Goal: Task Accomplishment & Management: Complete application form

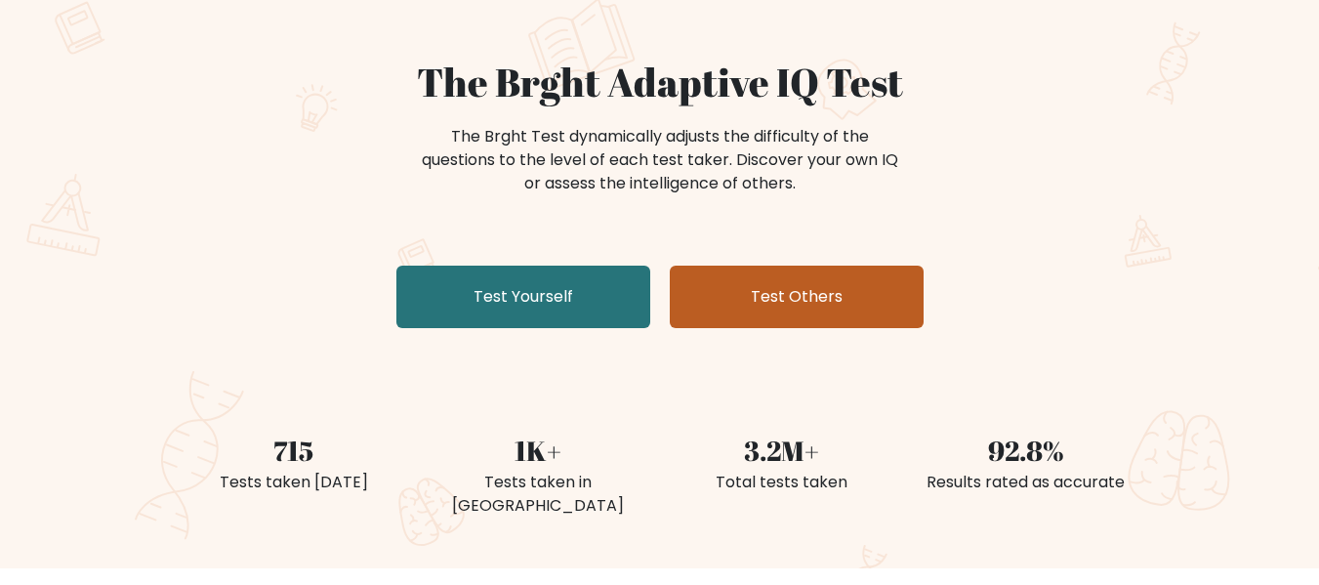
scroll to position [156, 0]
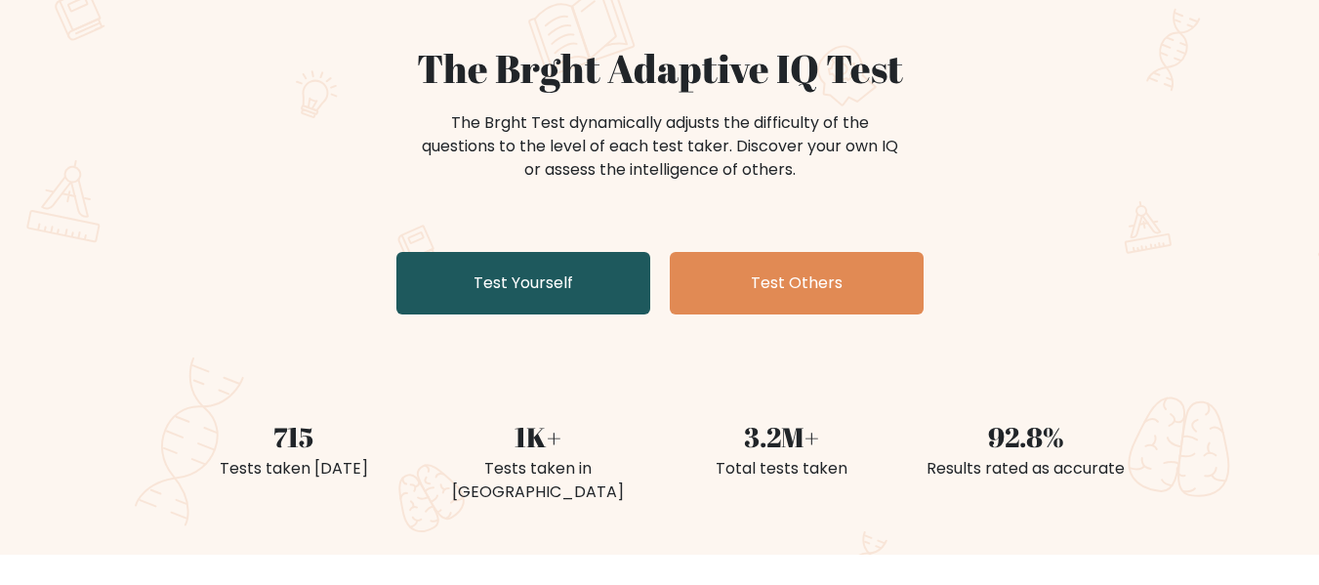
click at [542, 287] on link "Test Yourself" at bounding box center [523, 283] width 254 height 62
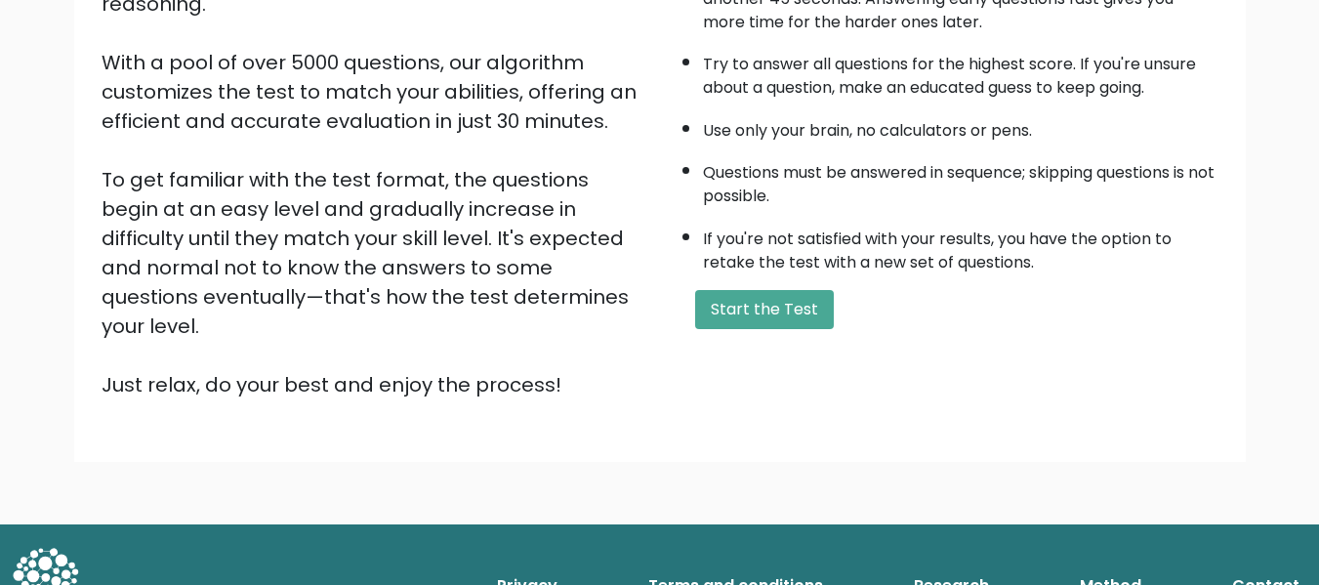
scroll to position [345, 0]
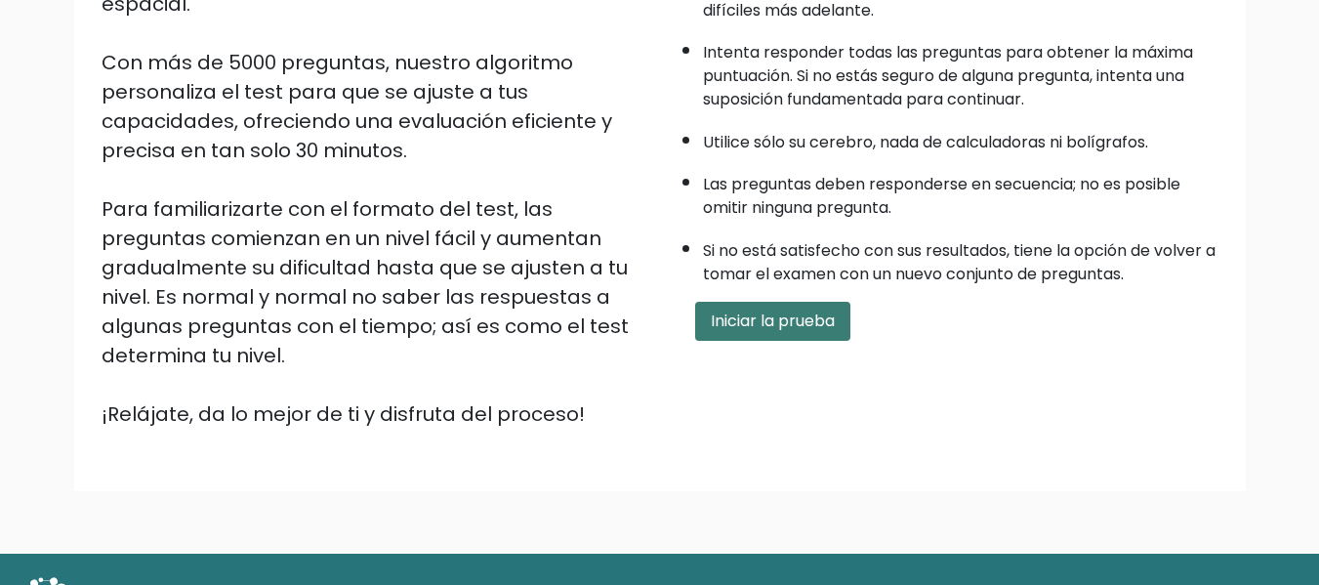
click at [792, 317] on font "Iniciar la prueba" at bounding box center [773, 321] width 124 height 22
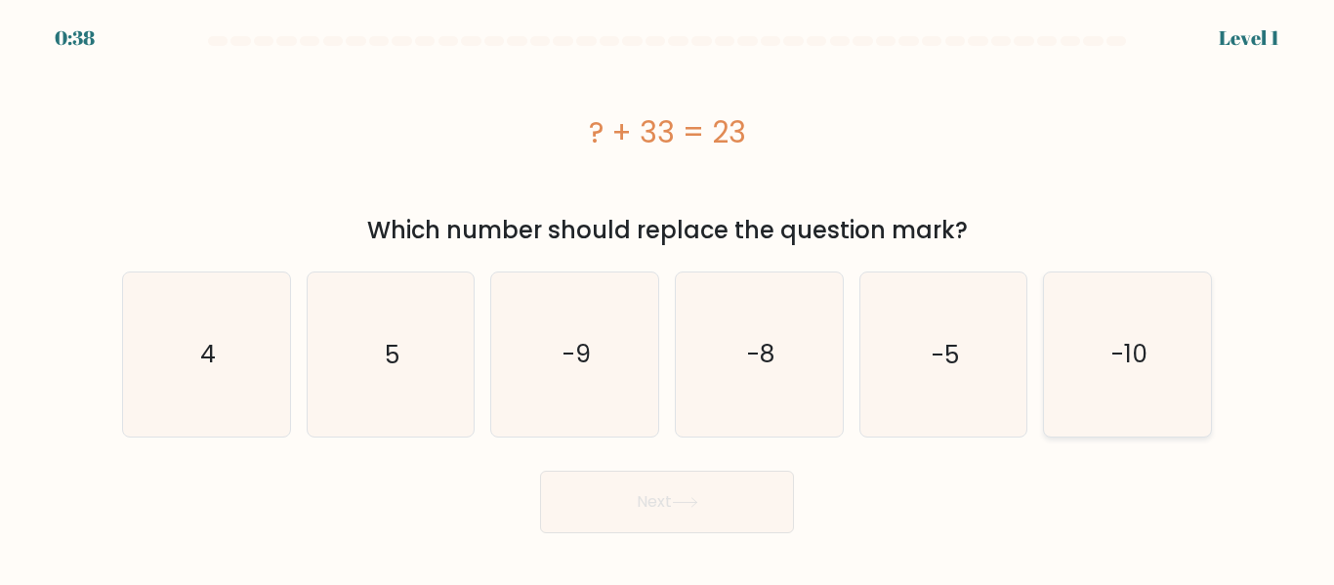
click at [1115, 301] on icon "-10" at bounding box center [1127, 353] width 163 height 163
click at [668, 298] on input "f. -10" at bounding box center [667, 295] width 1 height 5
radio input "true"
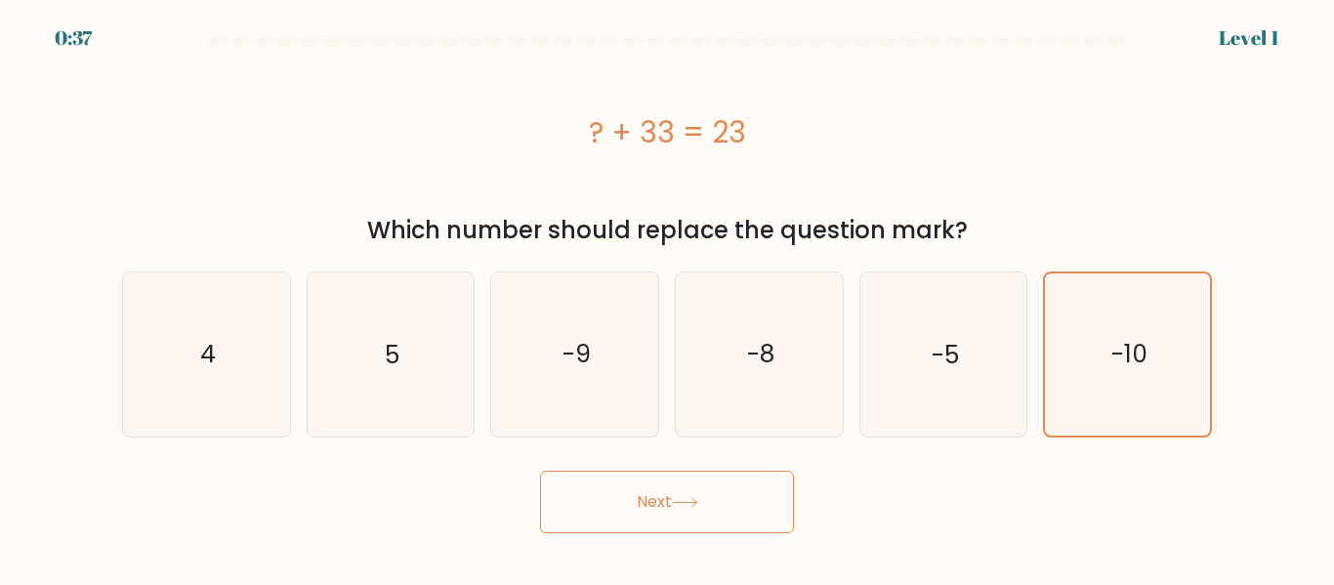
click at [731, 526] on button "Next" at bounding box center [667, 502] width 254 height 62
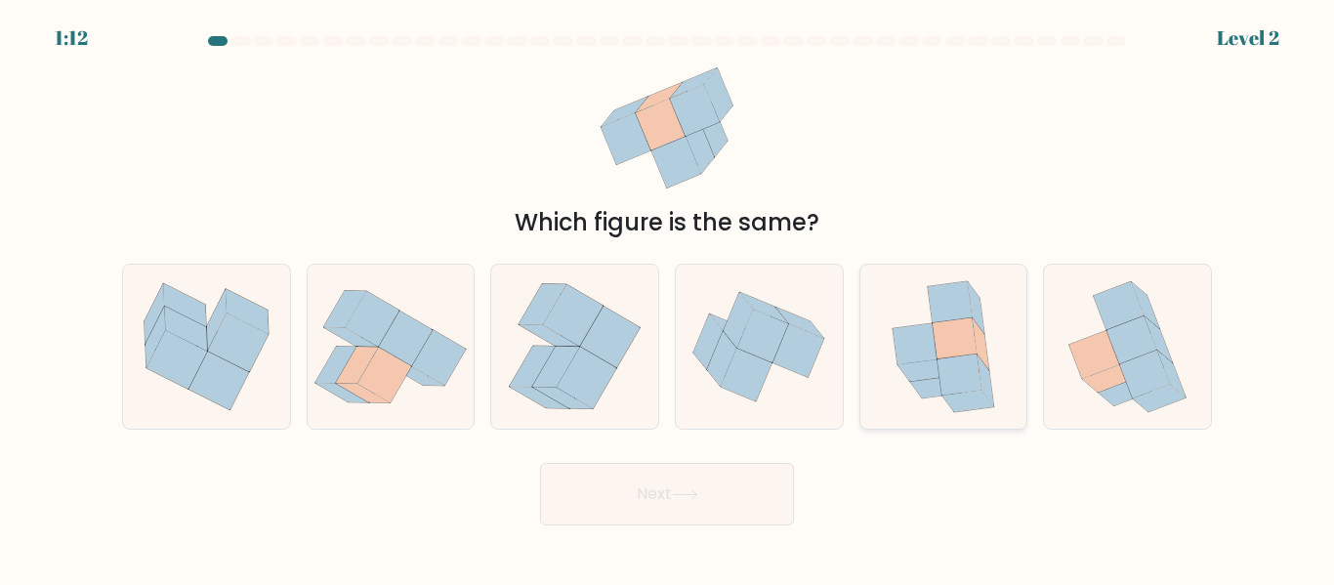
click at [903, 389] on icon at bounding box center [943, 346] width 134 height 163
click at [668, 298] on input "e." at bounding box center [667, 295] width 1 height 5
radio input "true"
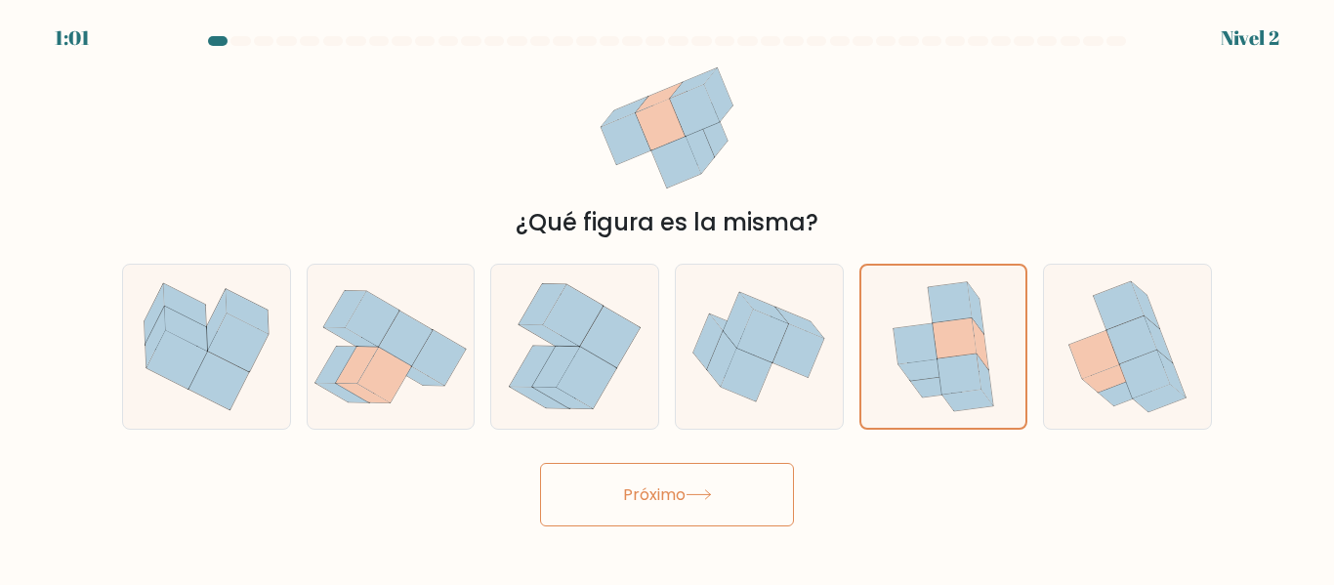
click at [885, 209] on div "¿Qué figura es la misma?" at bounding box center [667, 222] width 1066 height 35
click at [770, 498] on button "Próximo" at bounding box center [667, 494] width 254 height 63
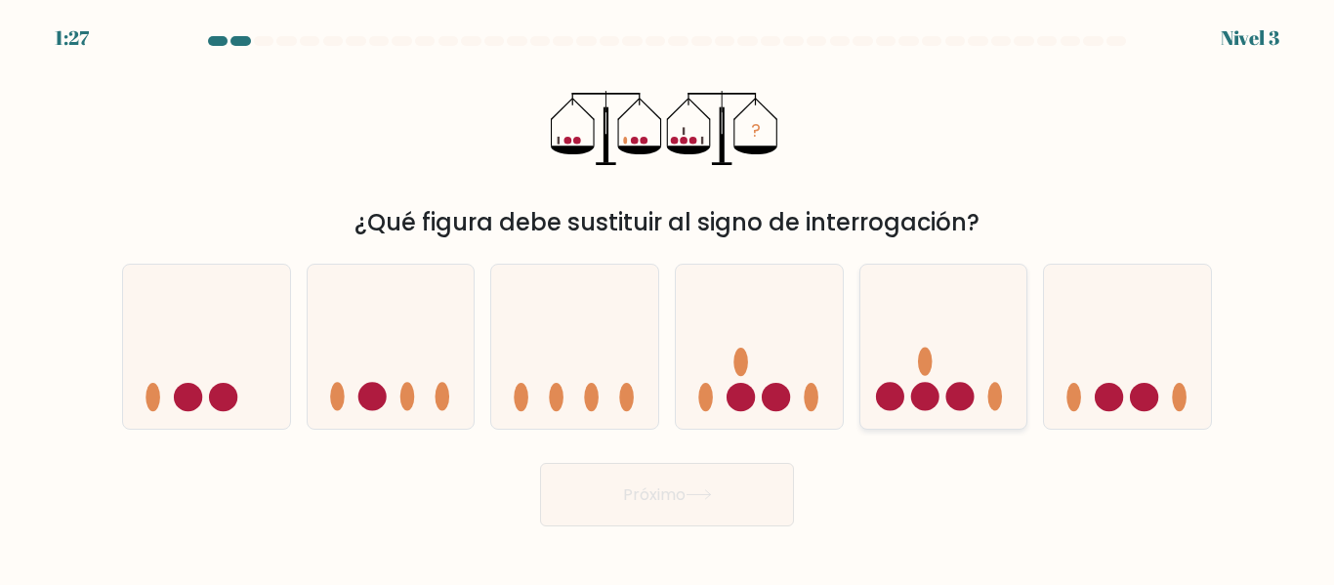
click at [913, 356] on icon at bounding box center [943, 346] width 167 height 138
click at [668, 298] on input "y." at bounding box center [667, 295] width 1 height 5
radio input "true"
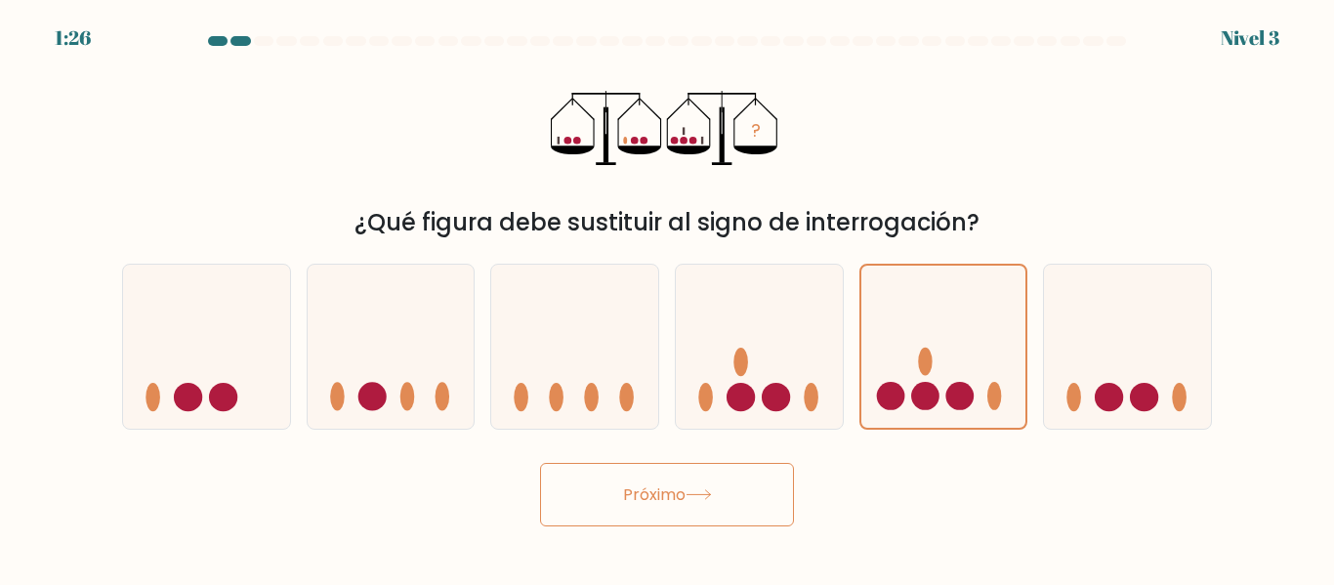
click at [724, 465] on button "Próximo" at bounding box center [667, 494] width 254 height 63
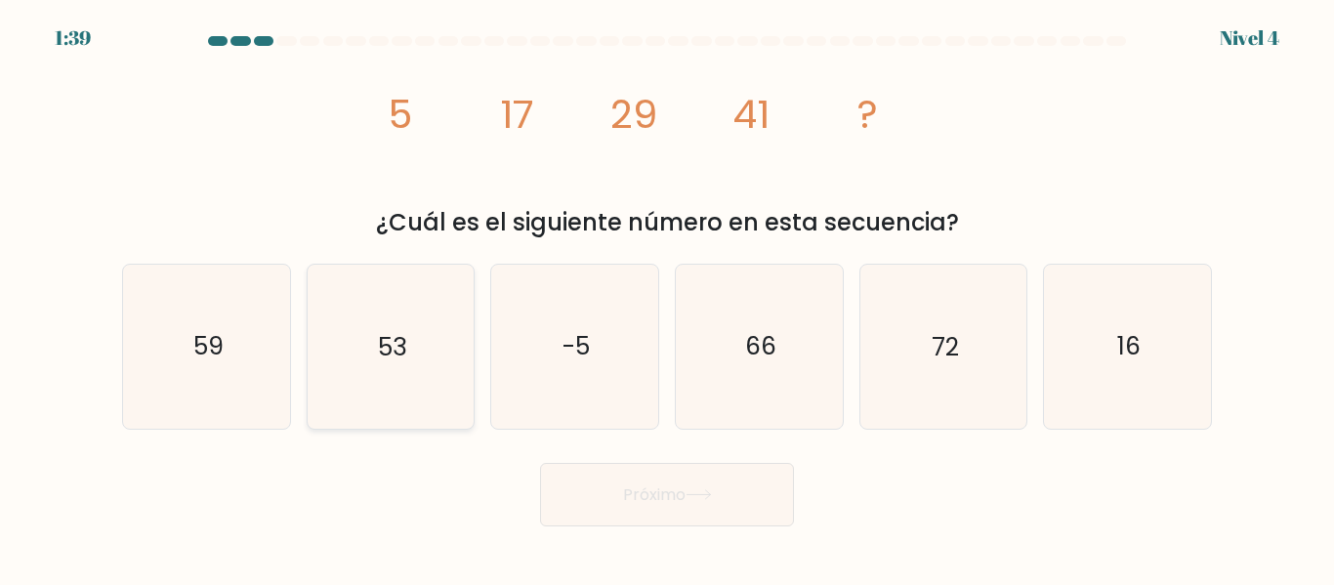
click at [365, 327] on icon "53" at bounding box center [390, 346] width 163 height 163
click at [667, 298] on input "b. 53" at bounding box center [667, 295] width 1 height 5
radio input "true"
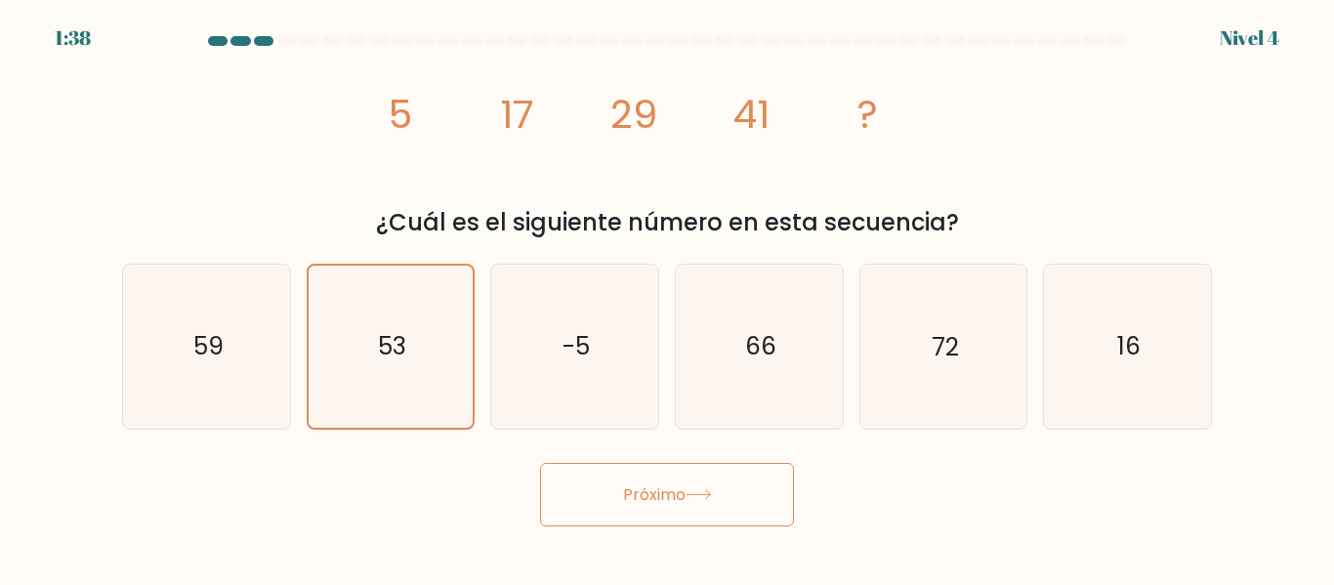
click at [626, 516] on button "Próximo" at bounding box center [667, 494] width 254 height 63
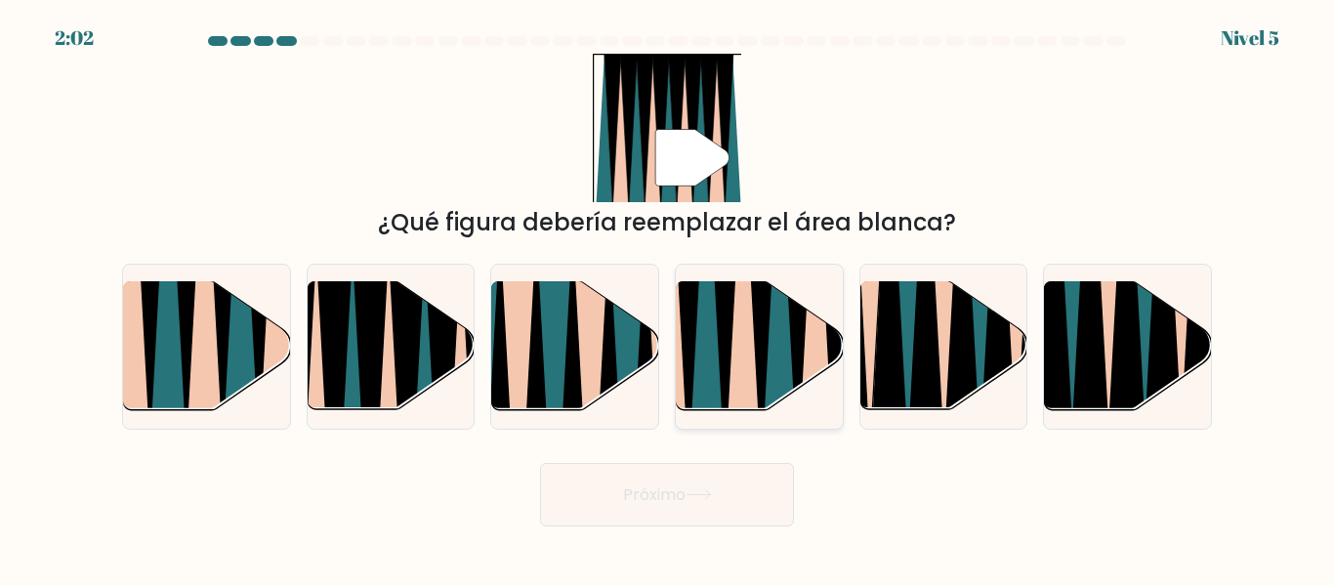
click at [710, 342] on icon at bounding box center [705, 279] width 36 height 333
click at [668, 298] on input "d." at bounding box center [667, 295] width 1 height 5
radio input "true"
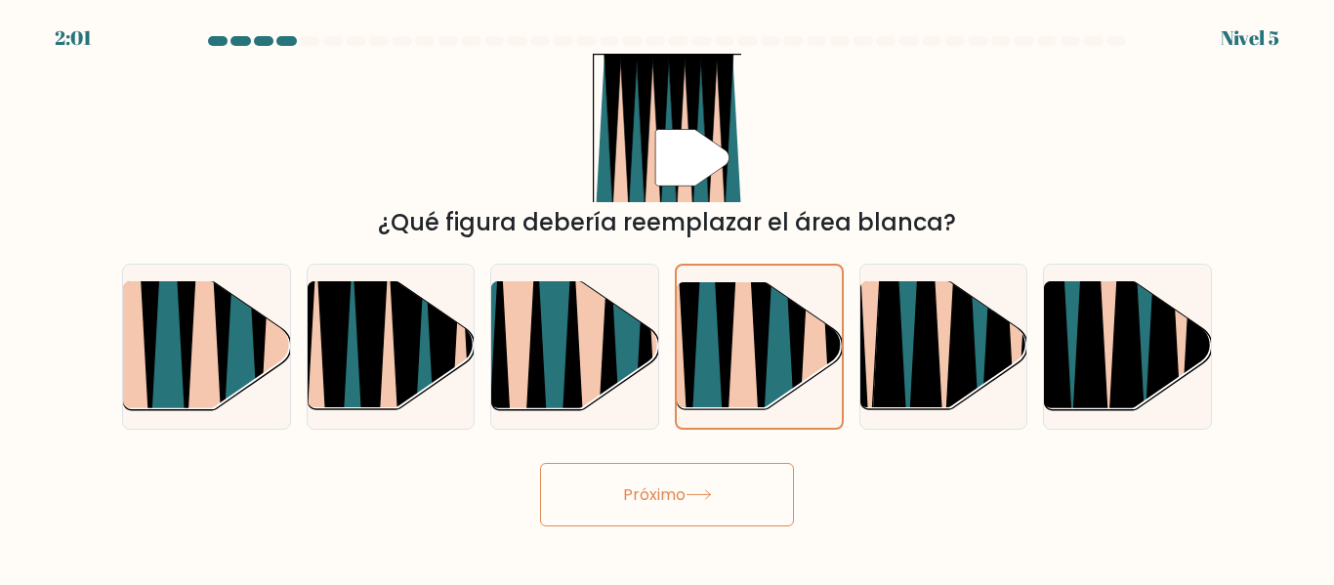
click at [691, 491] on icon at bounding box center [698, 494] width 26 height 11
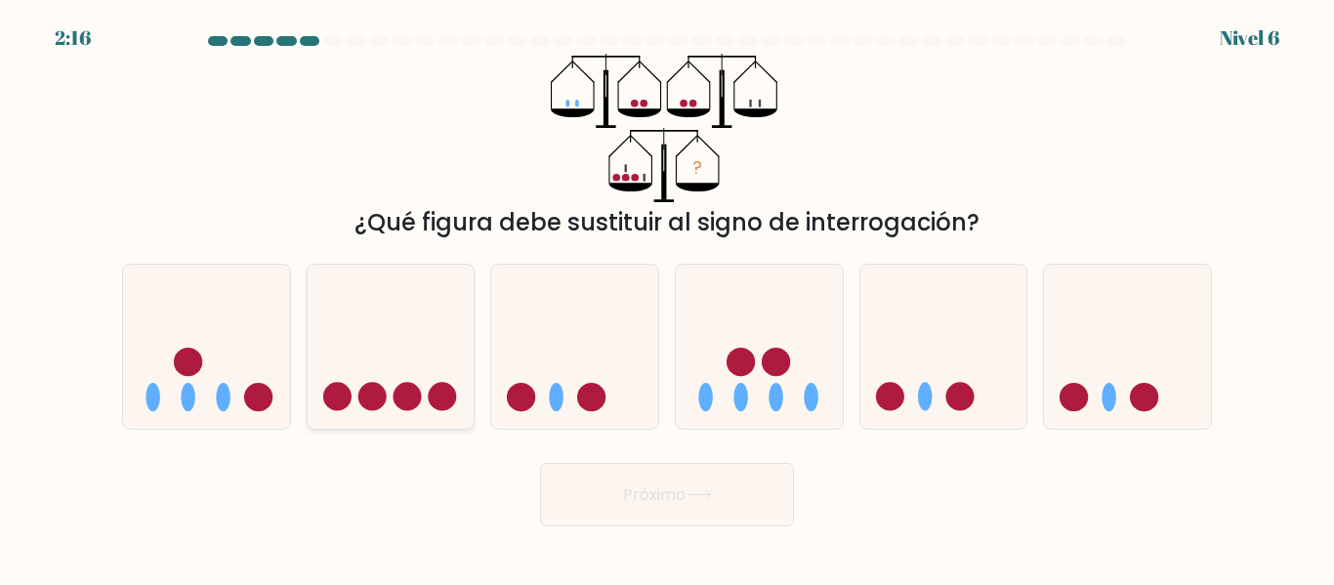
click at [334, 364] on icon at bounding box center [391, 346] width 167 height 138
click at [667, 298] on input "b." at bounding box center [667, 295] width 1 height 5
radio input "true"
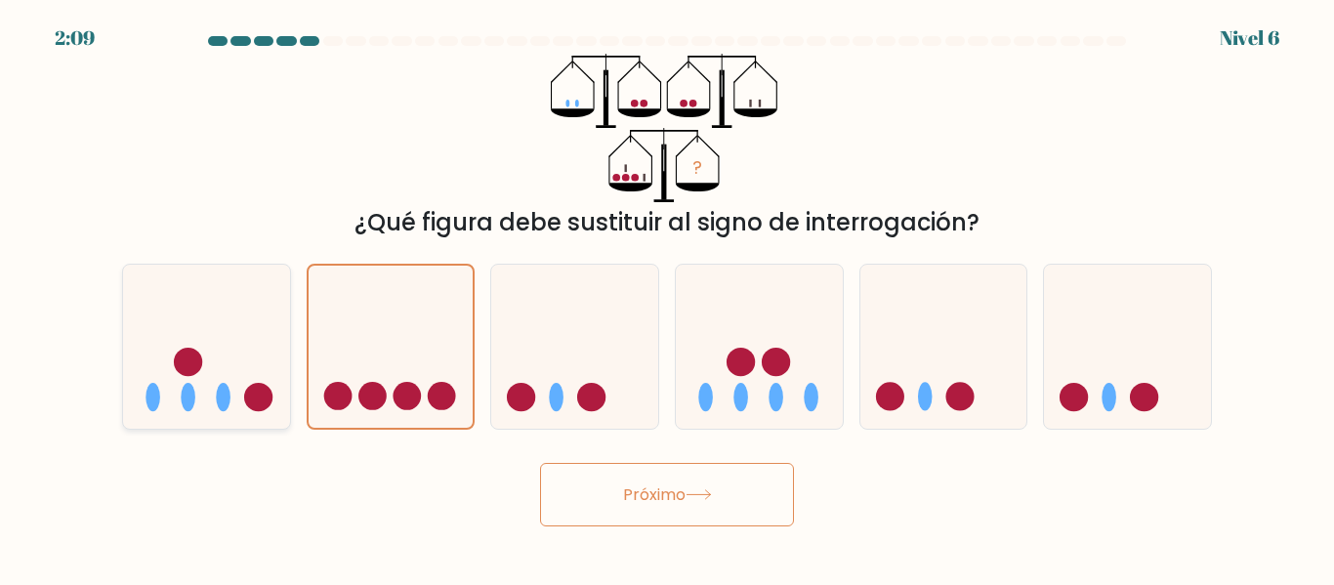
click at [254, 355] on icon at bounding box center [206, 346] width 167 height 138
click at [667, 298] on input "a." at bounding box center [667, 295] width 1 height 5
radio input "true"
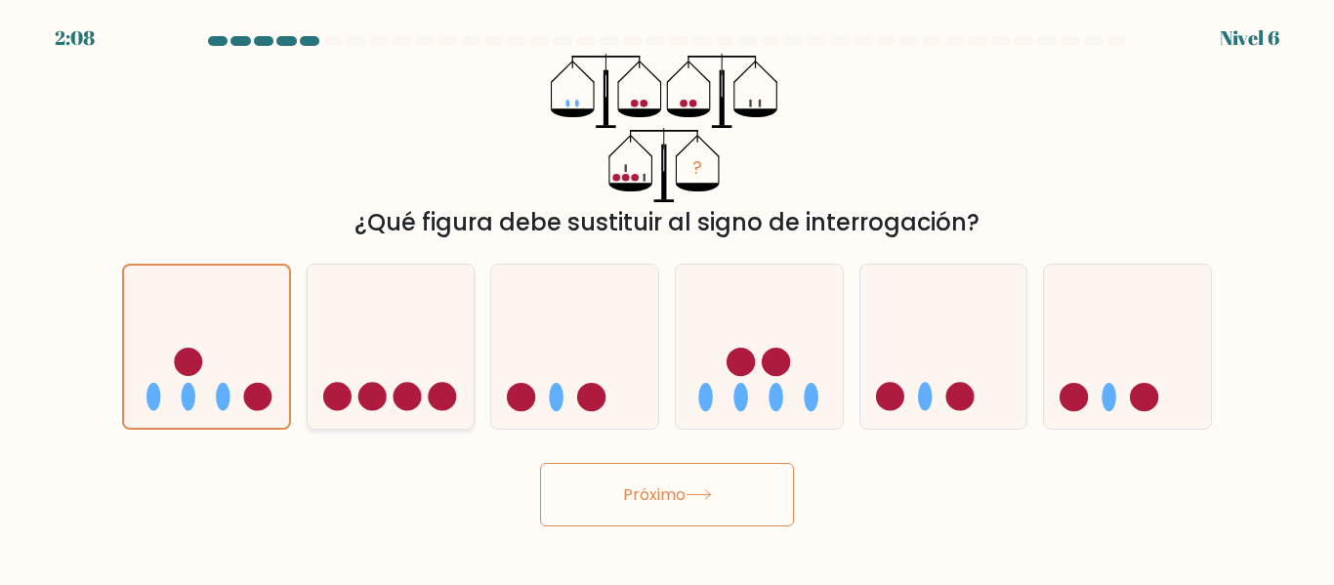
click at [391, 374] on icon at bounding box center [391, 346] width 167 height 138
click at [667, 298] on input "b." at bounding box center [667, 295] width 1 height 5
radio input "true"
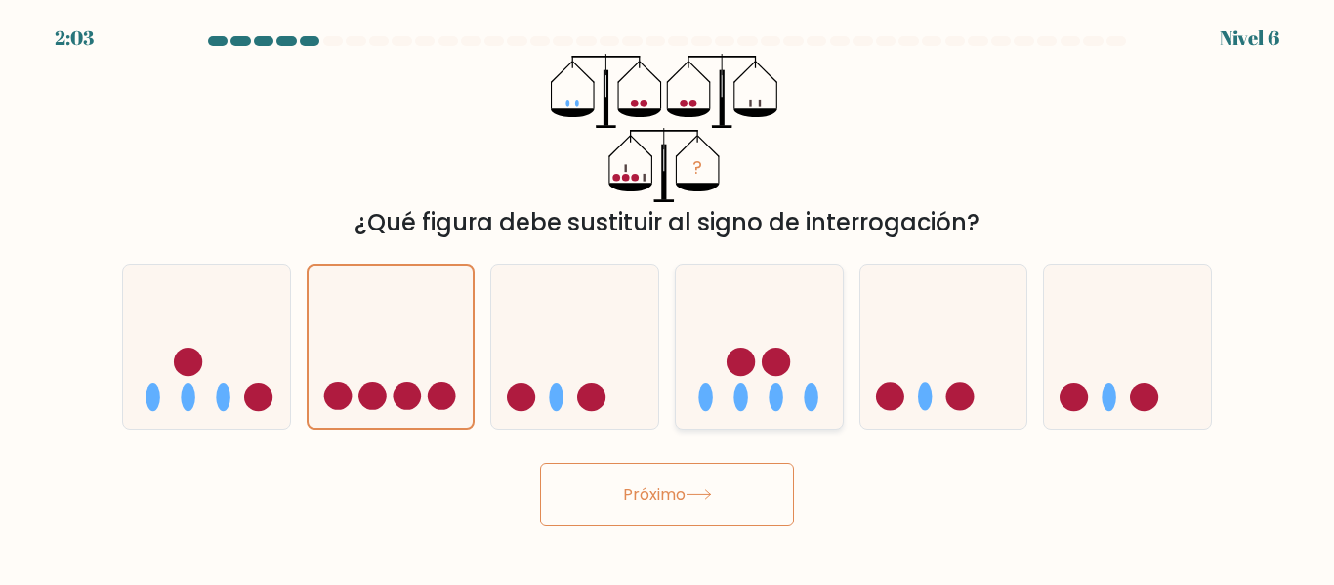
click at [775, 365] on circle at bounding box center [776, 362] width 28 height 28
click at [668, 298] on input "d." at bounding box center [667, 295] width 1 height 5
radio input "true"
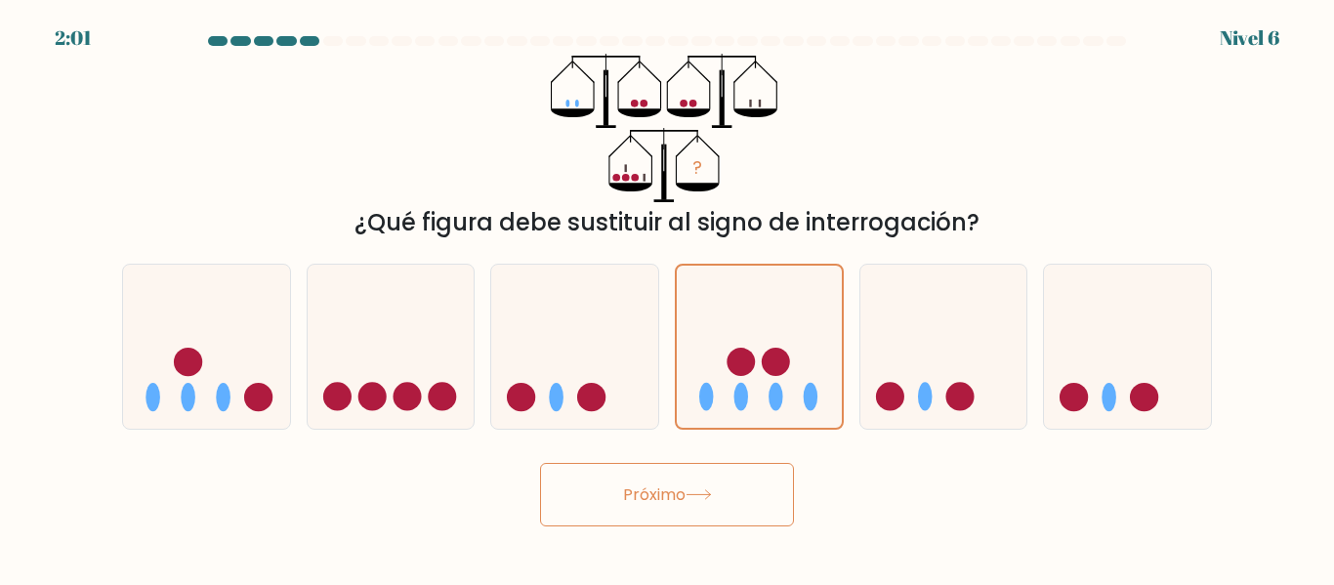
click at [486, 352] on div "do." at bounding box center [574, 346] width 185 height 165
click at [441, 345] on icon at bounding box center [391, 346] width 167 height 138
click at [667, 298] on input "b." at bounding box center [667, 295] width 1 height 5
radio input "true"
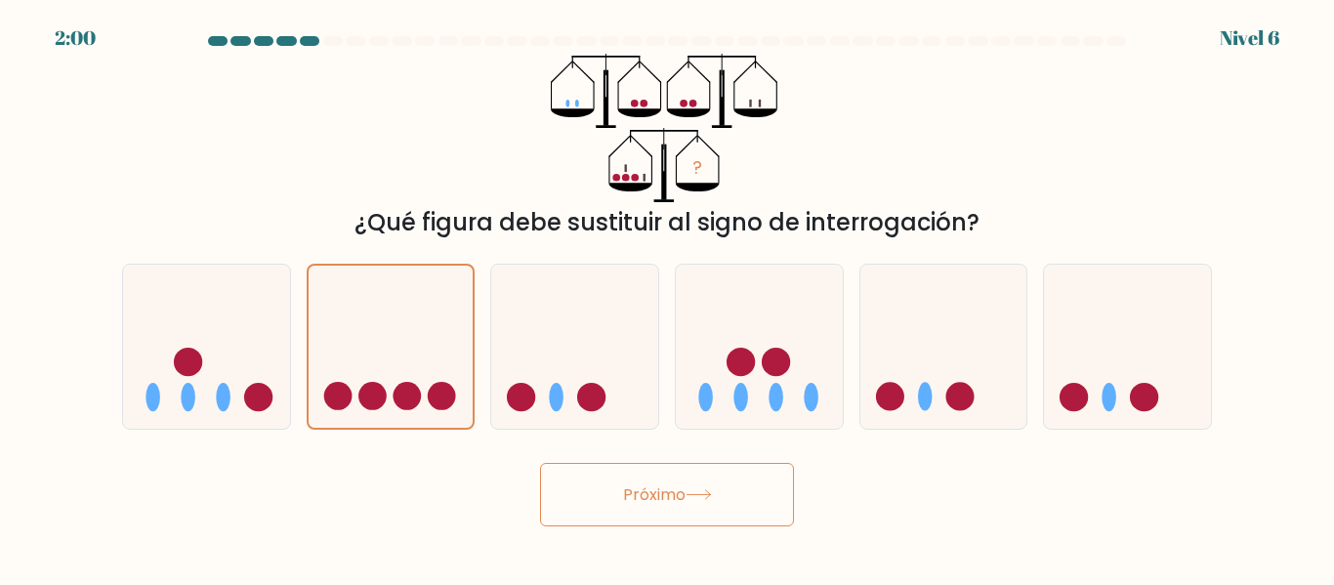
click at [599, 490] on button "Próximo" at bounding box center [667, 494] width 254 height 63
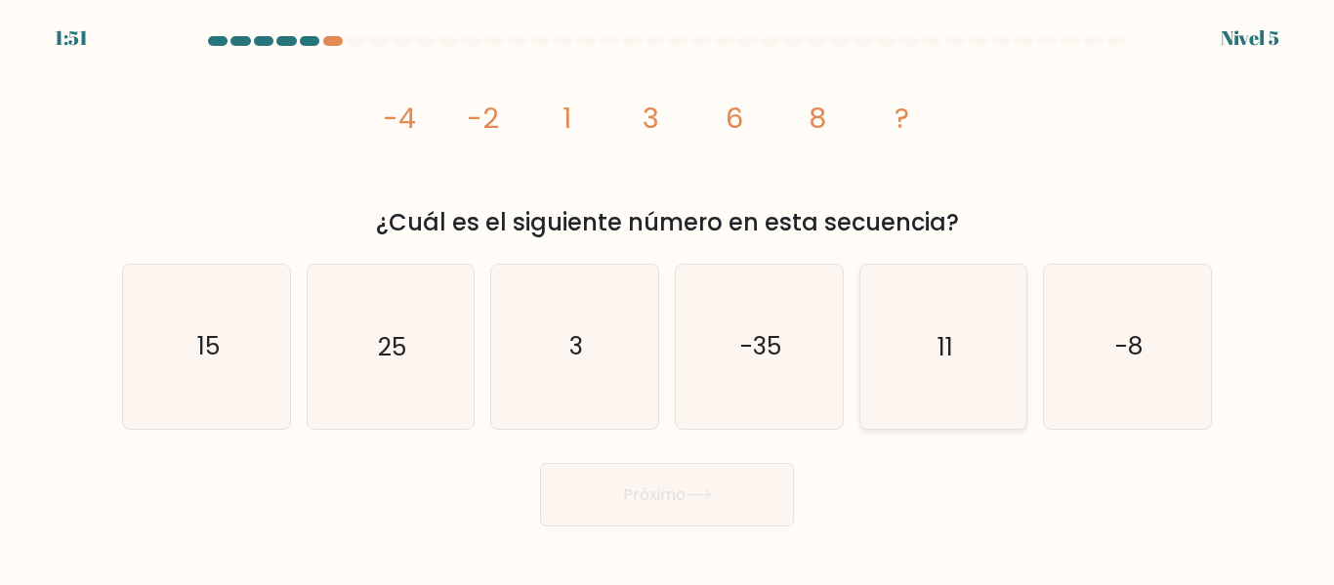
drag, startPoint x: 857, startPoint y: 360, endPoint x: 872, endPoint y: 358, distance: 14.8
click at [872, 358] on div "y. 11" at bounding box center [943, 346] width 185 height 165
click at [872, 358] on icon "11" at bounding box center [942, 346] width 163 height 163
click at [668, 298] on input "y. 11" at bounding box center [667, 295] width 1 height 5
radio input "true"
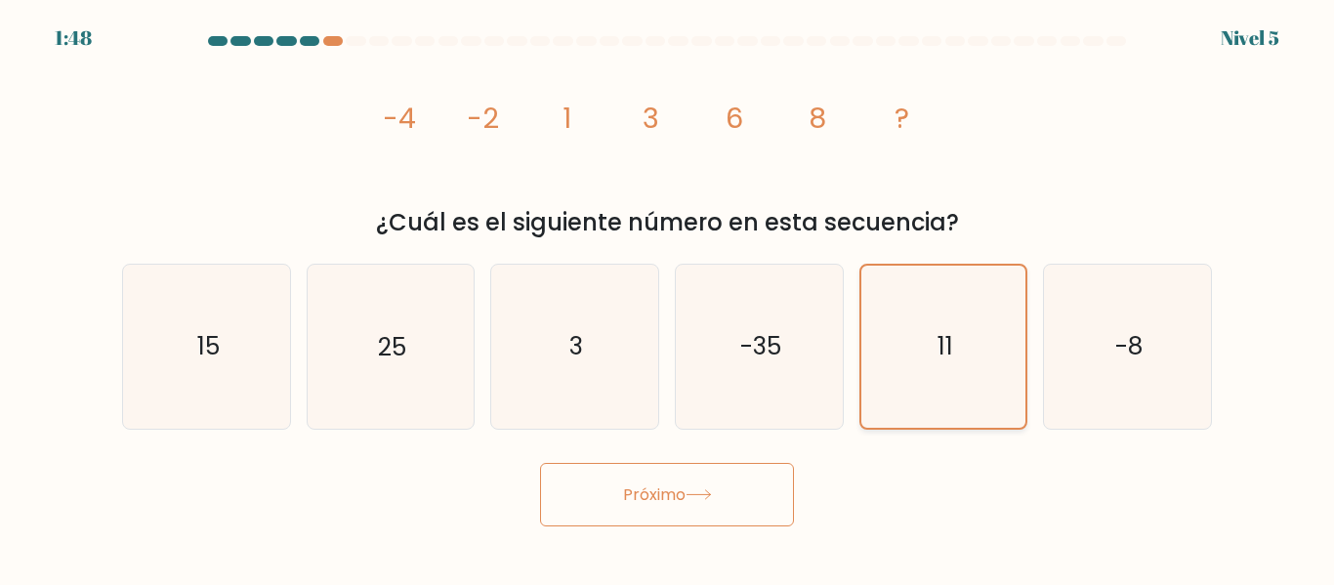
click at [872, 358] on icon "11" at bounding box center [942, 346] width 161 height 161
click at [668, 298] on input "y. 11" at bounding box center [667, 295] width 1 height 5
click at [878, 370] on icon "11" at bounding box center [942, 346] width 161 height 161
click at [668, 298] on input "y. 11" at bounding box center [667, 295] width 1 height 5
click at [670, 518] on button "Próximo" at bounding box center [667, 494] width 254 height 63
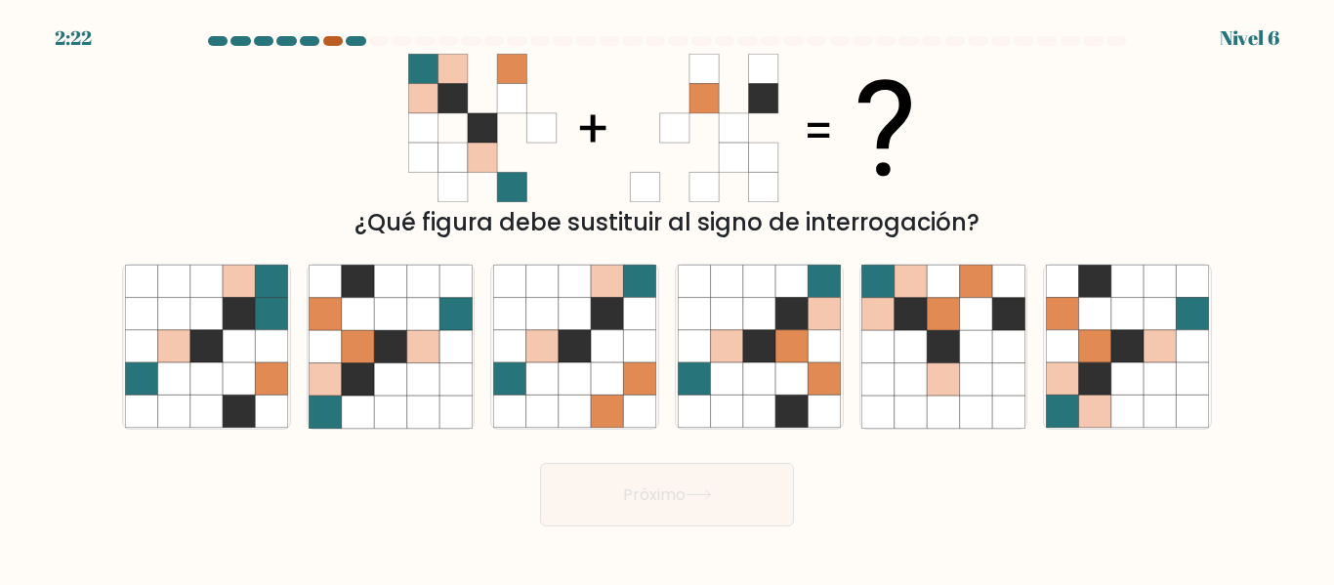
click at [331, 43] on div at bounding box center [333, 41] width 20 height 10
click at [330, 46] on div at bounding box center [666, 45] width 1113 height 18
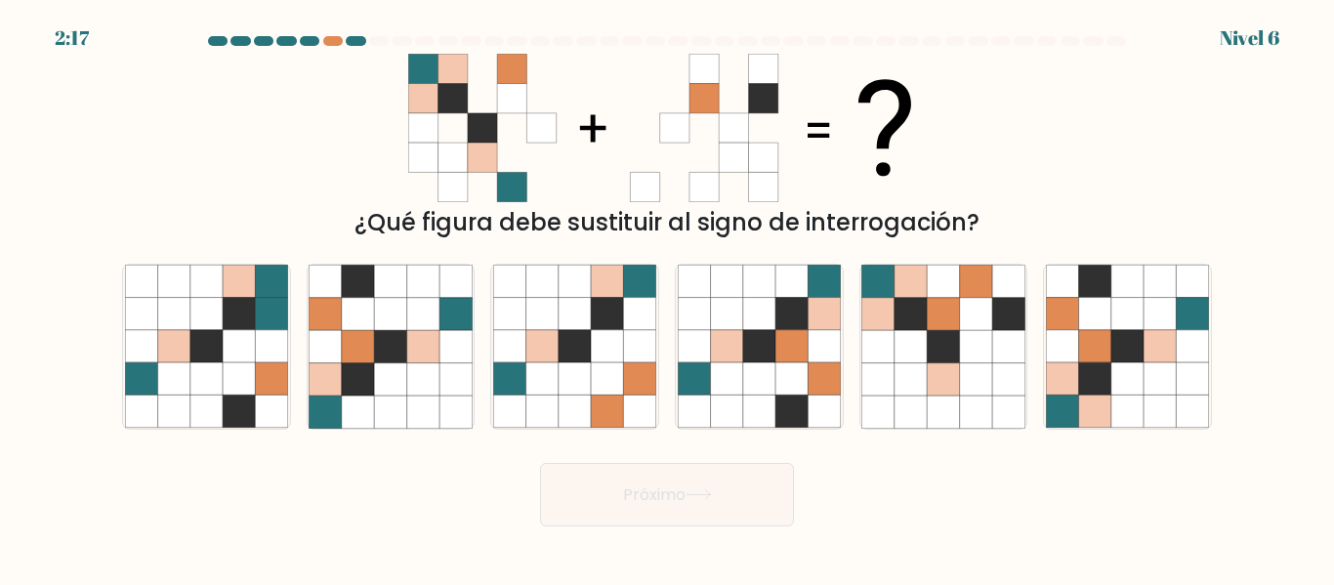
click at [328, 32] on div "2:17 Nivel 6" at bounding box center [667, 26] width 1334 height 53
click at [328, 42] on div at bounding box center [333, 41] width 20 height 10
click at [907, 335] on icon at bounding box center [910, 346] width 32 height 32
click at [668, 298] on input "y." at bounding box center [667, 295] width 1 height 5
radio input "true"
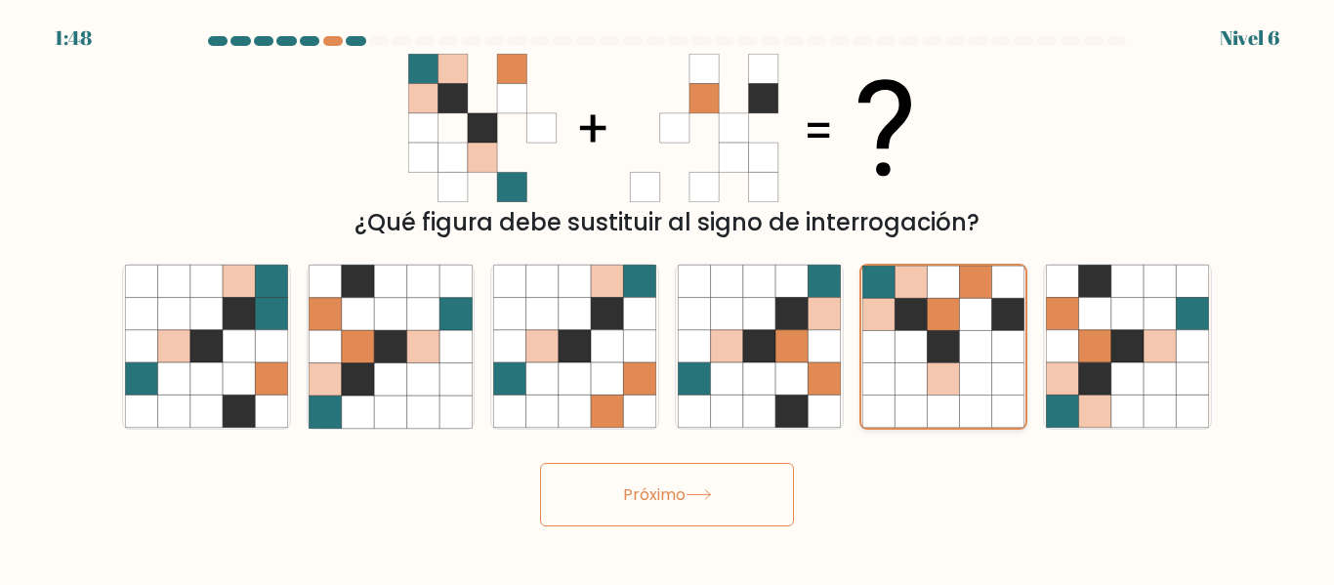
click at [907, 335] on icon at bounding box center [911, 347] width 32 height 32
click at [668, 298] on input "y." at bounding box center [667, 295] width 1 height 5
click at [719, 493] on button "Próximo" at bounding box center [667, 494] width 254 height 63
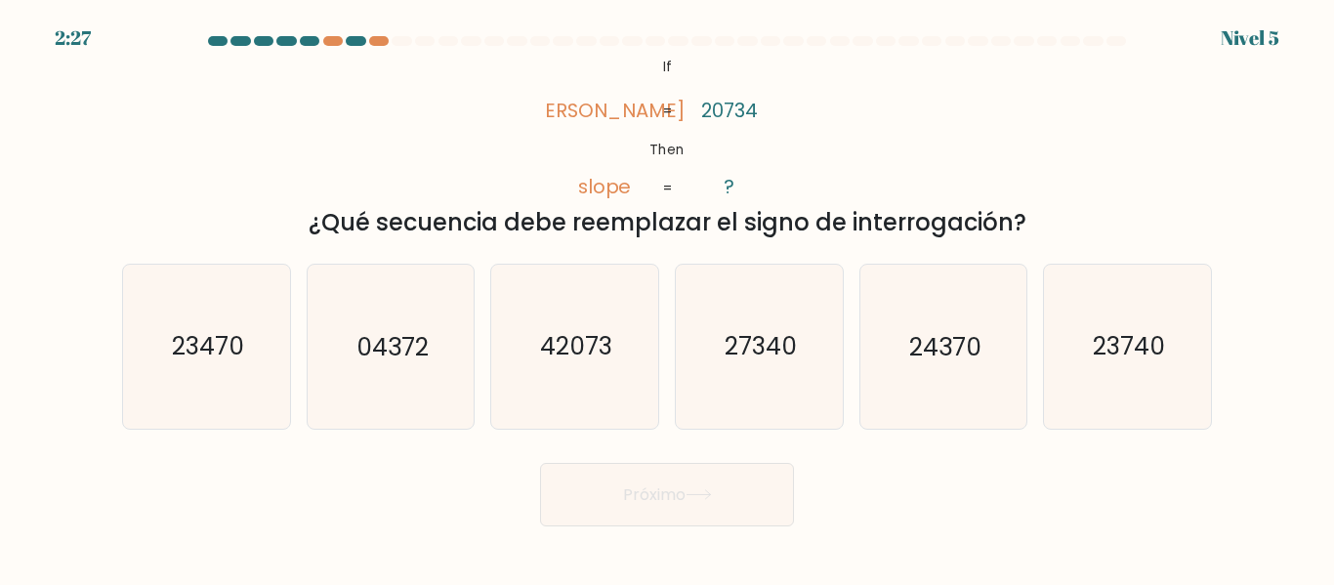
click at [784, 466] on button "Próximo" at bounding box center [667, 494] width 254 height 63
click at [377, 38] on div at bounding box center [379, 41] width 20 height 10
click at [829, 186] on div "@import url('https://fonts.googleapis.com/css?family=Abril+Fatface:400,100,100i…" at bounding box center [666, 147] width 1113 height 186
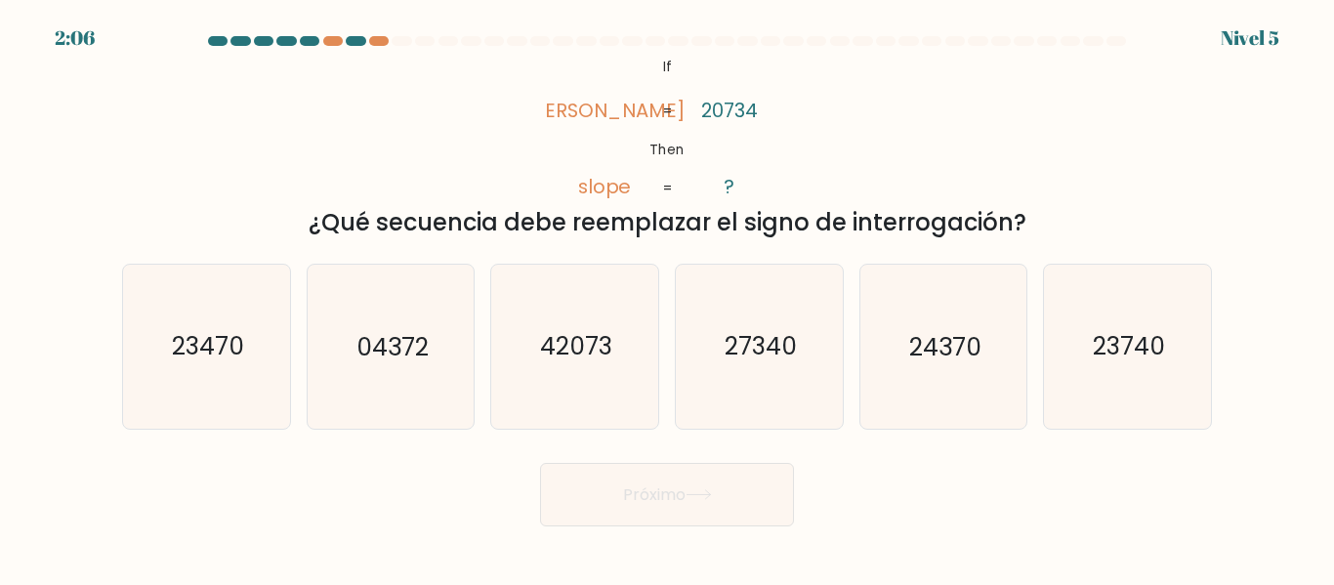
click at [706, 90] on icon "@import url('https://fonts.googleapis.com/css?family=Abril+Fatface:400,100,100i…" at bounding box center [667, 128] width 241 height 148
drag, startPoint x: 706, startPoint y: 90, endPoint x: 570, endPoint y: 116, distance: 138.2
click at [570, 116] on icon "@import url('https://fonts.googleapis.com/css?family=Abril+Fatface:400,100,100i…" at bounding box center [667, 128] width 241 height 148
drag, startPoint x: 624, startPoint y: 70, endPoint x: 723, endPoint y: 121, distance: 111.8
click at [723, 121] on icon "@import url('https://fonts.googleapis.com/css?family=Abril+Fatface:400,100,100i…" at bounding box center [667, 128] width 241 height 148
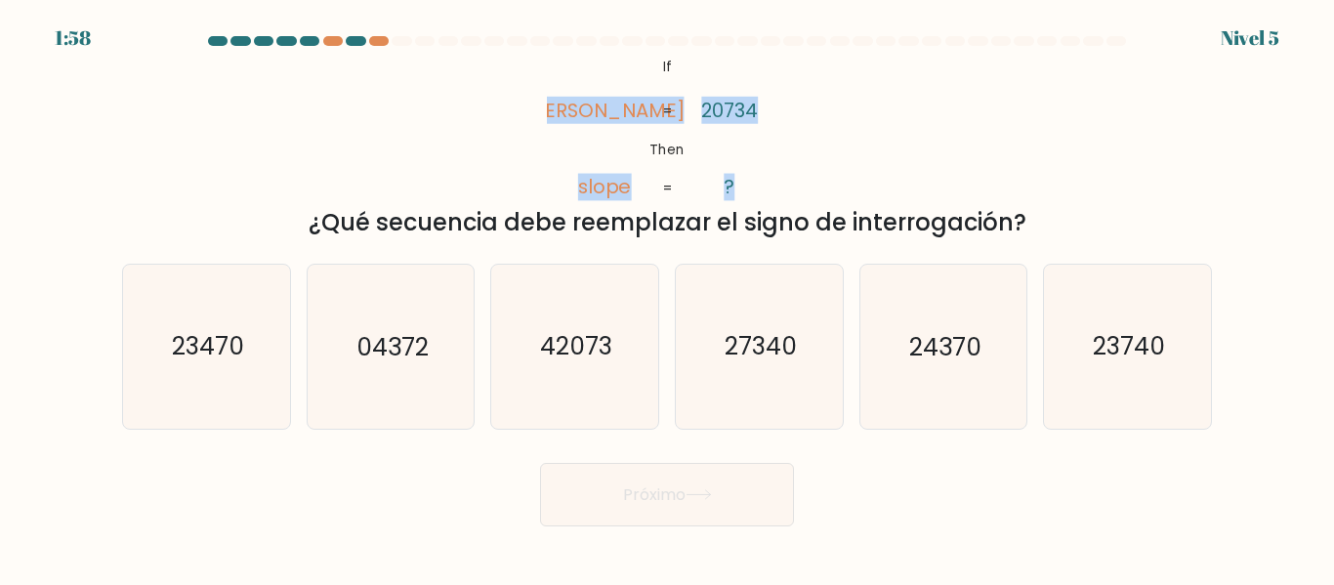
drag, startPoint x: 741, startPoint y: 191, endPoint x: 557, endPoint y: 75, distance: 217.2
click at [557, 75] on icon "@import url('https://fonts.googleapis.com/css?family=Abril+Fatface:400,100,100i…" at bounding box center [667, 128] width 241 height 148
copy icon "lopes slope 20734 ?"
click at [554, 186] on icon "@import url('https://fonts.googleapis.com/css?family=Abril+Fatface:400,100,100i…" at bounding box center [667, 128] width 241 height 148
drag, startPoint x: 587, startPoint y: 56, endPoint x: 764, endPoint y: 177, distance: 215.0
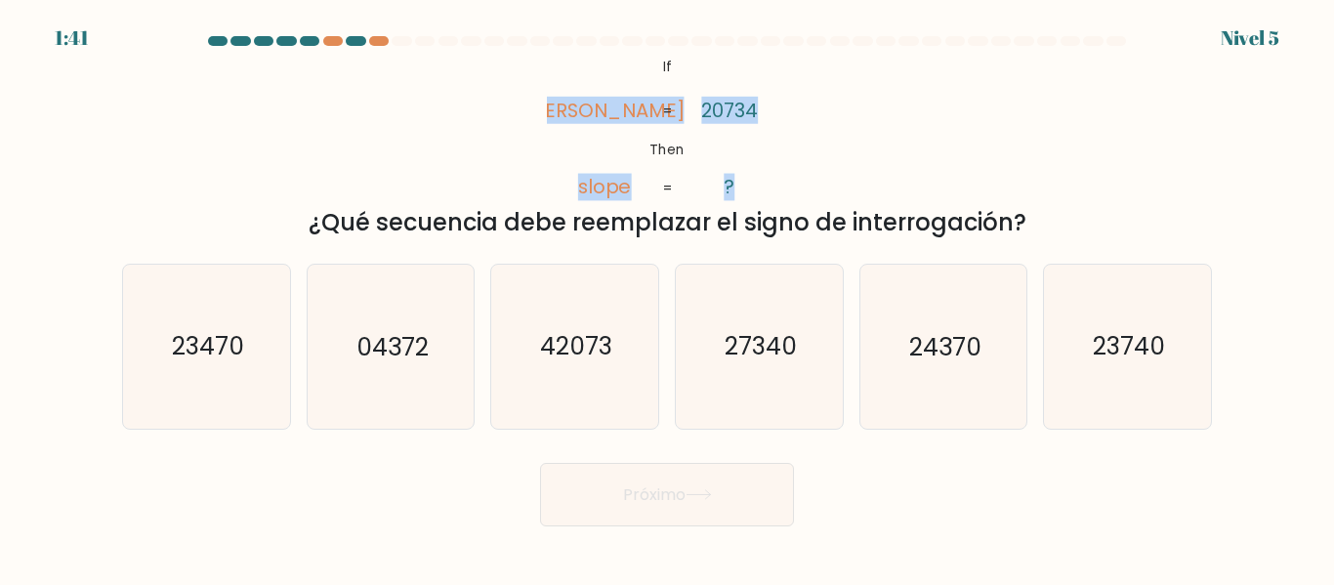
click at [764, 177] on icon "@import url('https://fonts.googleapis.com/css?family=Abril+Fatface:400,100,100i…" at bounding box center [667, 128] width 241 height 148
copy icon "opes slope 20734 ?"
click at [896, 100] on div "@import url('https://fonts.googleapis.com/css?family=Abril+Fatface:400,100,100i…" at bounding box center [666, 147] width 1113 height 186
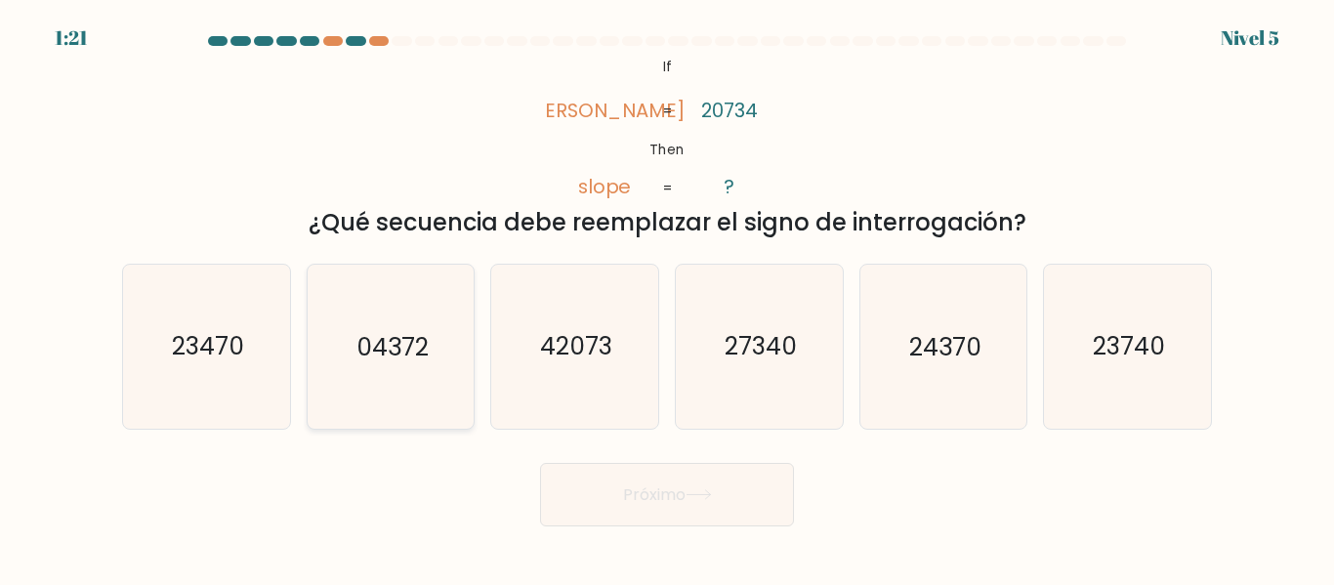
click at [404, 384] on icon "04372" at bounding box center [390, 346] width 163 height 163
click at [667, 298] on input "b. 04372" at bounding box center [667, 295] width 1 height 5
radio input "true"
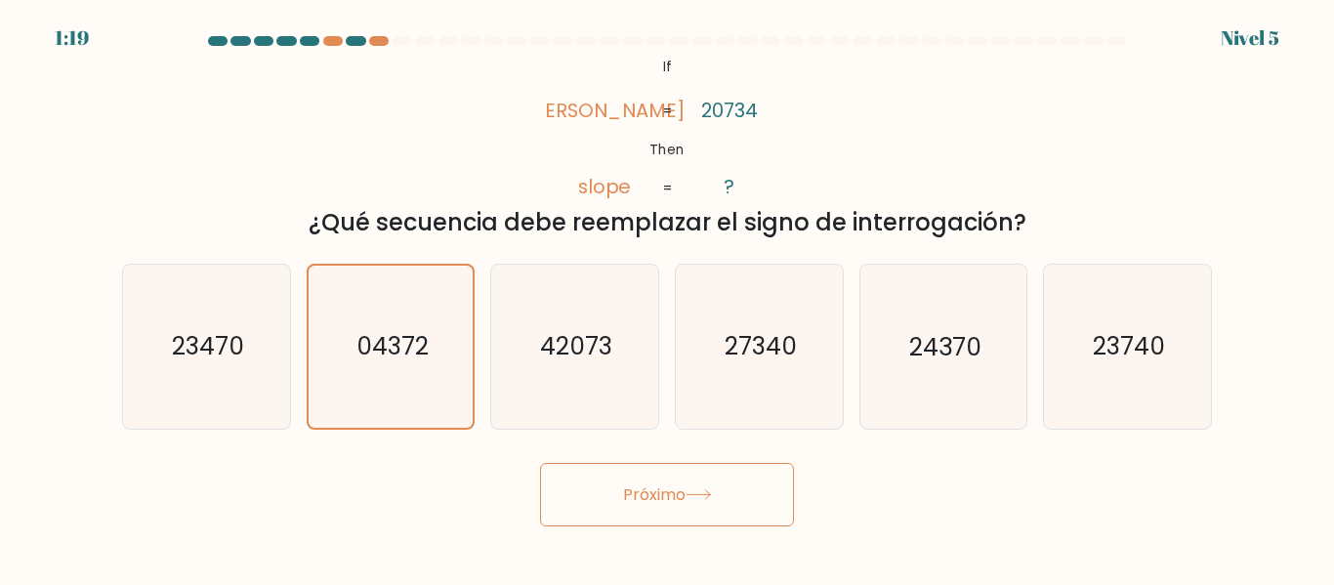
click at [679, 484] on font "Próximo" at bounding box center [654, 494] width 62 height 22
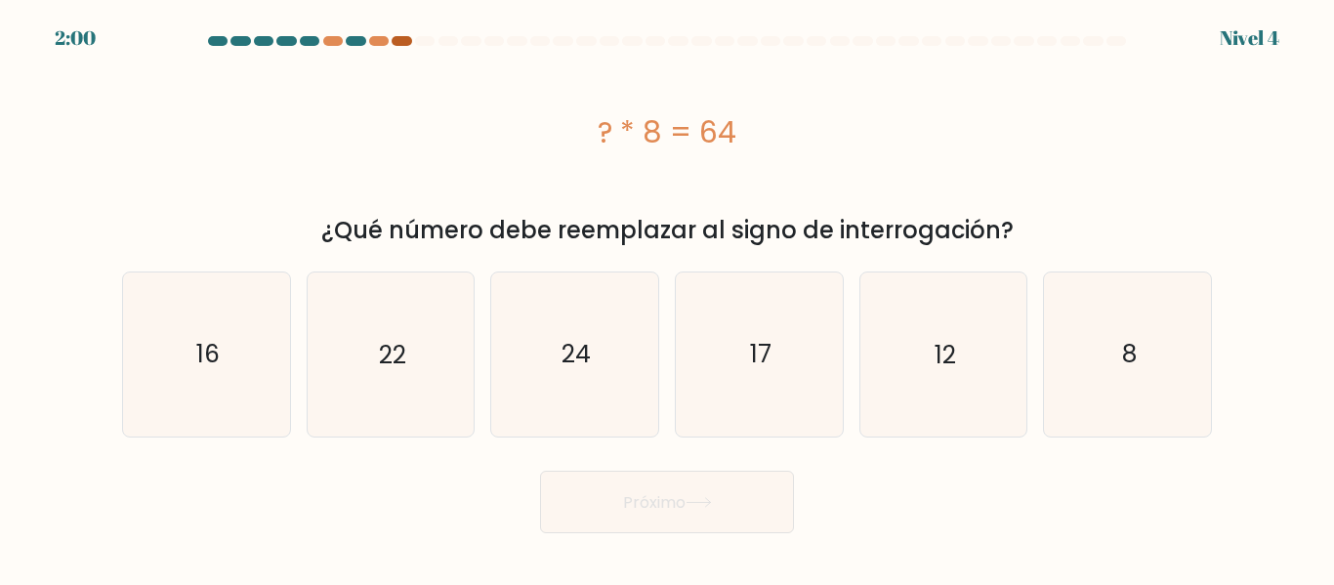
click at [398, 45] on div at bounding box center [402, 41] width 20 height 10
click at [1095, 370] on icon "8" at bounding box center [1127, 353] width 163 height 163
click at [668, 298] on input "F. 8" at bounding box center [667, 295] width 1 height 5
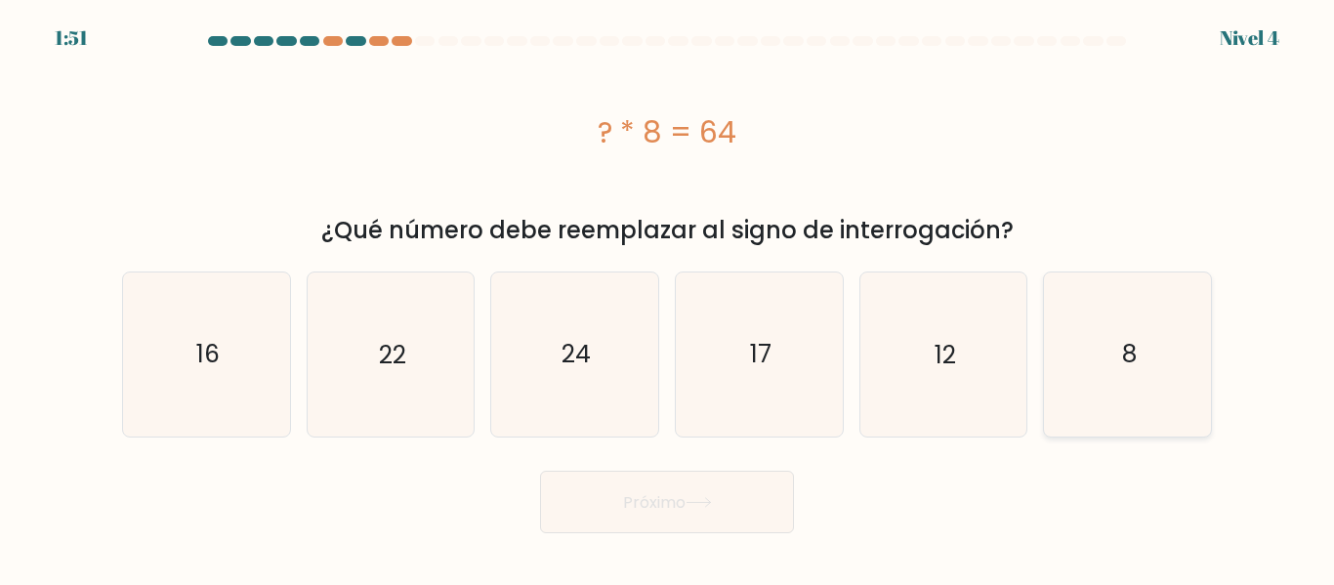
radio input "true"
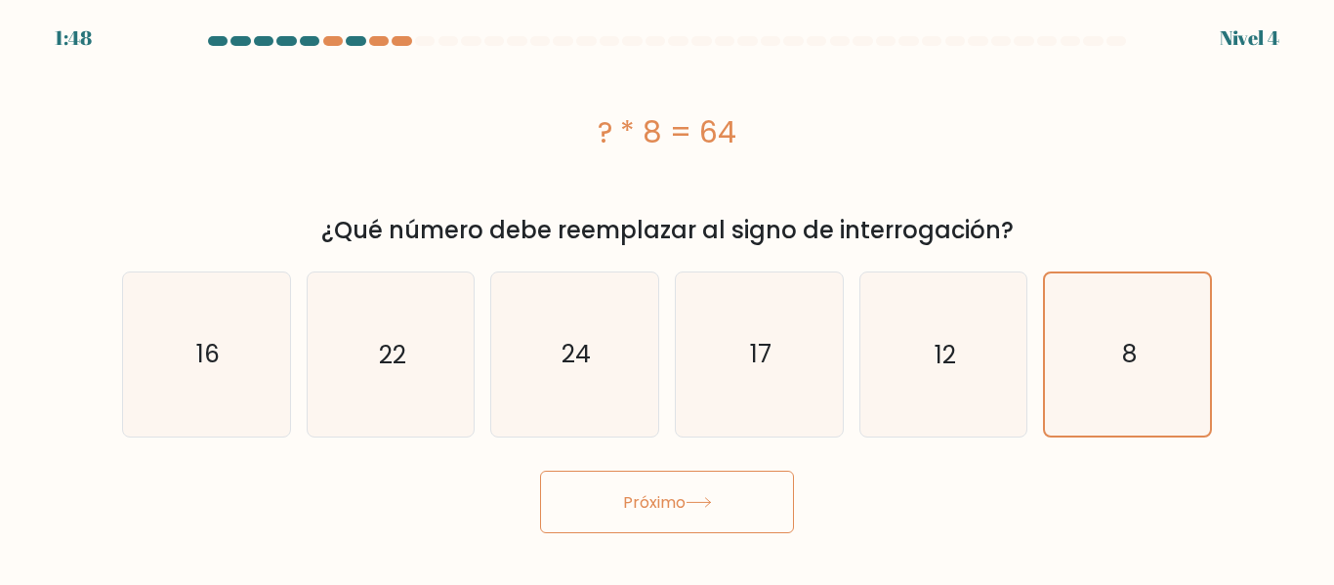
click at [684, 503] on font "Próximo" at bounding box center [654, 501] width 62 height 22
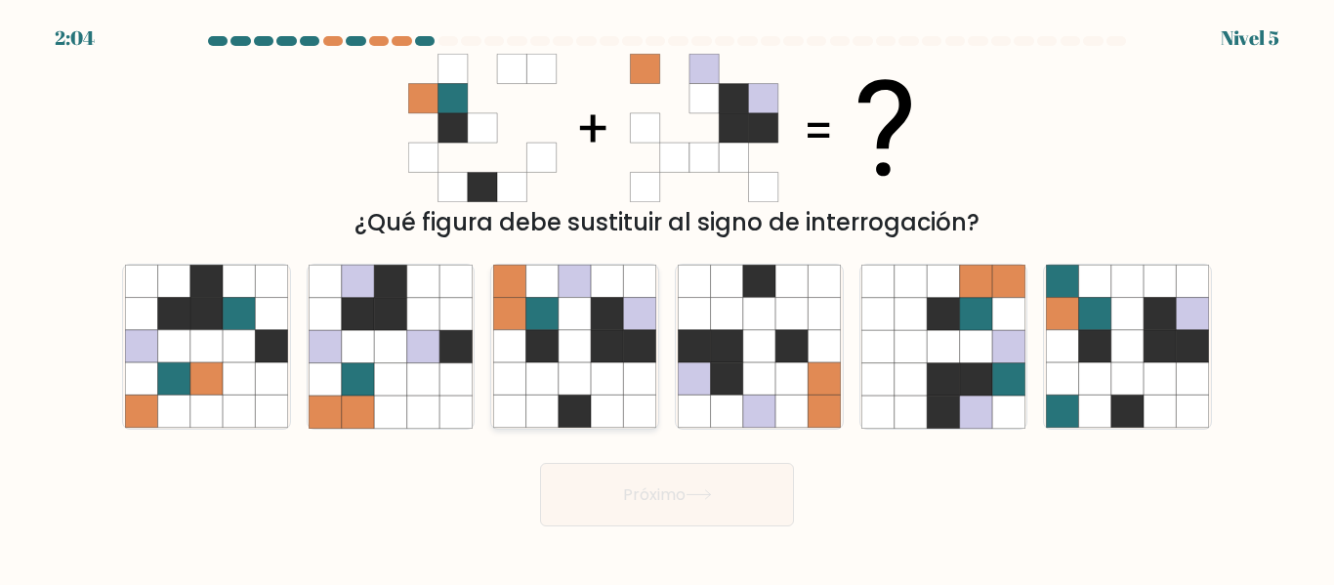
click at [546, 387] on icon at bounding box center [542, 379] width 32 height 32
click at [667, 298] on input "do." at bounding box center [667, 295] width 1 height 5
radio input "true"
click at [611, 504] on button "Próximo" at bounding box center [667, 494] width 254 height 63
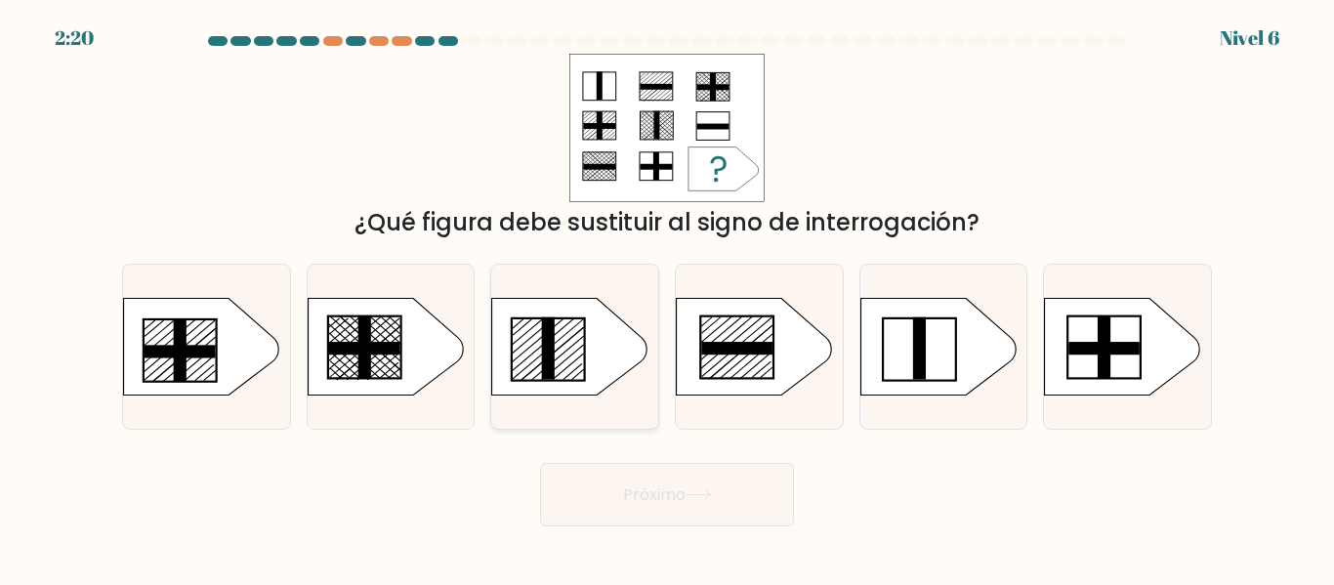
click at [549, 322] on rect at bounding box center [548, 348] width 13 height 62
click at [667, 298] on input "do." at bounding box center [667, 295] width 1 height 5
radio input "true"
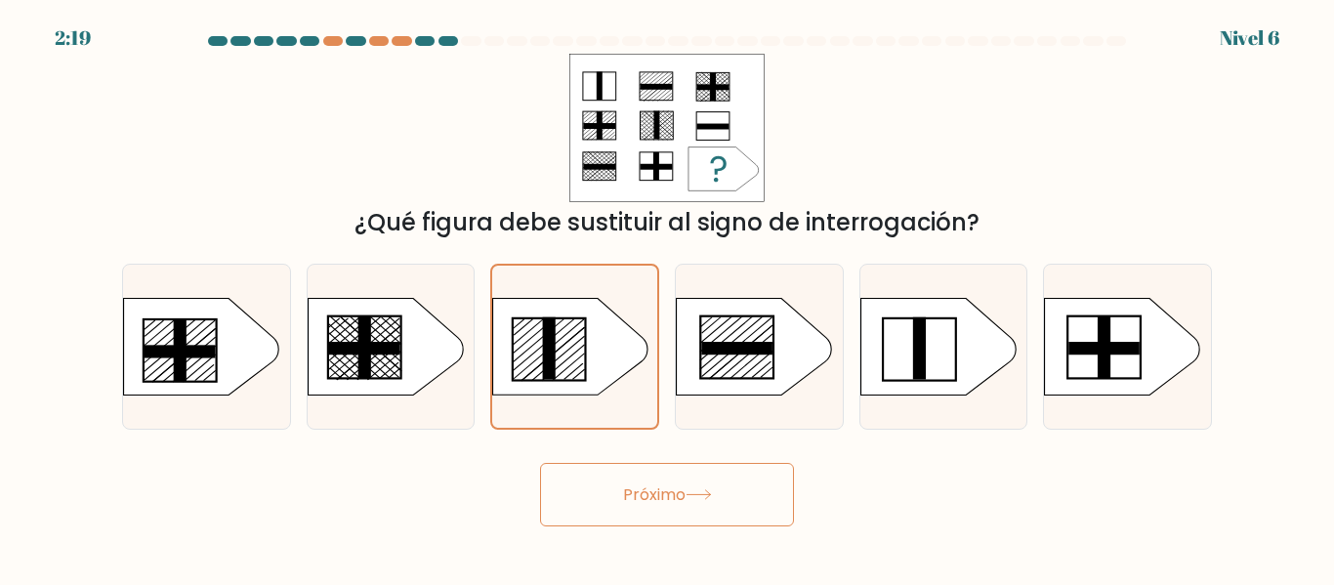
click at [615, 487] on button "Próximo" at bounding box center [667, 494] width 254 height 63
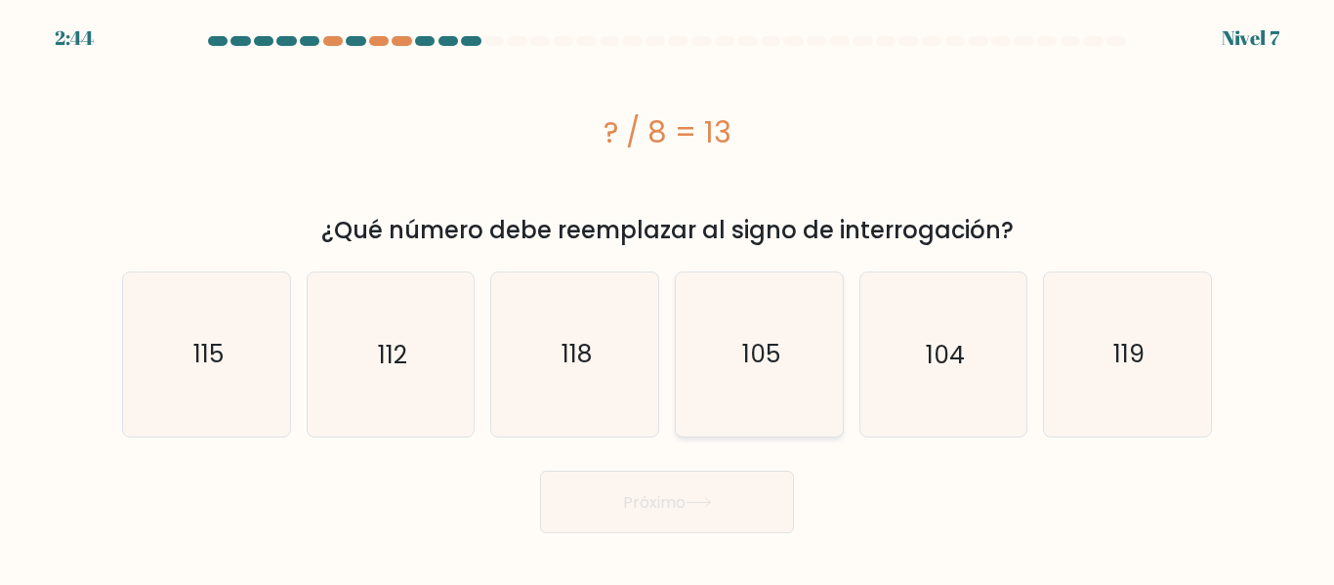
click at [805, 296] on icon "105" at bounding box center [759, 353] width 163 height 163
click at [668, 296] on input "d. 105" at bounding box center [667, 295] width 1 height 5
radio input "true"
click at [360, 552] on body "2:35 Nivel 7 a." at bounding box center [667, 292] width 1334 height 585
click at [394, 373] on icon "112" at bounding box center [390, 353] width 163 height 163
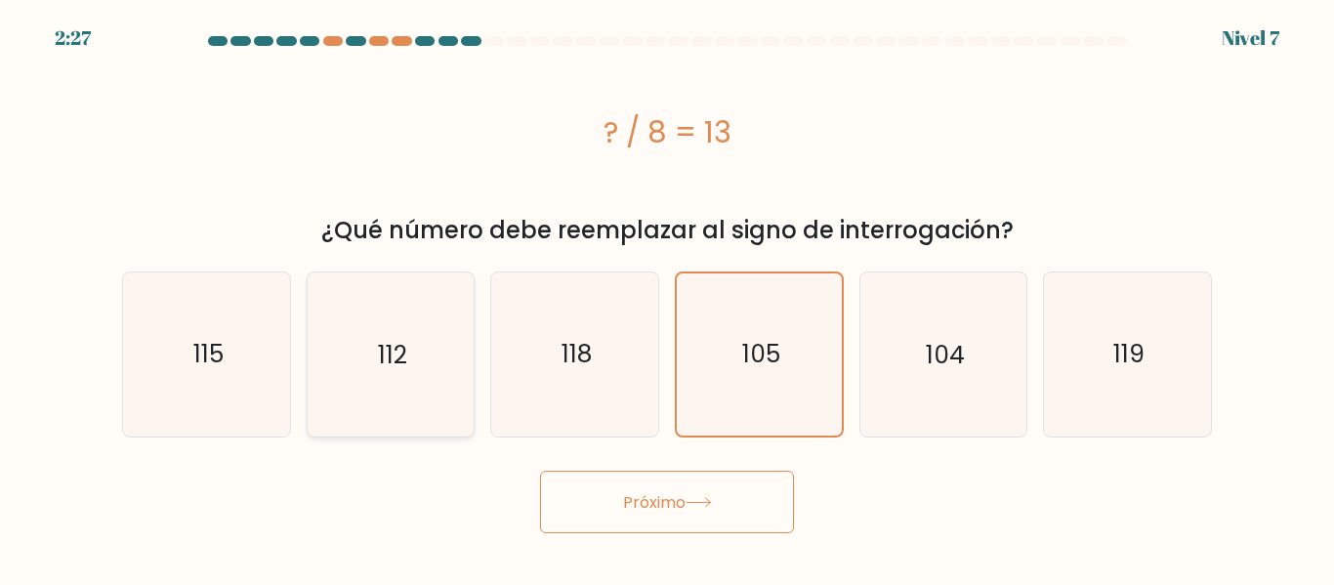
click at [667, 298] on input "b. 112" at bounding box center [667, 295] width 1 height 5
radio input "true"
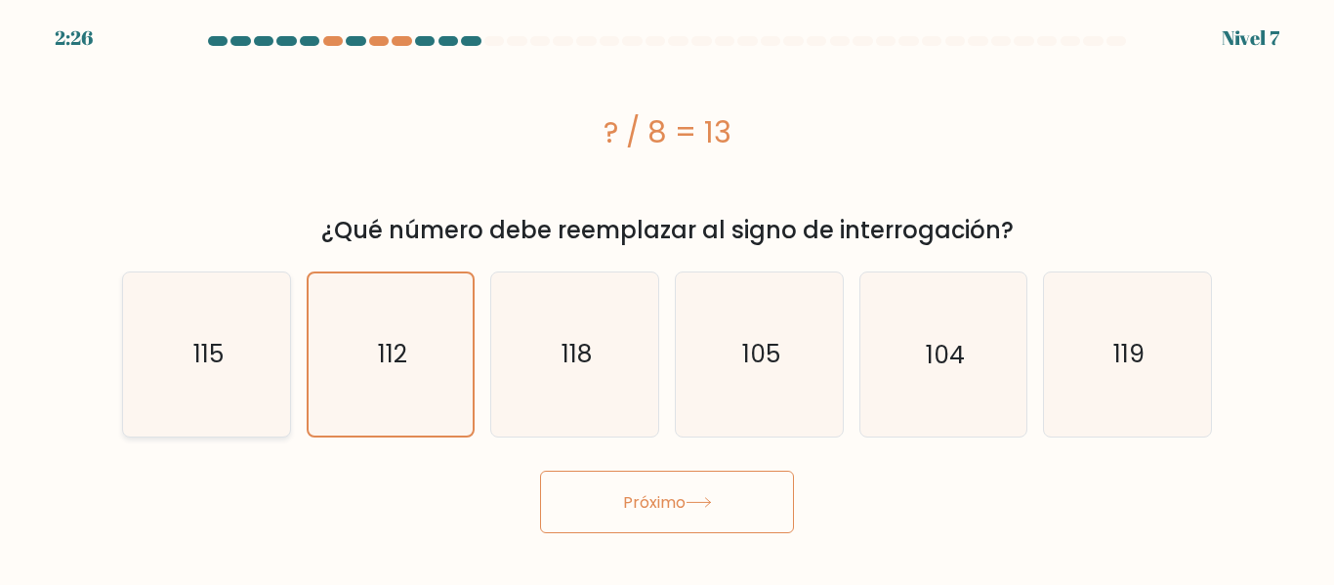
click at [242, 374] on icon "115" at bounding box center [206, 353] width 163 height 163
click at [667, 298] on input "a. 115" at bounding box center [667, 295] width 1 height 5
radio input "true"
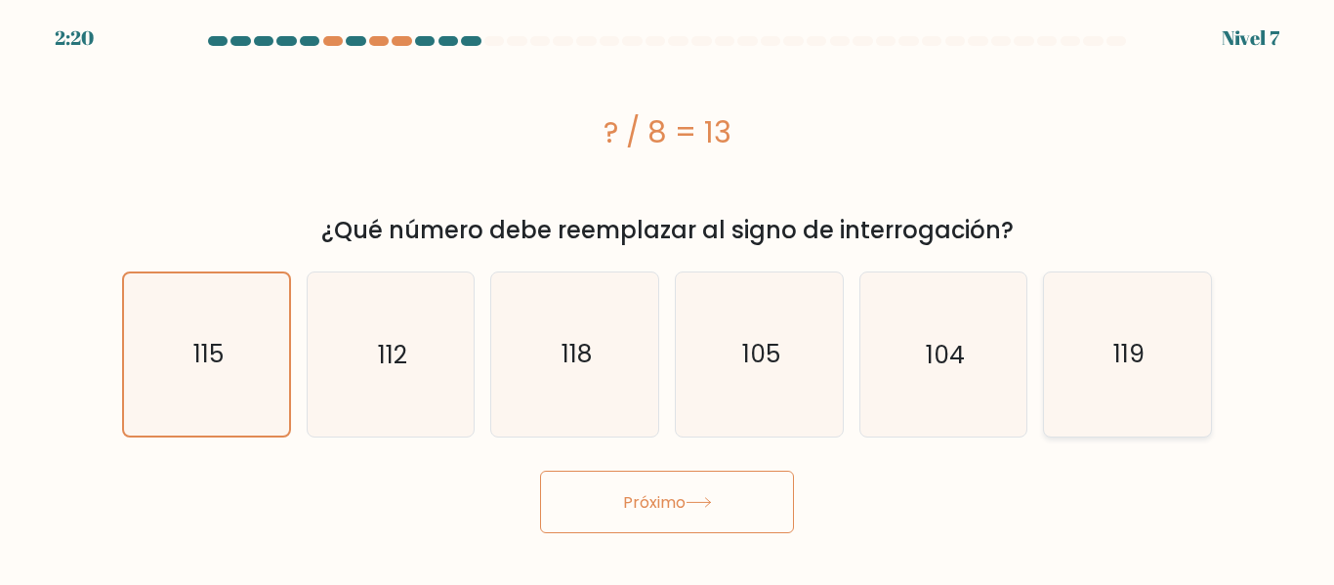
click at [1129, 364] on text "119" at bounding box center [1128, 354] width 31 height 34
click at [668, 298] on input "F. 119" at bounding box center [667, 295] width 1 height 5
radio input "true"
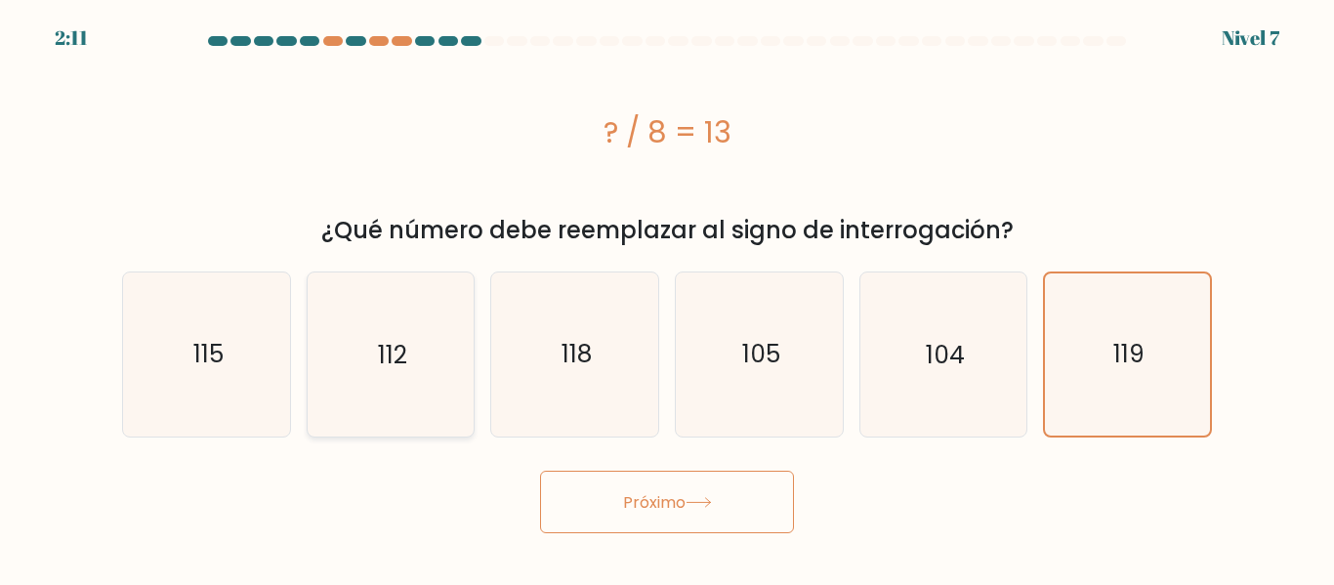
click at [413, 352] on icon "112" at bounding box center [390, 353] width 163 height 163
click at [667, 298] on input "b. 112" at bounding box center [667, 295] width 1 height 5
radio input "true"
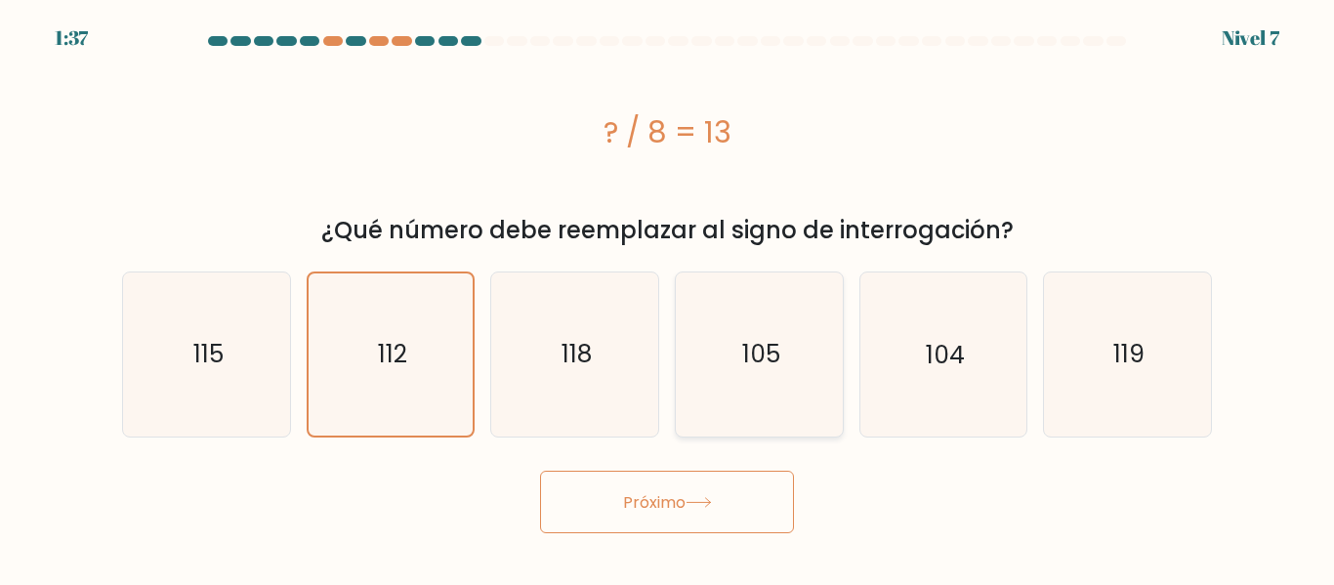
click at [796, 360] on icon "105" at bounding box center [759, 353] width 163 height 163
click at [668, 298] on input "d. 105" at bounding box center [667, 295] width 1 height 5
radio input "true"
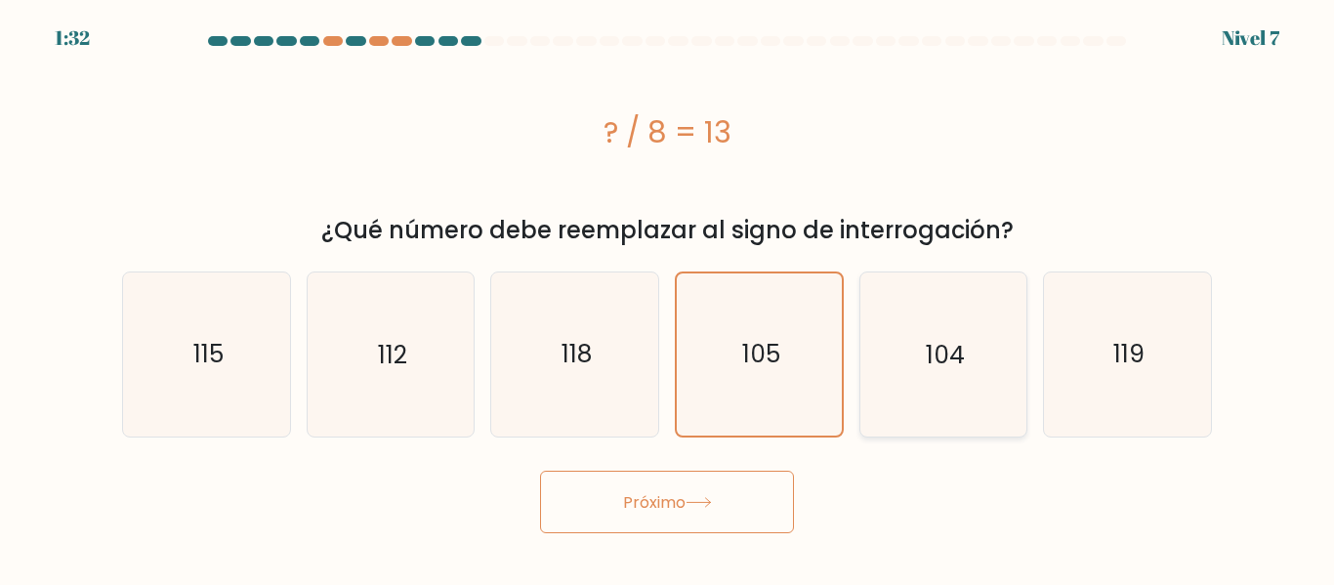
click at [890, 373] on icon "104" at bounding box center [942, 353] width 163 height 163
click at [668, 298] on input "y. 104" at bounding box center [667, 295] width 1 height 5
radio input "true"
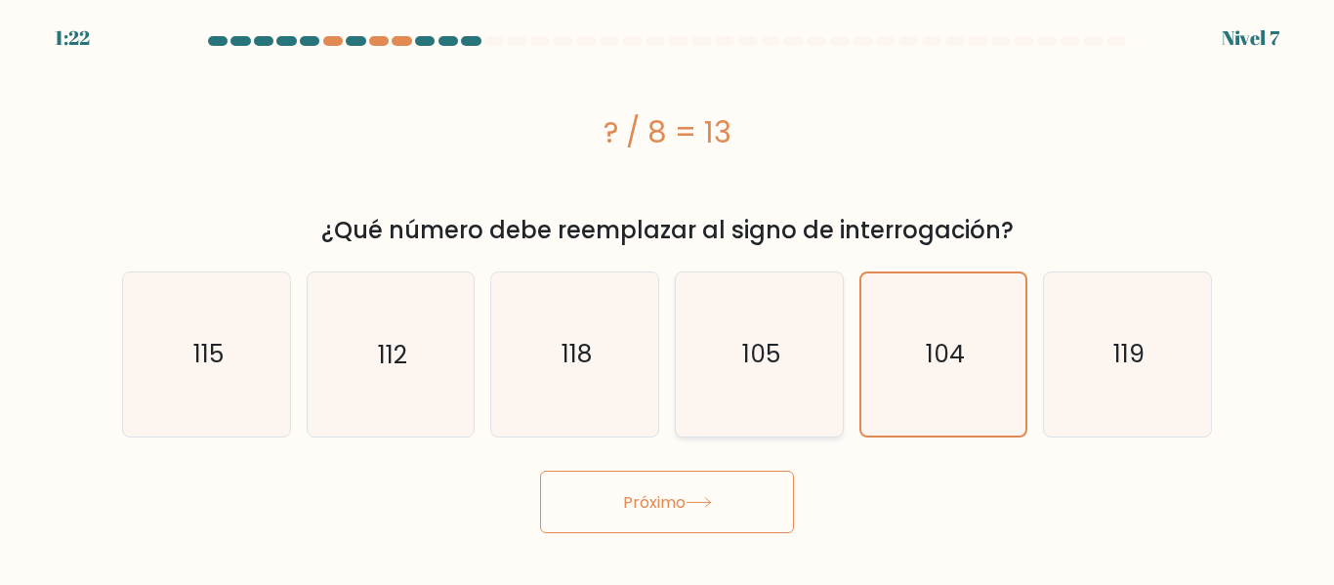
click at [702, 376] on icon "105" at bounding box center [759, 353] width 163 height 163
click at [668, 298] on input "d. 105" at bounding box center [667, 295] width 1 height 5
radio input "true"
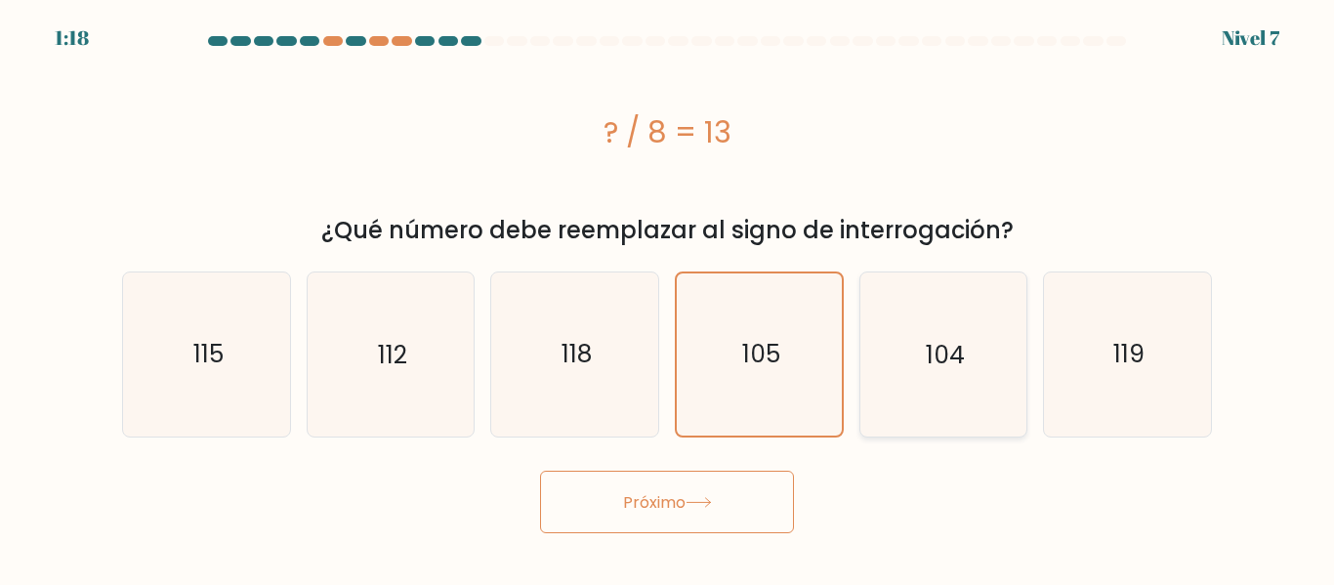
click at [893, 374] on icon "104" at bounding box center [942, 353] width 163 height 163
click at [668, 298] on input "y. 104" at bounding box center [667, 295] width 1 height 5
radio input "true"
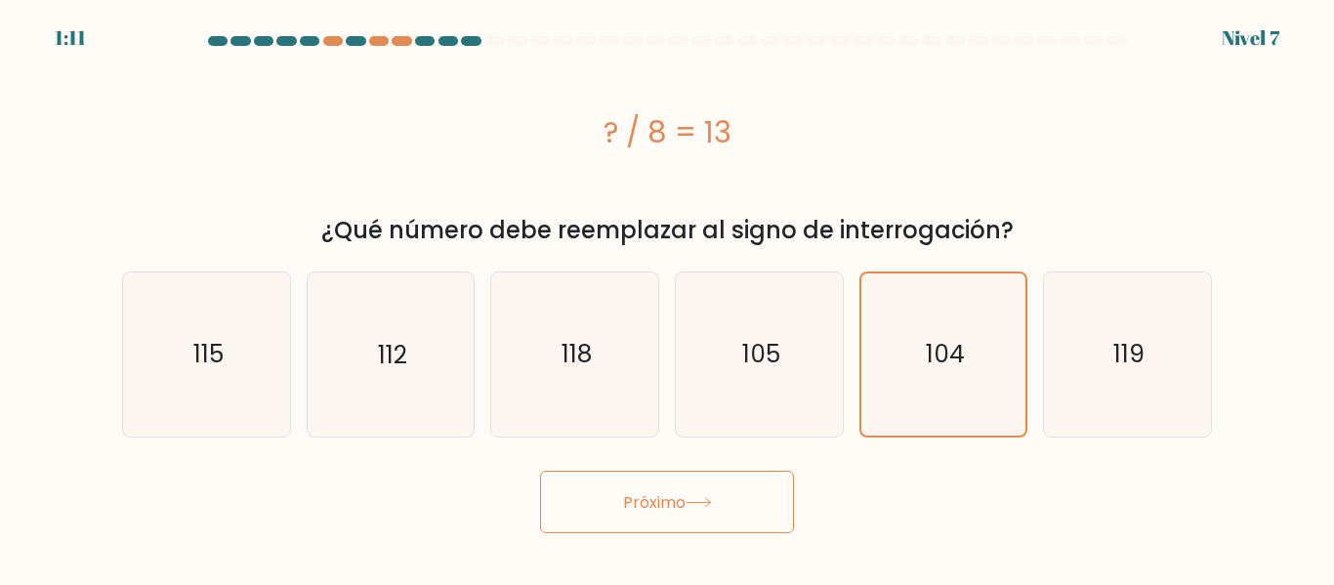
click at [630, 523] on button "Próximo" at bounding box center [667, 502] width 254 height 63
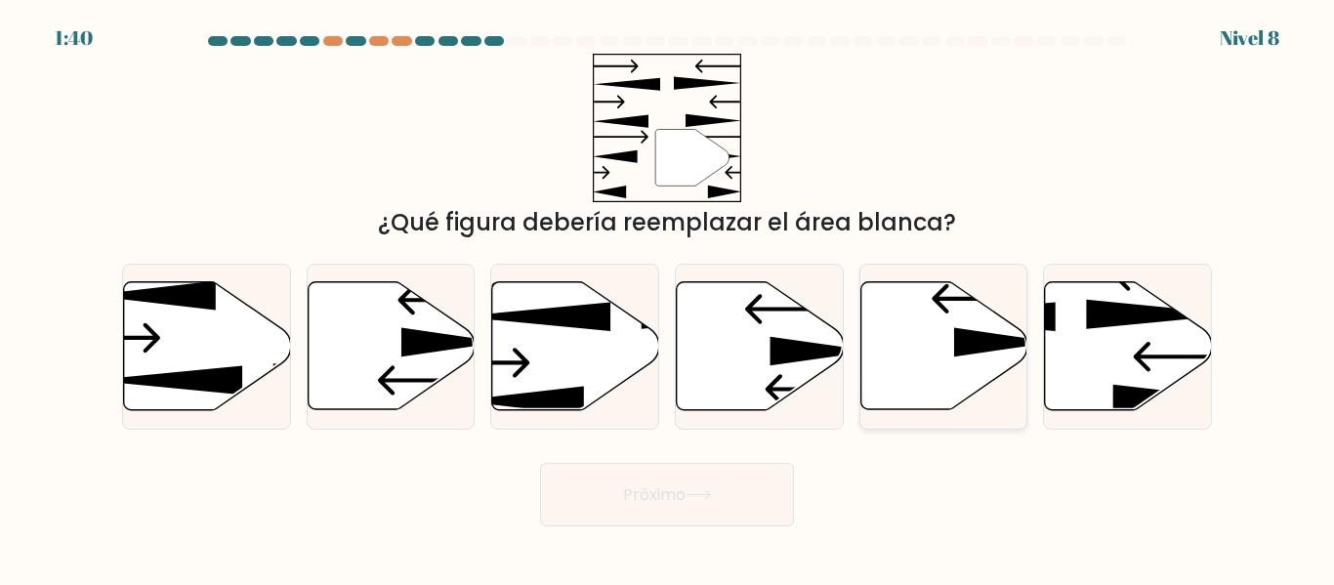
click at [876, 351] on icon at bounding box center [943, 346] width 167 height 128
click at [668, 298] on input "y." at bounding box center [667, 295] width 1 height 5
radio input "true"
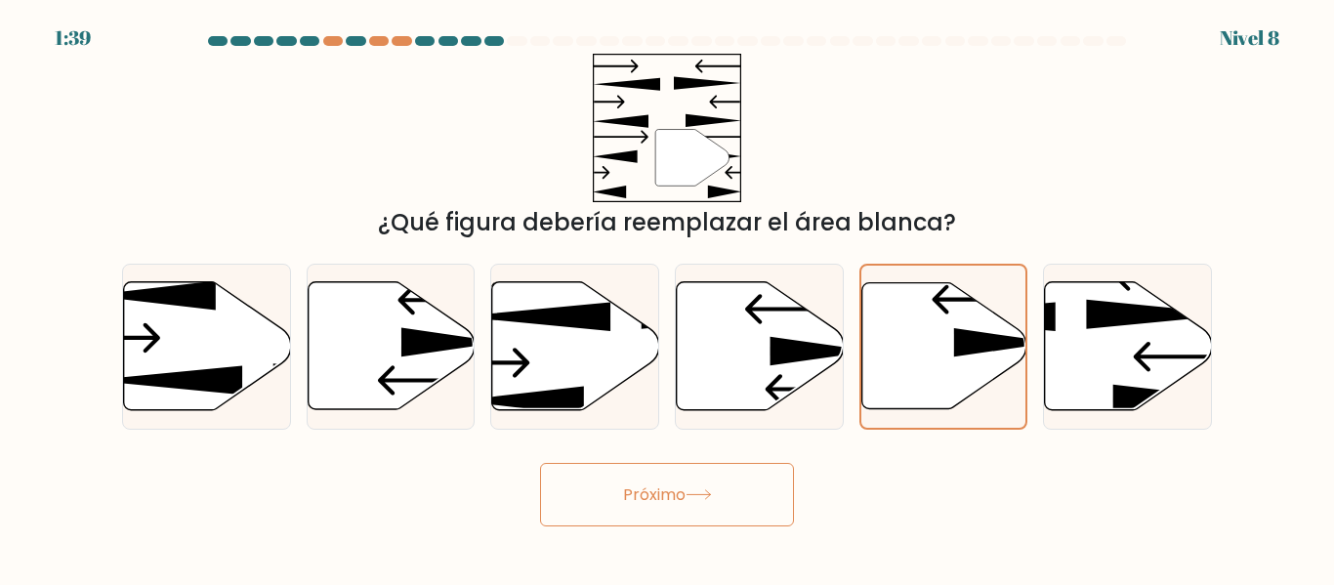
click at [656, 497] on font "Próximo" at bounding box center [654, 494] width 62 height 22
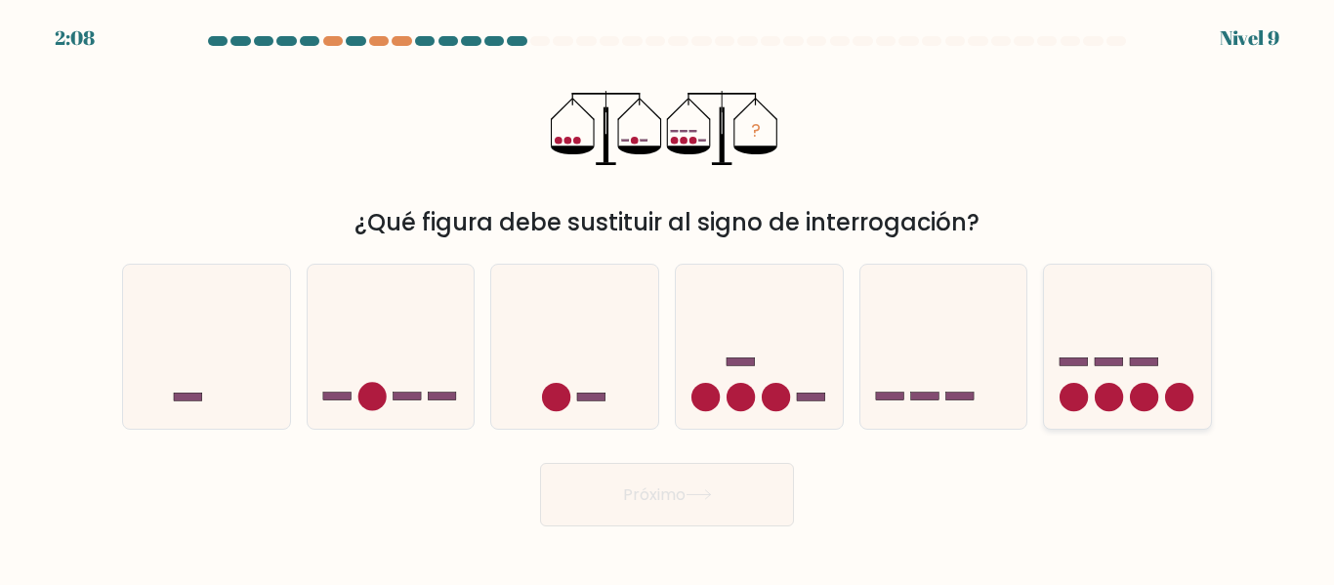
click at [1052, 345] on icon at bounding box center [1127, 346] width 167 height 138
click at [668, 298] on input "F." at bounding box center [667, 295] width 1 height 5
radio input "true"
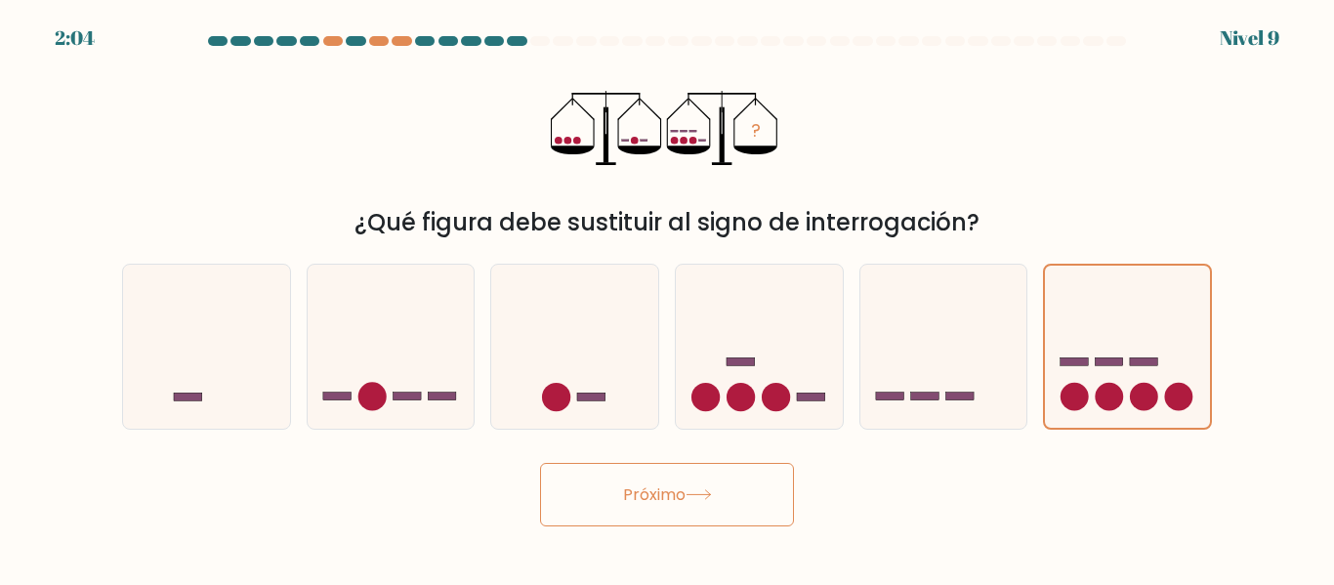
click at [610, 494] on button "Próximo" at bounding box center [667, 494] width 254 height 63
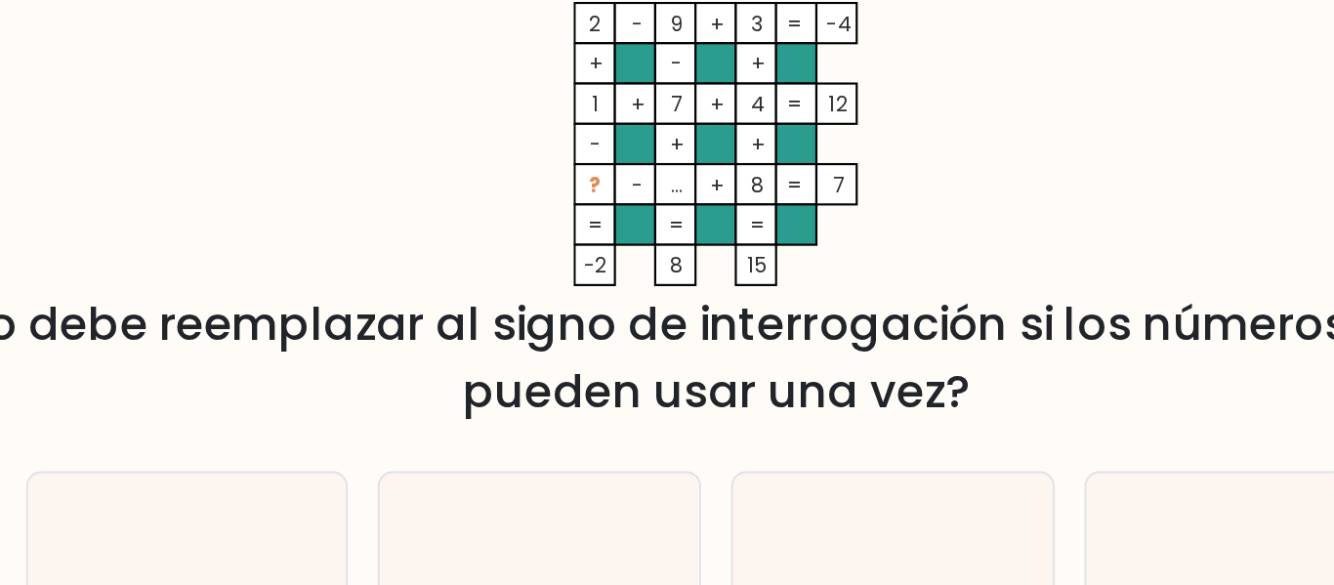
click at [538, 109] on icon "2 - 9 + 3 -4 + - + 1 + 7 + 4 12 - + + ? - ... + 8 = 7 = = = = -2 8 15 =" at bounding box center [667, 128] width 586 height 148
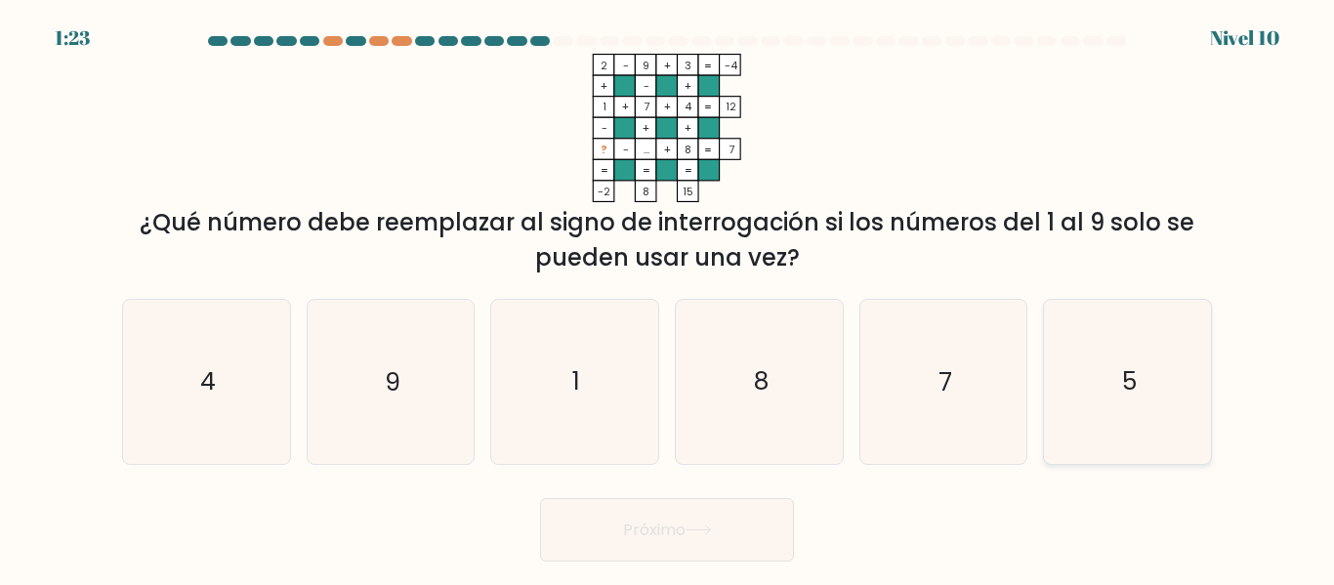
click at [1124, 381] on text "5" at bounding box center [1129, 382] width 15 height 34
click at [668, 298] on input "F. 5" at bounding box center [667, 295] width 1 height 5
radio input "true"
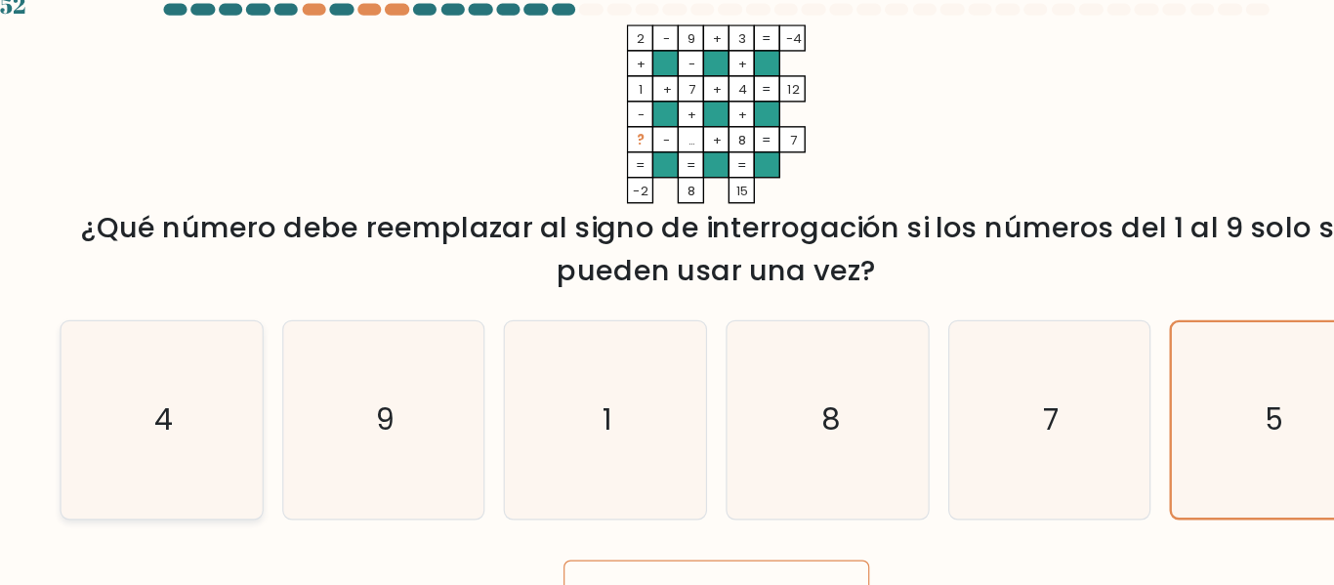
click at [164, 328] on icon "4" at bounding box center [206, 381] width 163 height 163
click at [667, 298] on input "a. 4" at bounding box center [667, 295] width 1 height 5
radio input "true"
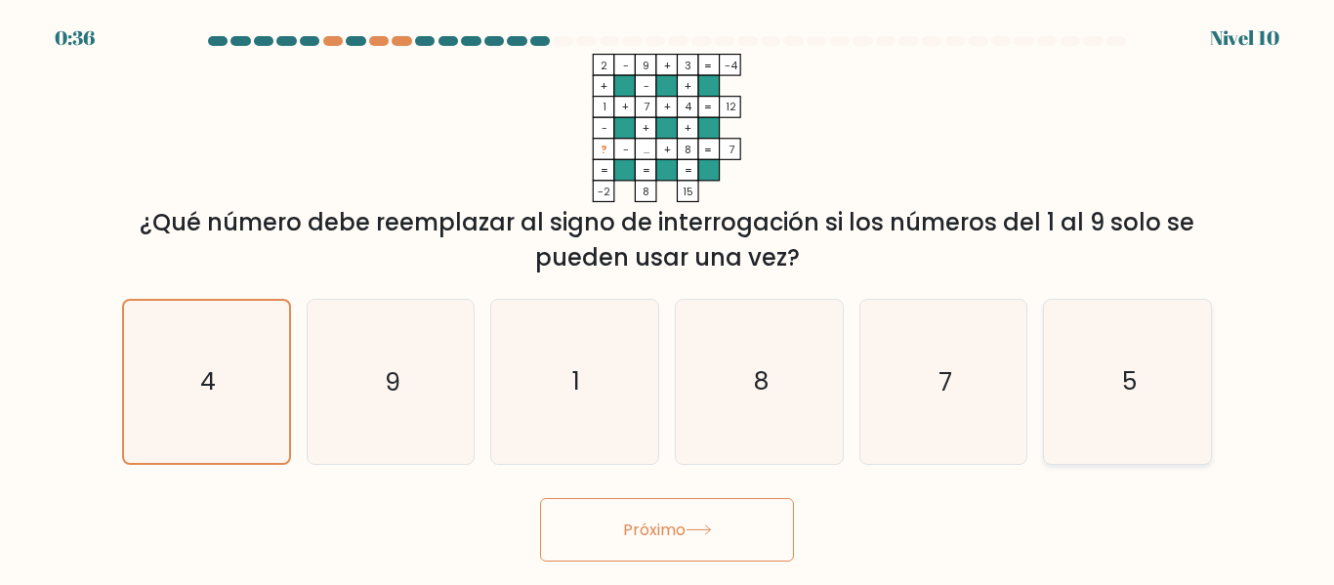
click at [1087, 410] on icon "5" at bounding box center [1127, 381] width 163 height 163
click at [668, 298] on input "F. 5" at bounding box center [667, 295] width 1 height 5
radio input "true"
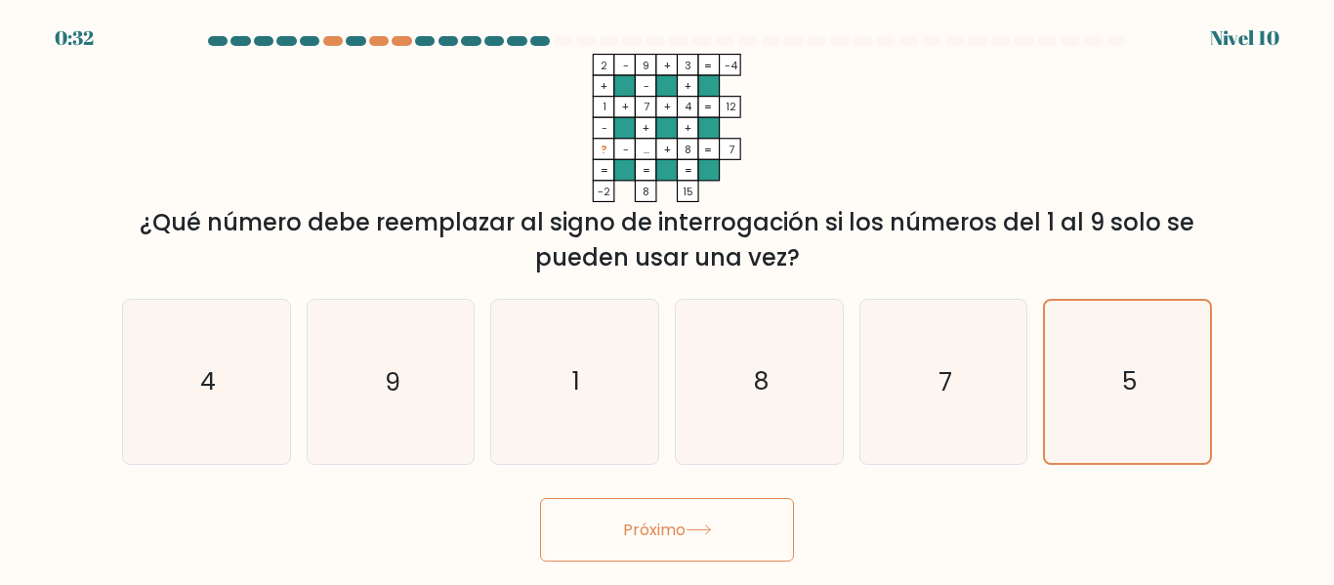
click at [699, 547] on button "Próximo" at bounding box center [667, 529] width 254 height 63
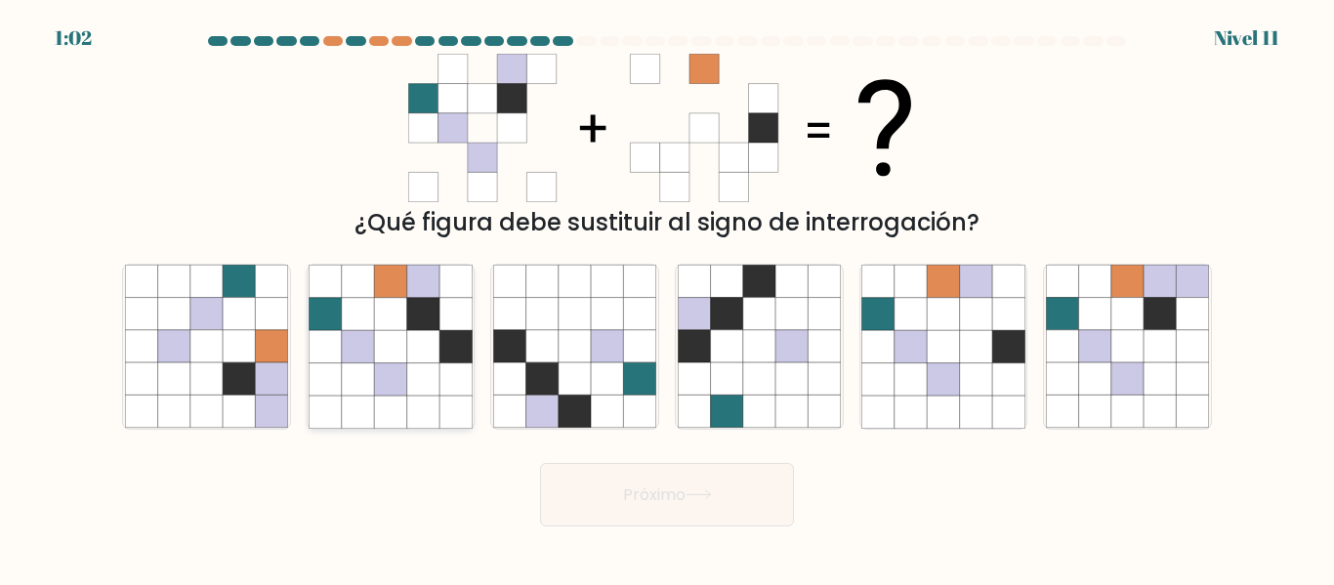
click at [352, 315] on icon at bounding box center [358, 314] width 32 height 32
click at [667, 298] on input "b." at bounding box center [667, 295] width 1 height 5
radio input "true"
click at [614, 492] on button "Próximo" at bounding box center [667, 494] width 254 height 63
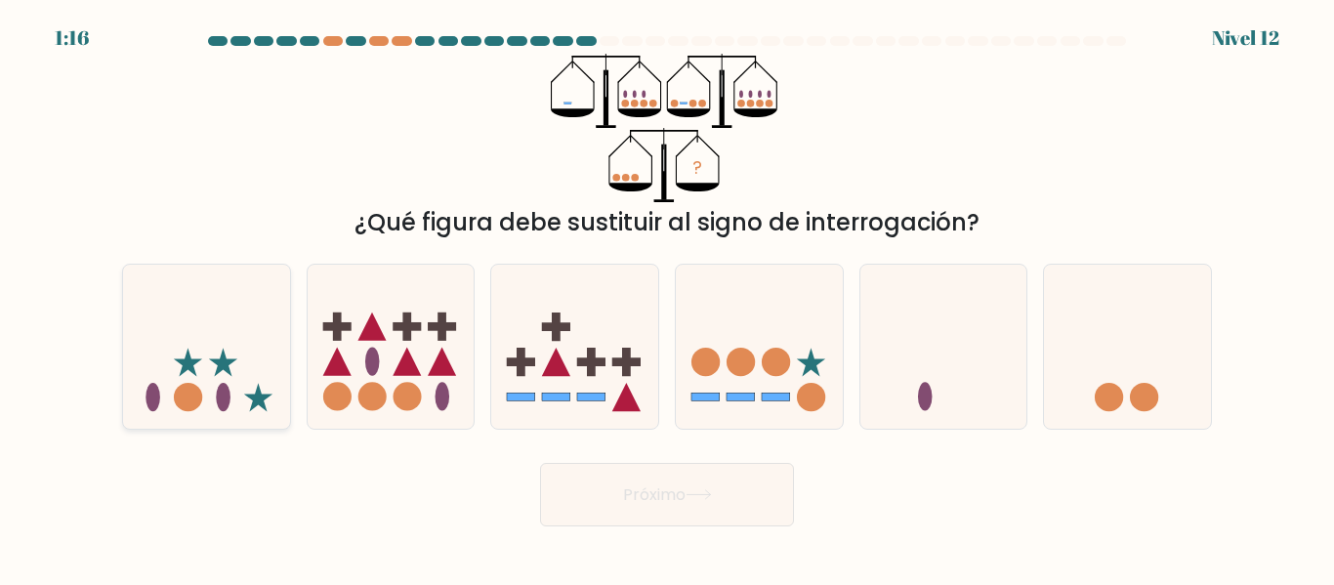
click at [163, 341] on icon at bounding box center [206, 346] width 167 height 138
click at [667, 298] on input "a." at bounding box center [667, 295] width 1 height 5
radio input "true"
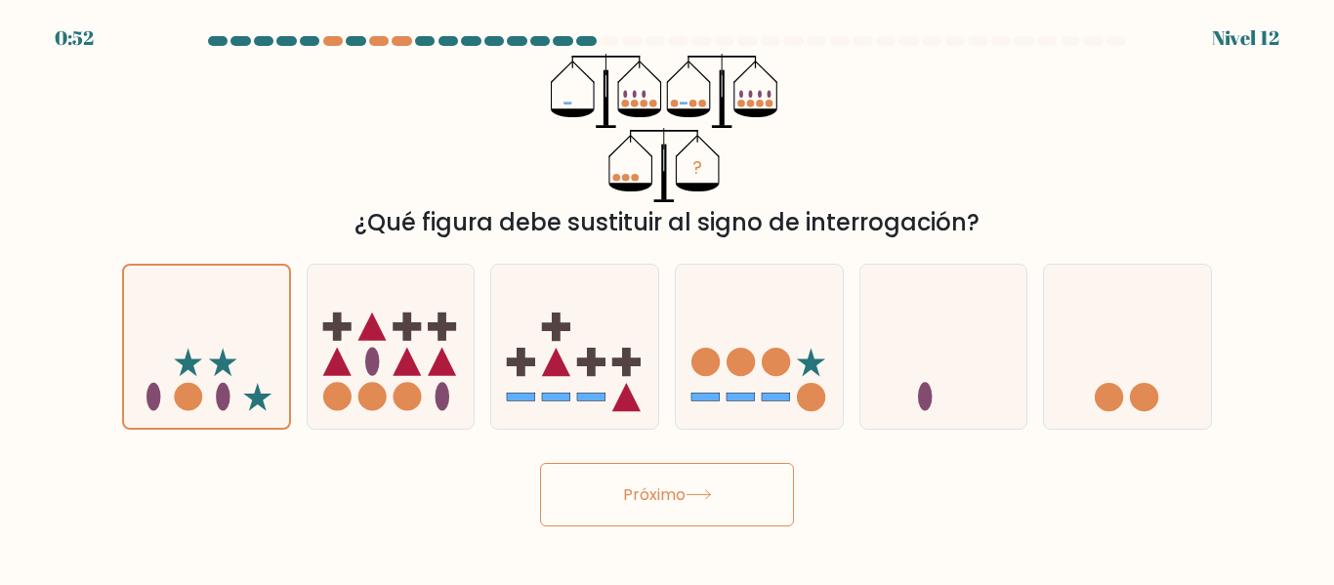
click at [592, 512] on button "Próximo" at bounding box center [667, 494] width 254 height 63
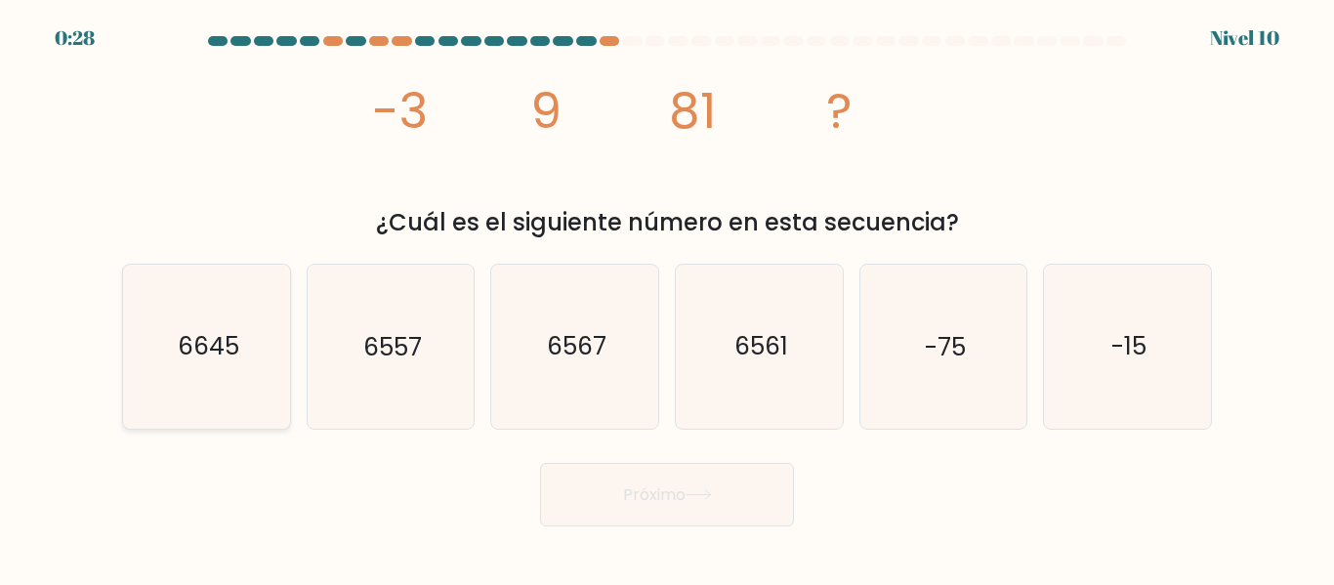
click at [205, 382] on icon "6645" at bounding box center [206, 346] width 163 height 163
click at [667, 298] on input "a. 6645" at bounding box center [667, 295] width 1 height 5
radio input "true"
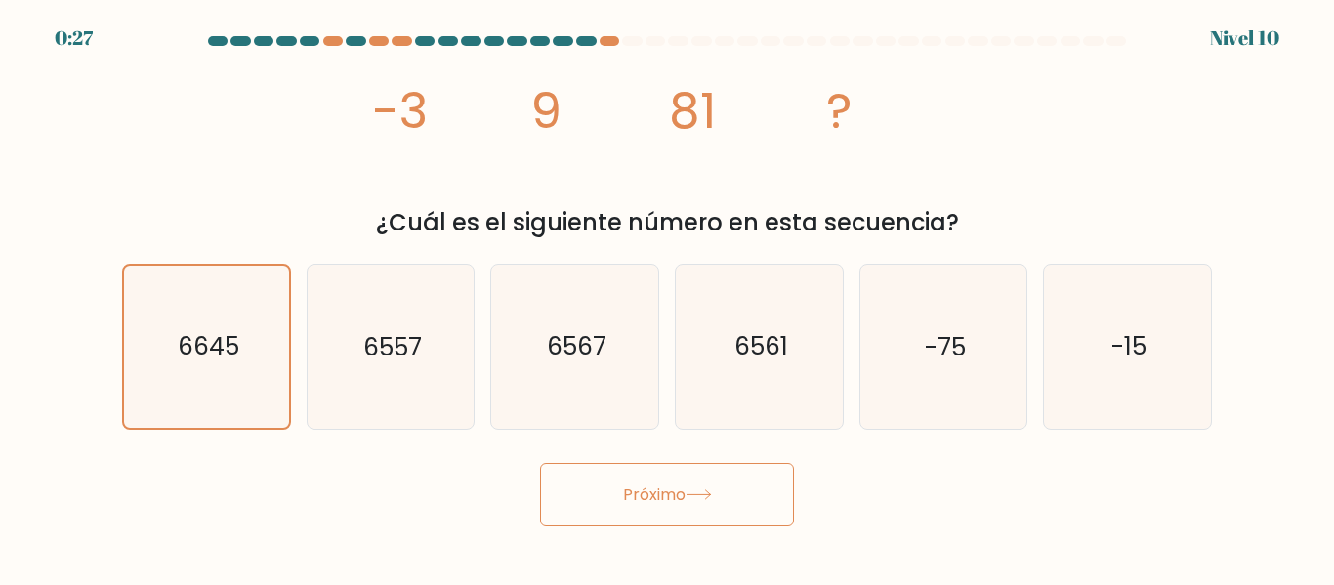
click at [564, 518] on button "Próximo" at bounding box center [667, 494] width 254 height 63
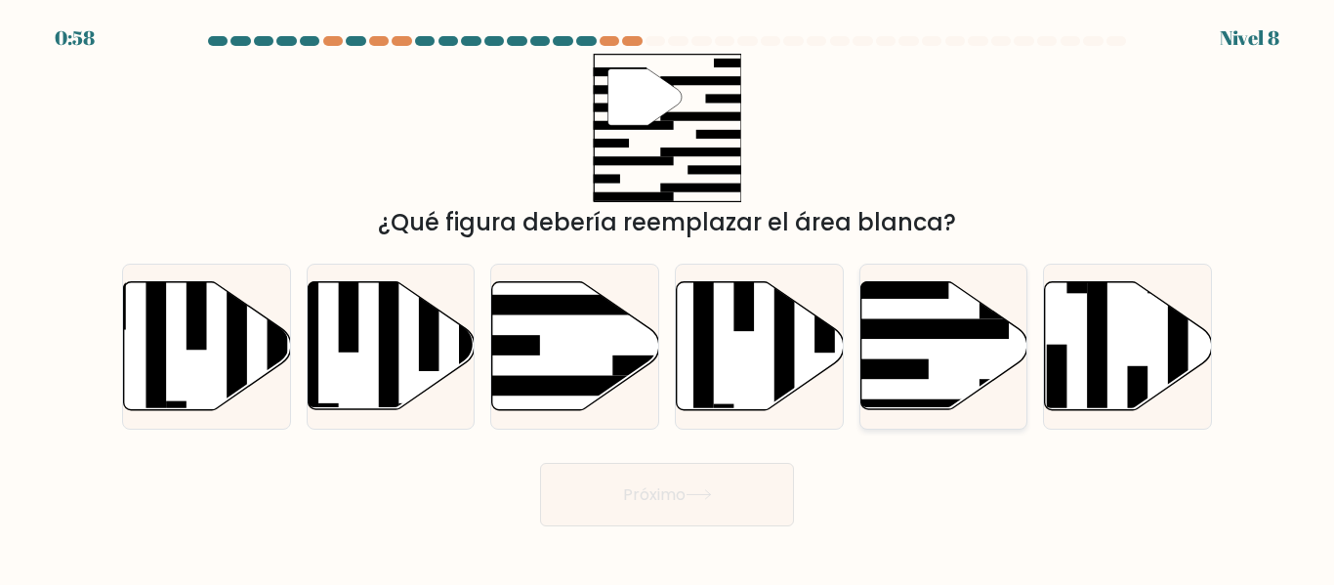
click at [888, 382] on icon at bounding box center [943, 346] width 167 height 128
click at [668, 298] on input "y." at bounding box center [667, 295] width 1 height 5
radio input "true"
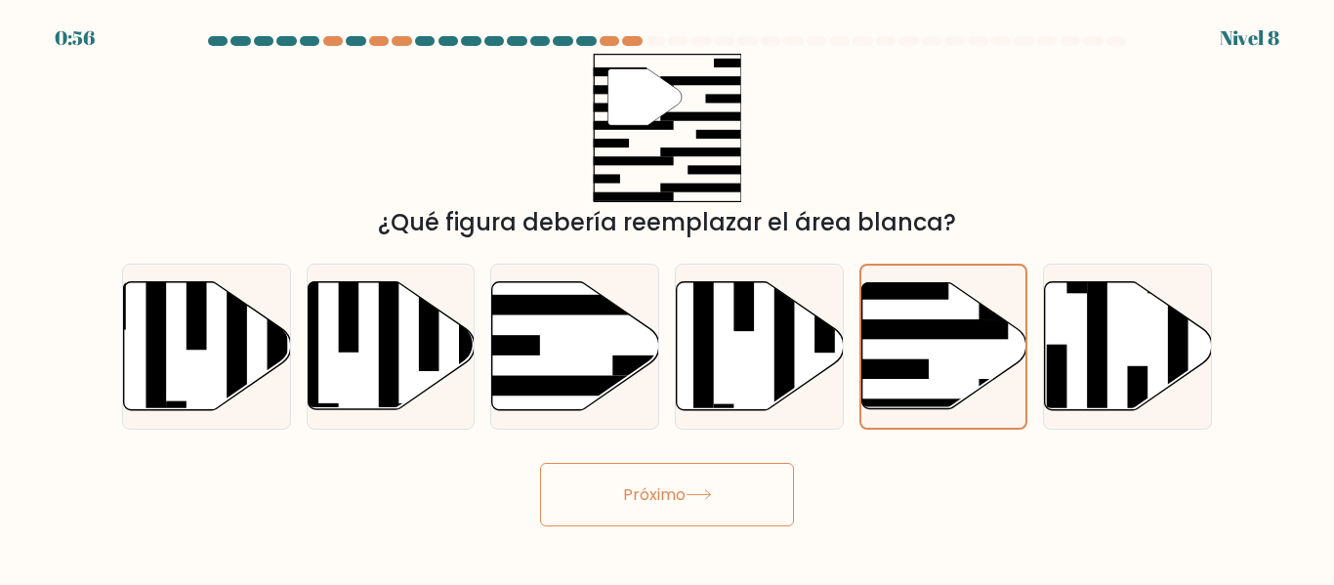
click at [712, 518] on button "Próximo" at bounding box center [667, 494] width 254 height 63
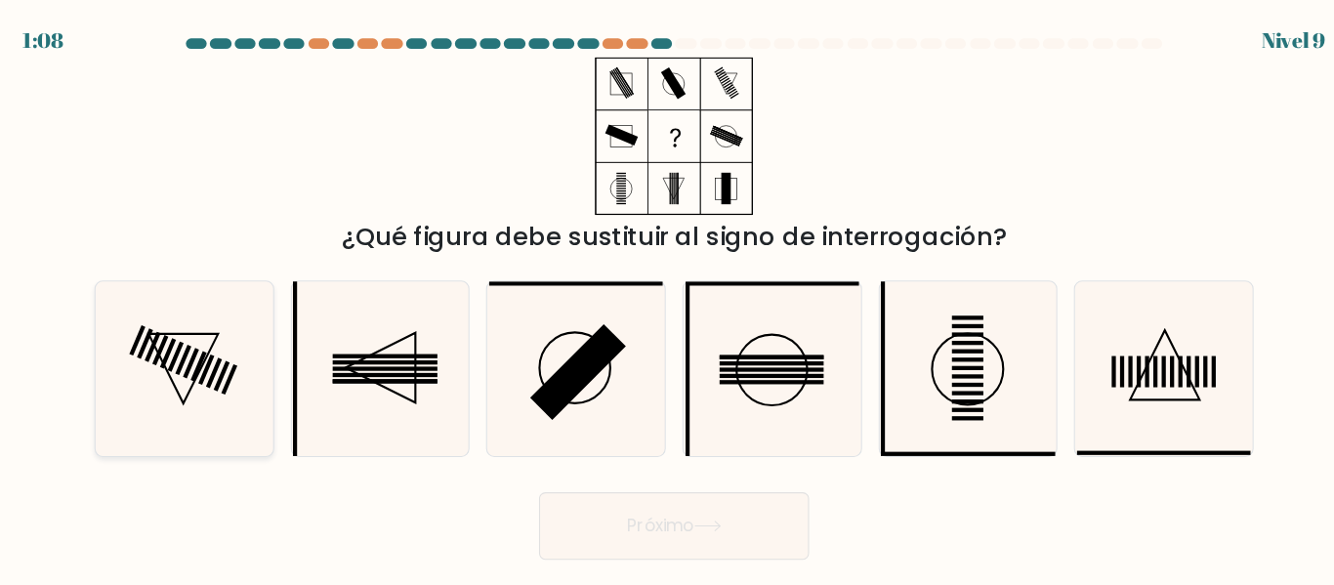
click at [244, 294] on icon at bounding box center [206, 346] width 163 height 163
click at [667, 294] on input "a." at bounding box center [667, 295] width 1 height 5
radio input "true"
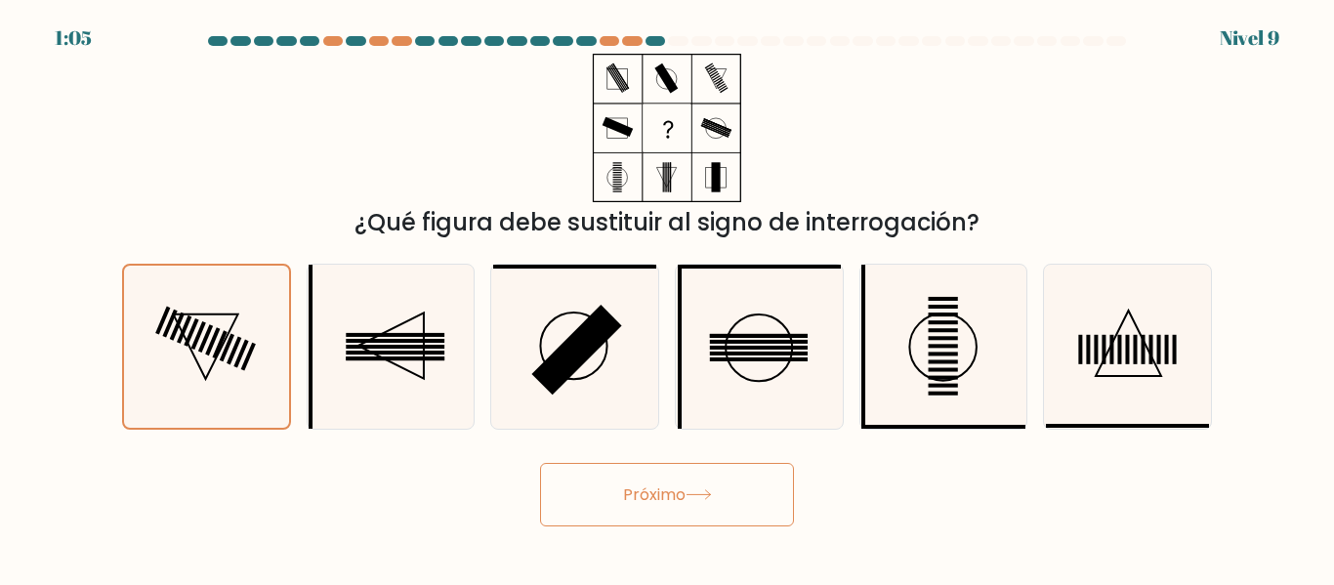
click at [593, 498] on button "Próximo" at bounding box center [667, 494] width 254 height 63
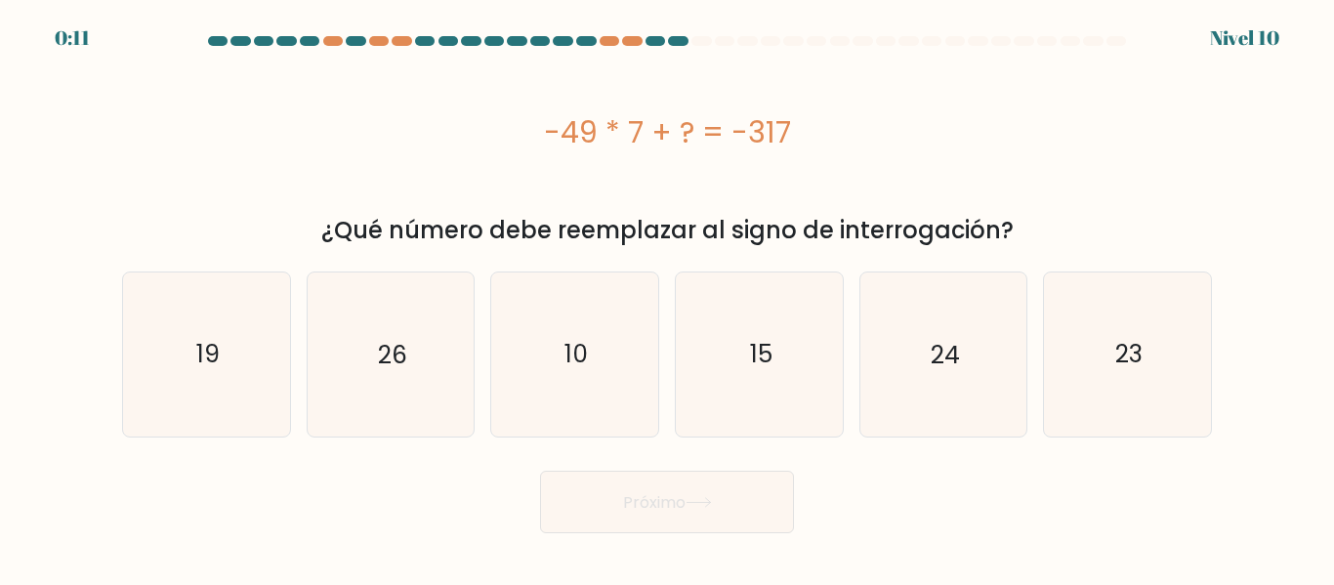
click at [240, 199] on div "-49 * 7 + ? = -317" at bounding box center [667, 132] width 1090 height 156
click at [332, 317] on icon "26" at bounding box center [390, 353] width 163 height 163
click at [667, 298] on input "b. 26" at bounding box center [667, 295] width 1 height 5
radio input "true"
click at [745, 514] on button "Próximo" at bounding box center [667, 502] width 254 height 63
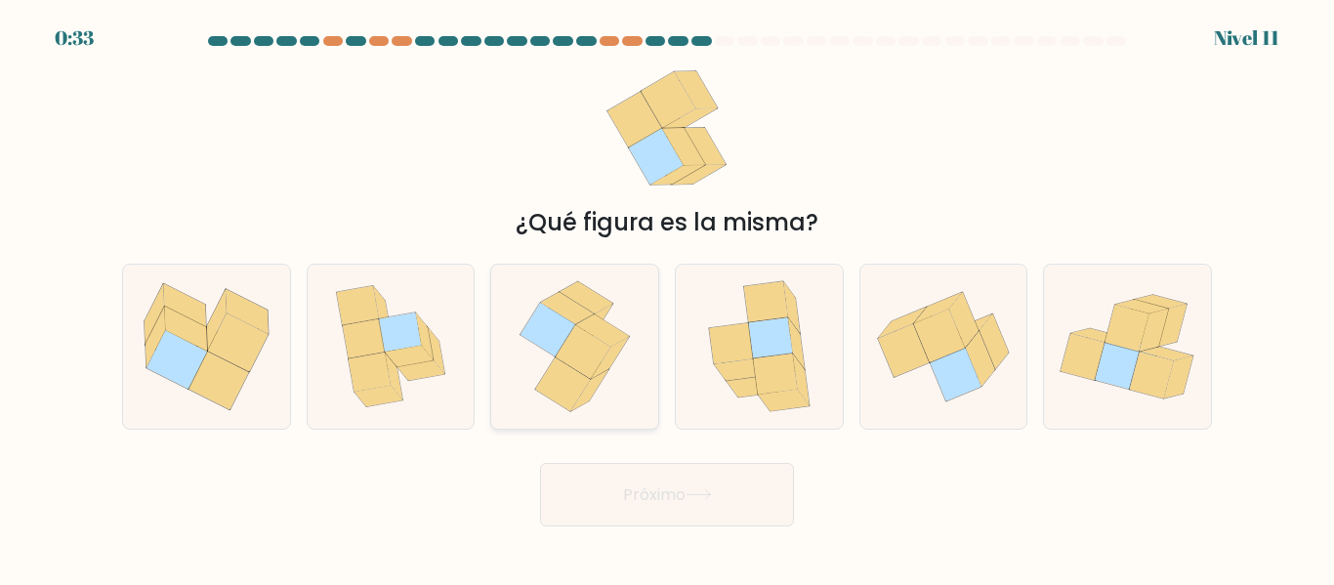
click at [617, 377] on icon at bounding box center [575, 346] width 134 height 163
click at [667, 298] on input "do." at bounding box center [667, 295] width 1 height 5
radio input "true"
click at [641, 513] on button "Próximo" at bounding box center [667, 494] width 254 height 63
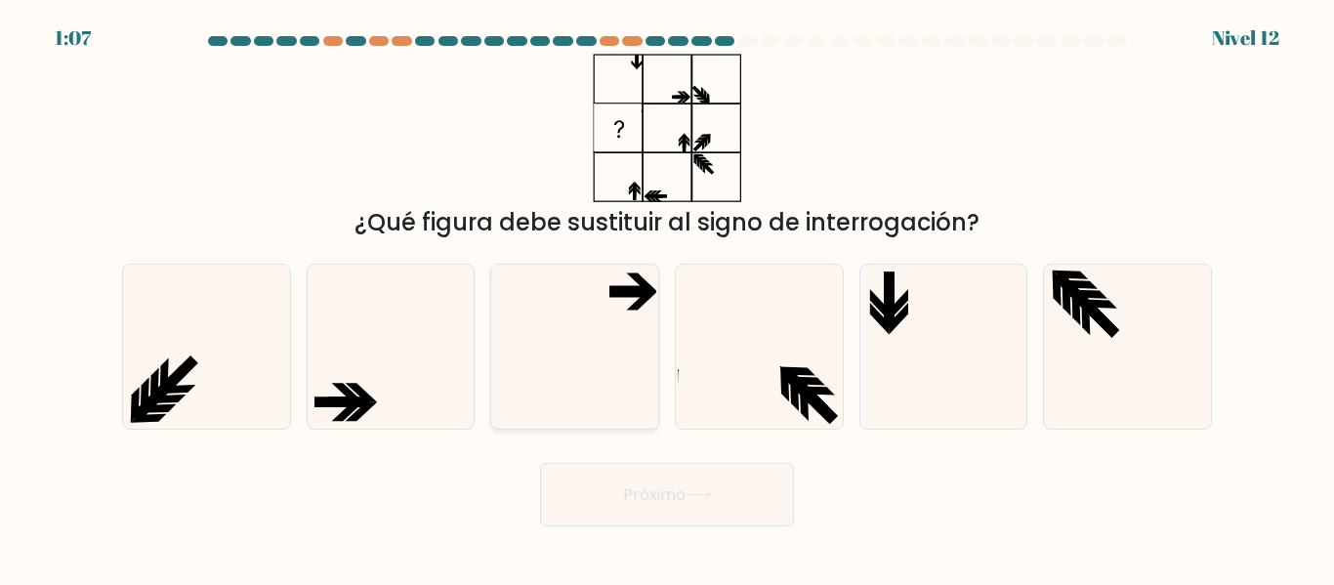
click at [603, 415] on icon at bounding box center [574, 346] width 163 height 163
click at [667, 298] on input "do." at bounding box center [667, 295] width 1 height 5
radio input "true"
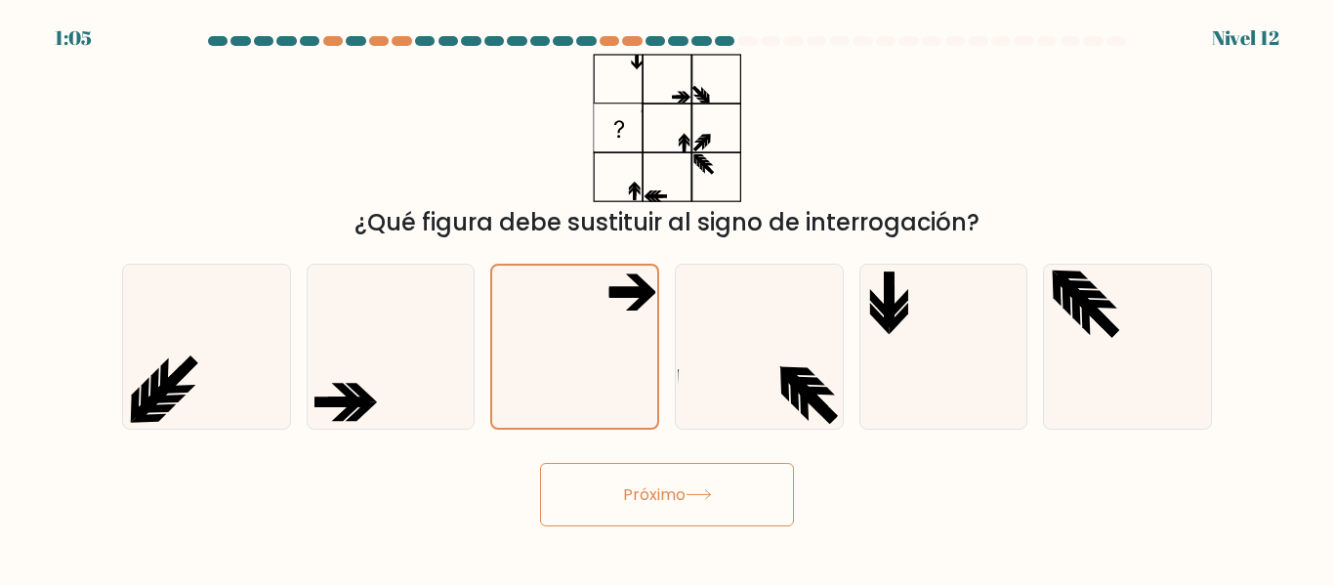
click at [621, 506] on button "Próximo" at bounding box center [667, 494] width 254 height 63
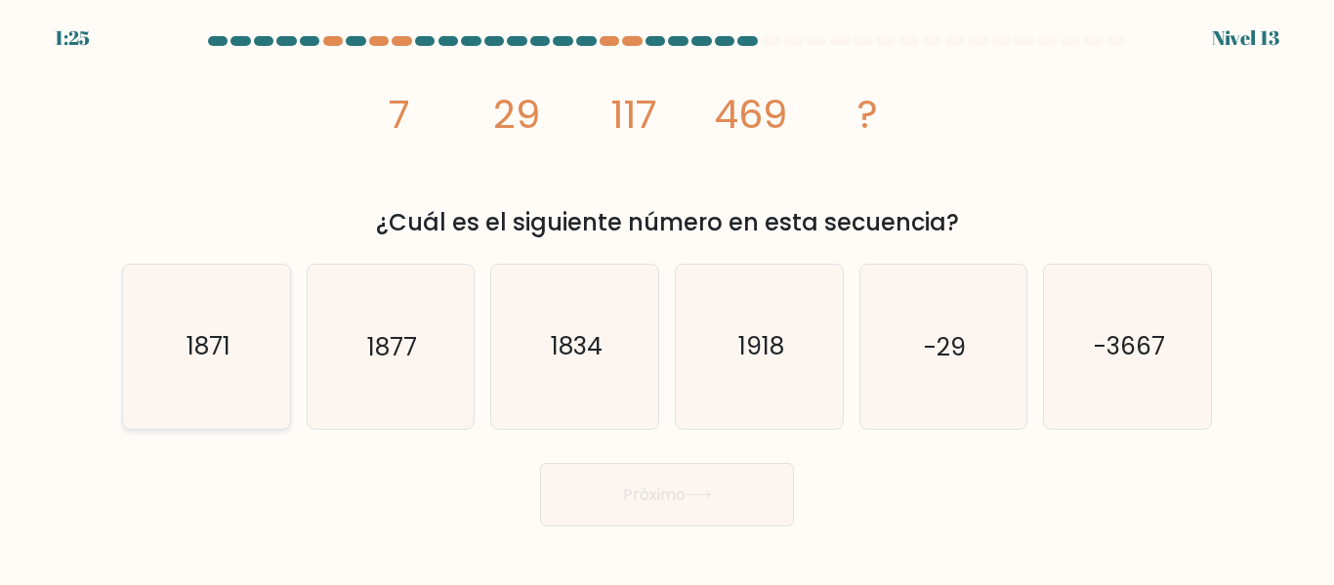
click at [260, 310] on icon "1871" at bounding box center [206, 346] width 163 height 163
click at [667, 298] on input "a. 1871" at bounding box center [667, 295] width 1 height 5
radio input "true"
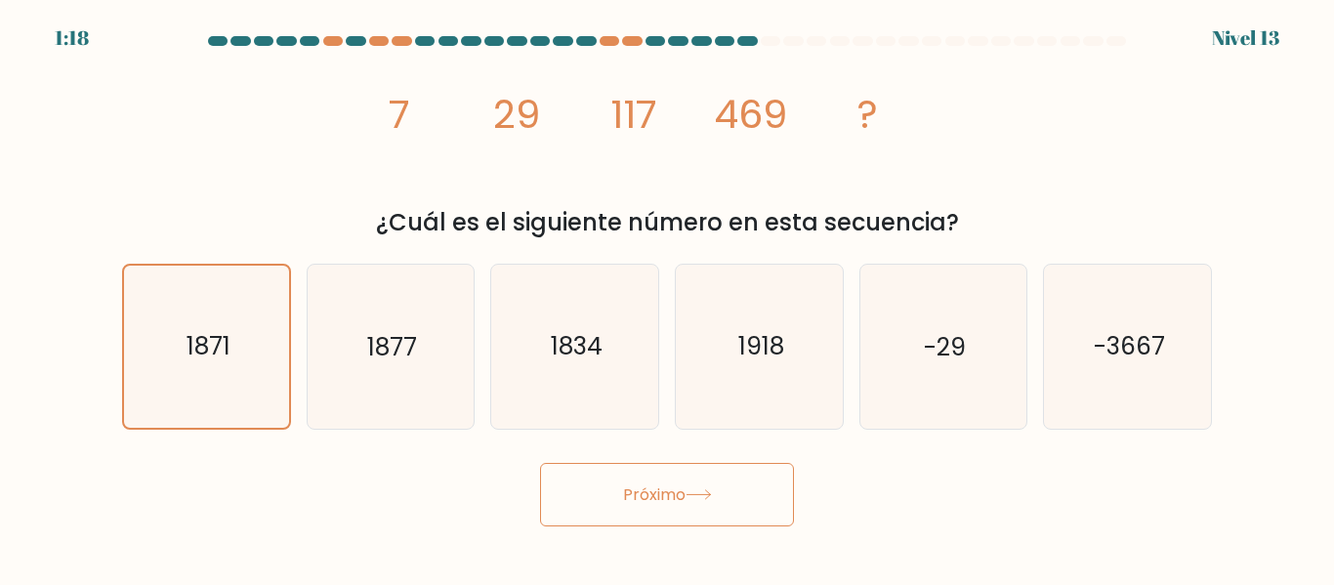
click at [615, 501] on button "Próximo" at bounding box center [667, 494] width 254 height 63
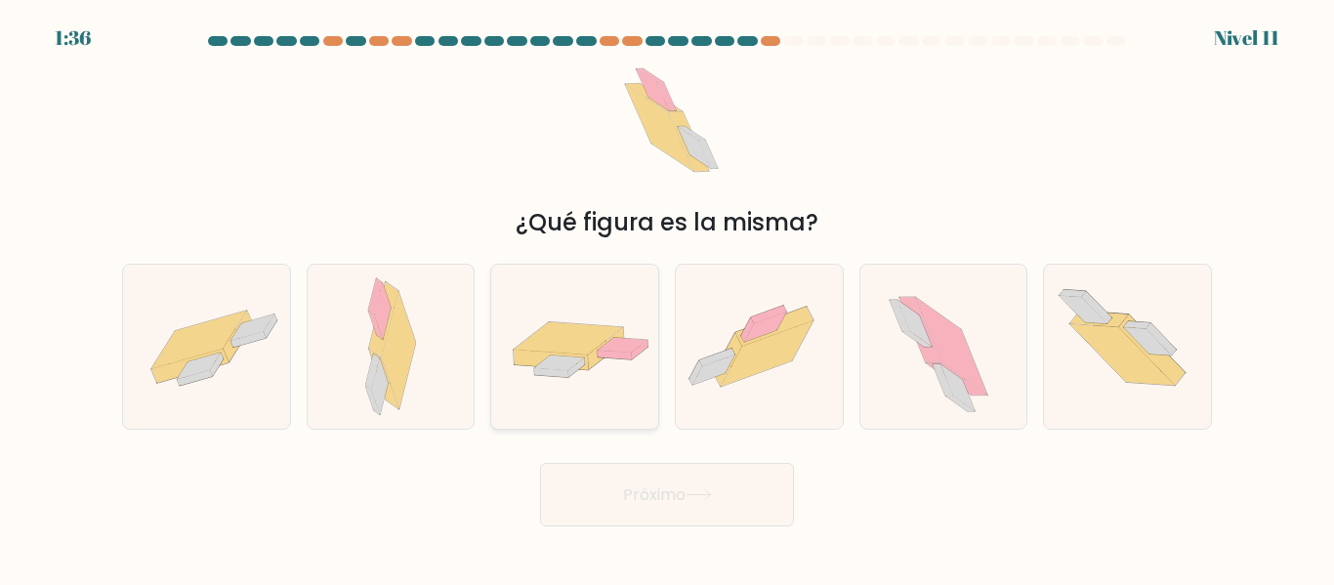
click at [569, 361] on icon at bounding box center [559, 362] width 50 height 15
click at [667, 298] on input "do." at bounding box center [667, 295] width 1 height 5
radio input "true"
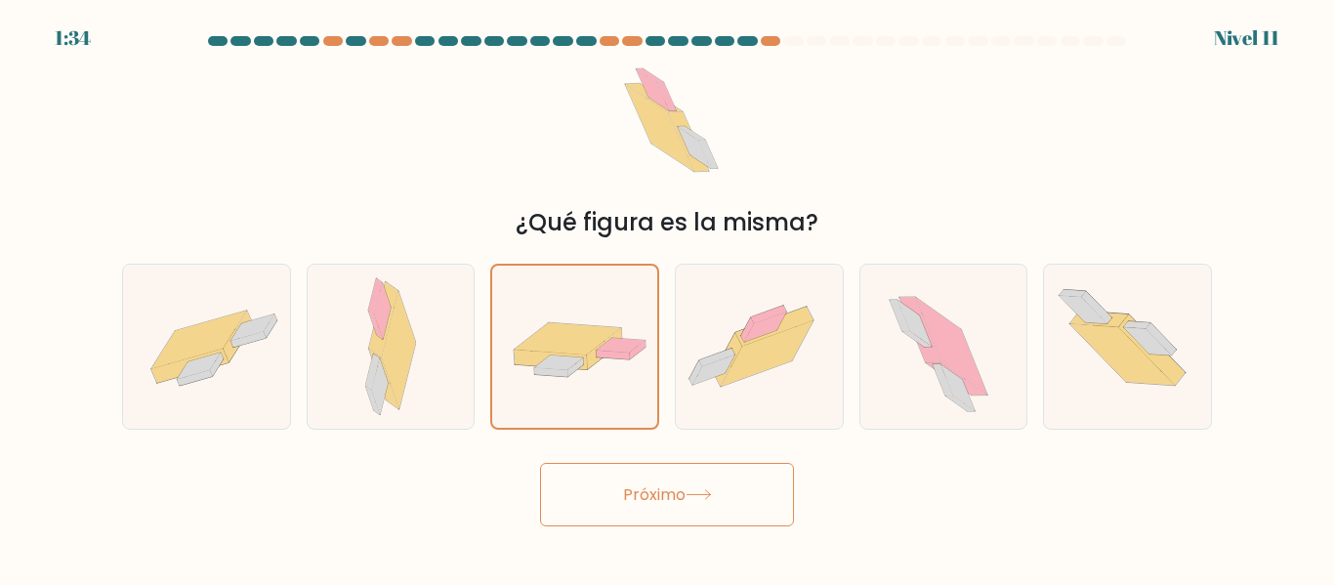
click at [667, 522] on button "Próximo" at bounding box center [667, 494] width 254 height 63
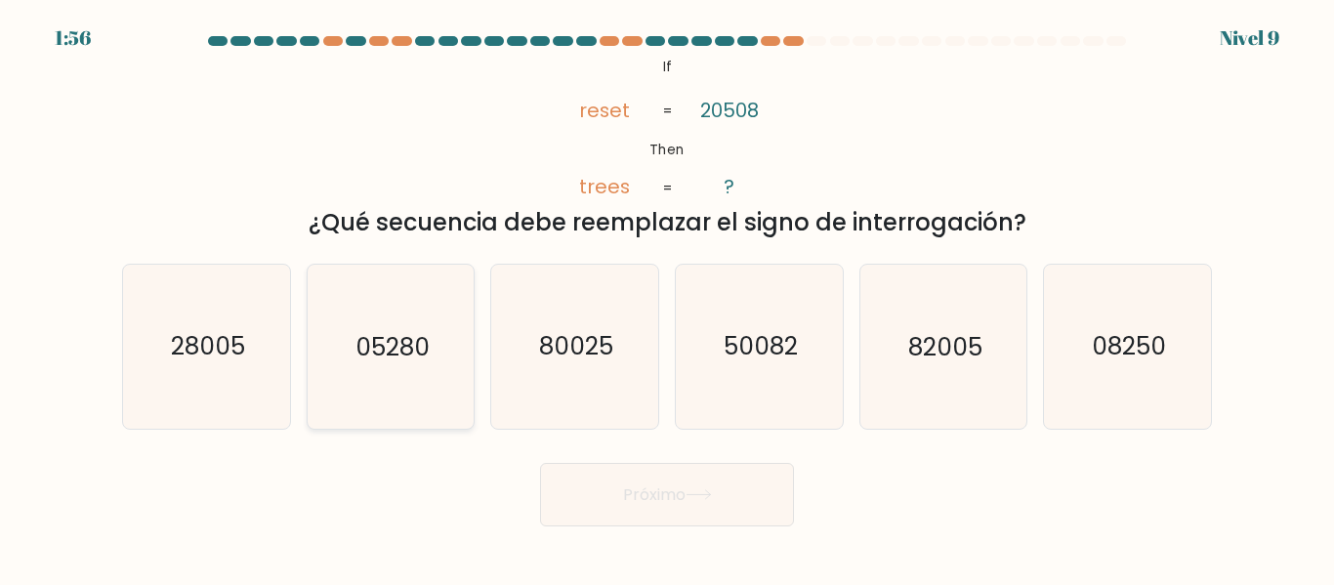
click at [414, 274] on icon "05280" at bounding box center [390, 346] width 163 height 163
click at [667, 293] on input "b. 05280" at bounding box center [667, 295] width 1 height 5
radio input "true"
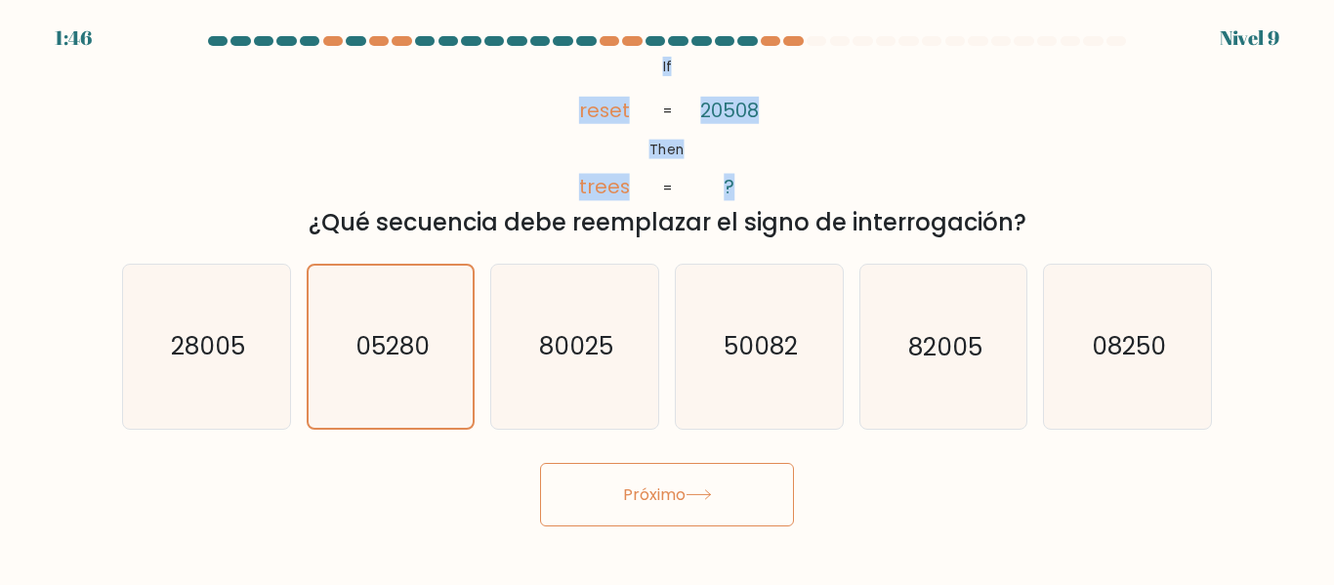
drag, startPoint x: 648, startPoint y: 66, endPoint x: 751, endPoint y: 185, distance: 156.4
click at [751, 185] on icon "@import url('https://fonts.googleapis.com/css?family=Abril+Fatface:400,100,100i…" at bounding box center [667, 128] width 241 height 148
copy icon "If Then reset trees 20508 ?"
click at [890, 98] on div "@import url('https://fonts.googleapis.com/css?family=Abril+Fatface:400,100,100i…" at bounding box center [666, 147] width 1113 height 186
click at [1125, 314] on icon "08250" at bounding box center [1127, 346] width 163 height 163
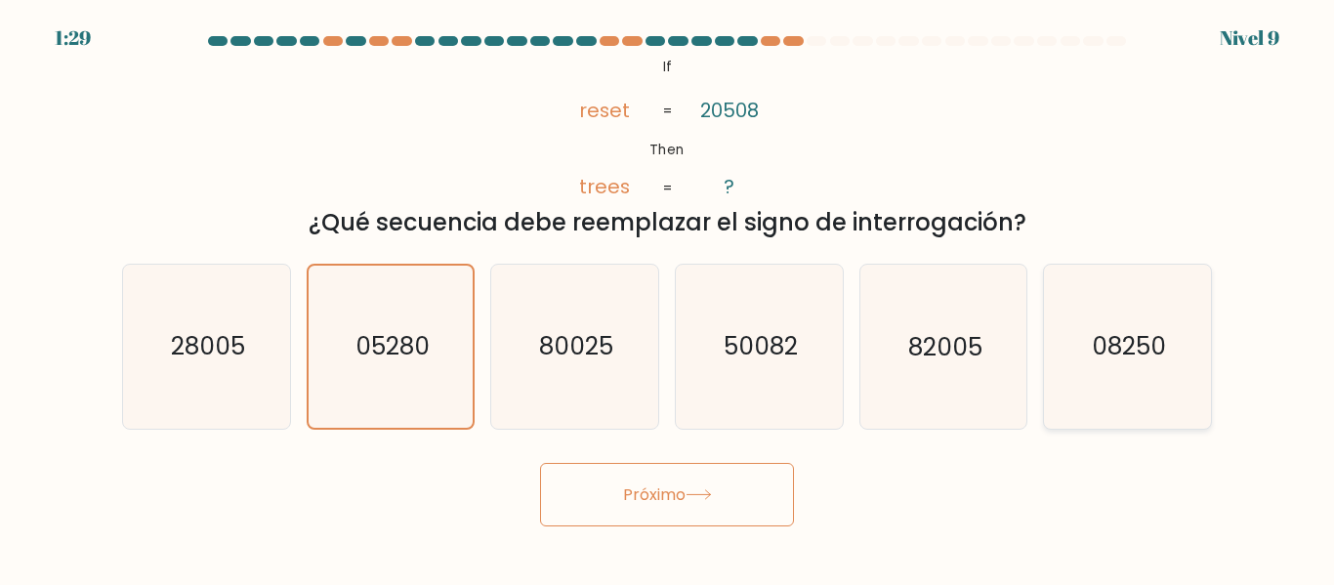
click at [668, 298] on input "F. 08250" at bounding box center [667, 295] width 1 height 5
radio input "true"
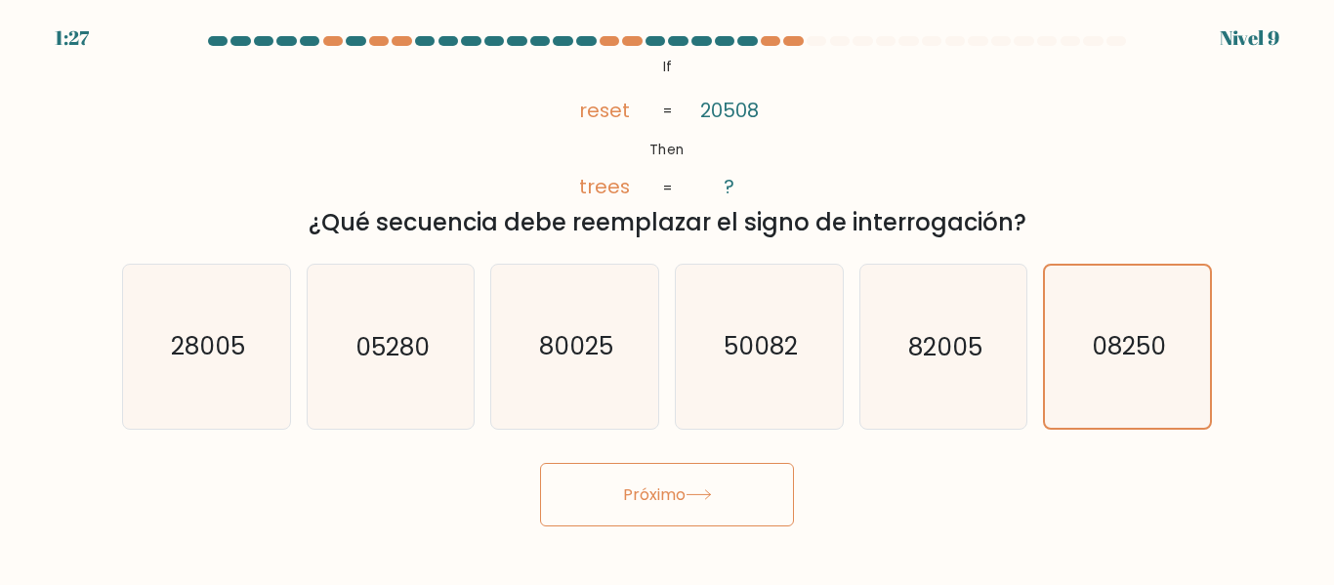
click at [749, 517] on button "Próximo" at bounding box center [667, 494] width 254 height 63
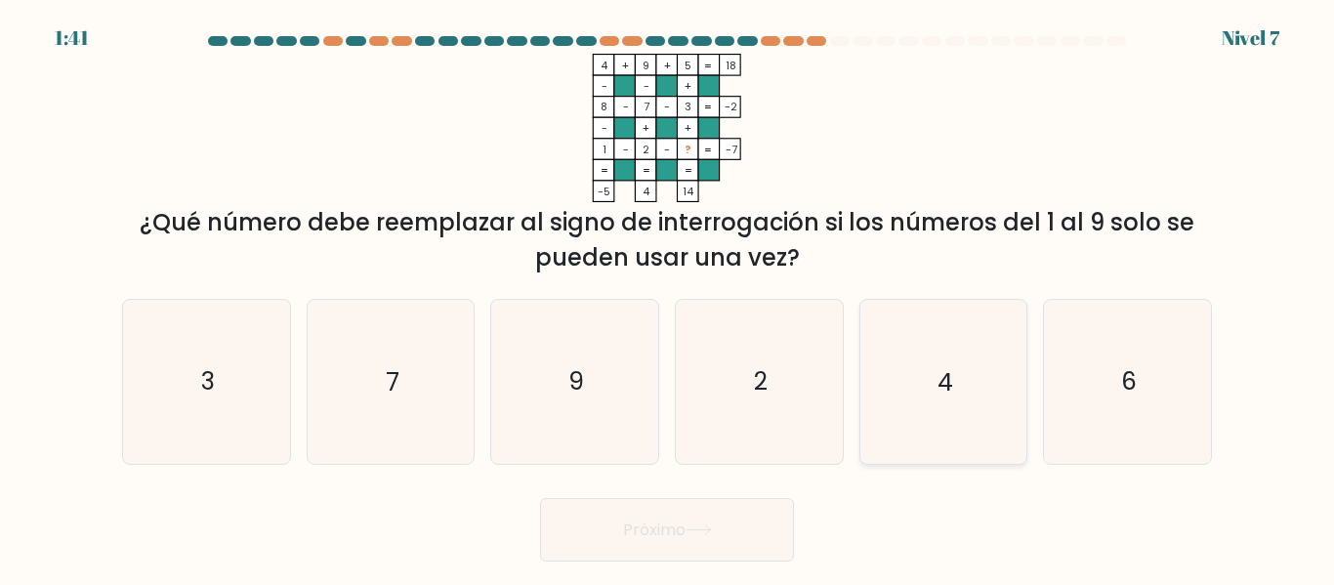
click at [935, 325] on icon "4" at bounding box center [942, 381] width 163 height 163
click at [668, 298] on input "y. 4" at bounding box center [667, 295] width 1 height 5
radio input "true"
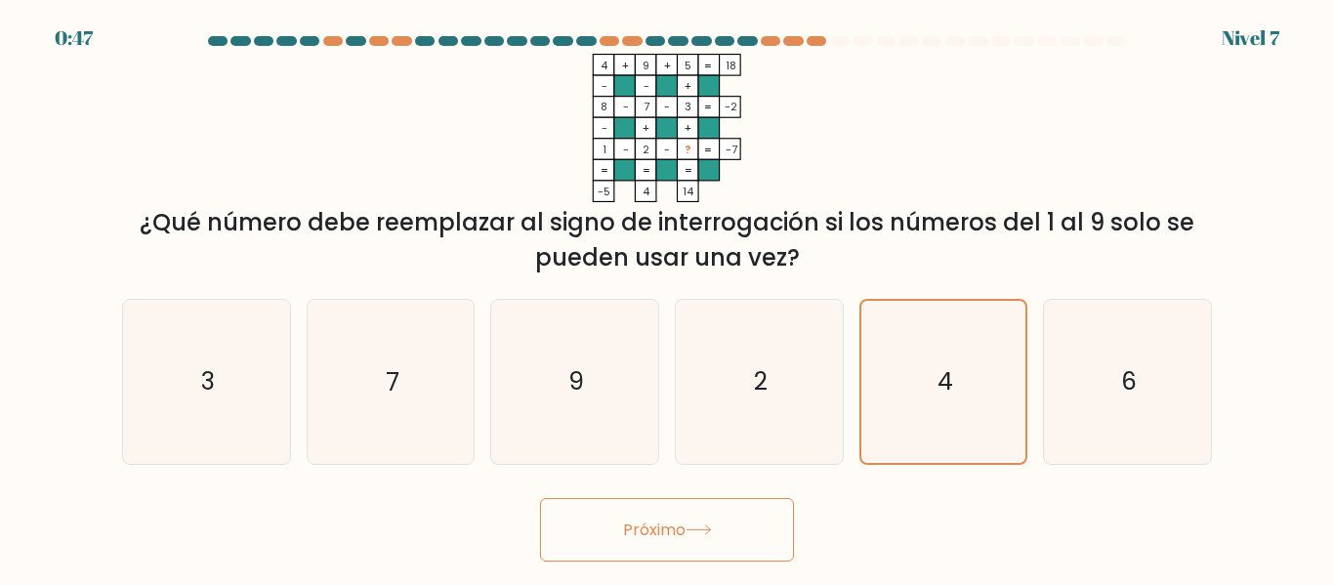
click at [685, 519] on font "Próximo" at bounding box center [654, 529] width 62 height 22
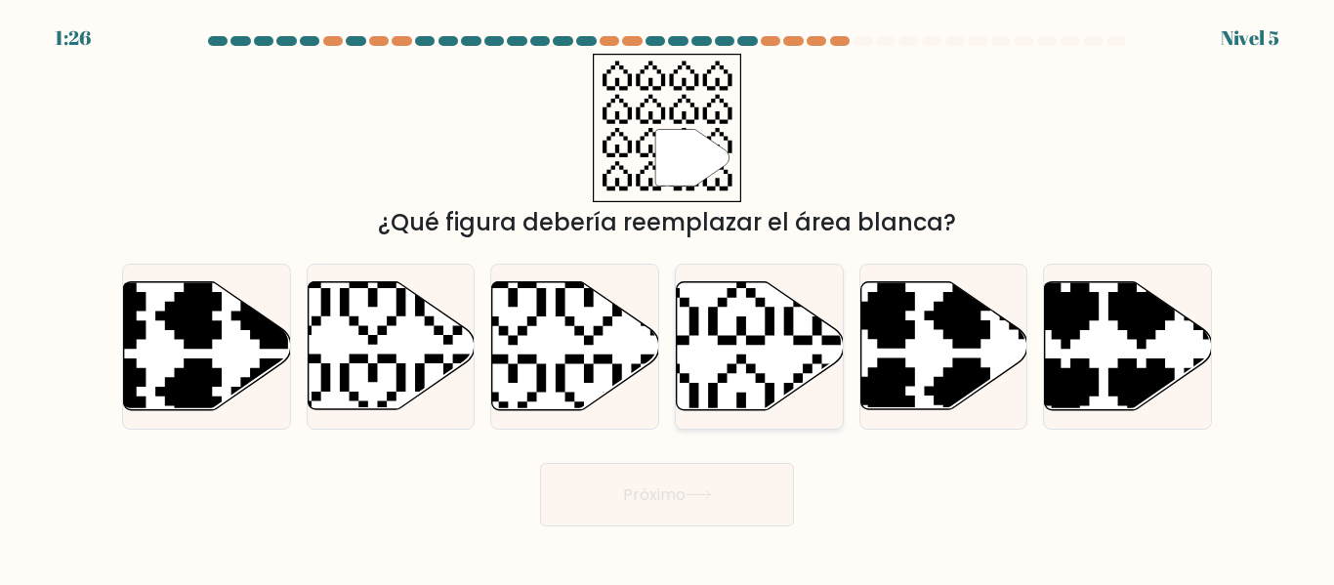
click at [704, 395] on icon at bounding box center [760, 346] width 167 height 128
click at [668, 298] on input "d." at bounding box center [667, 295] width 1 height 5
radio input "true"
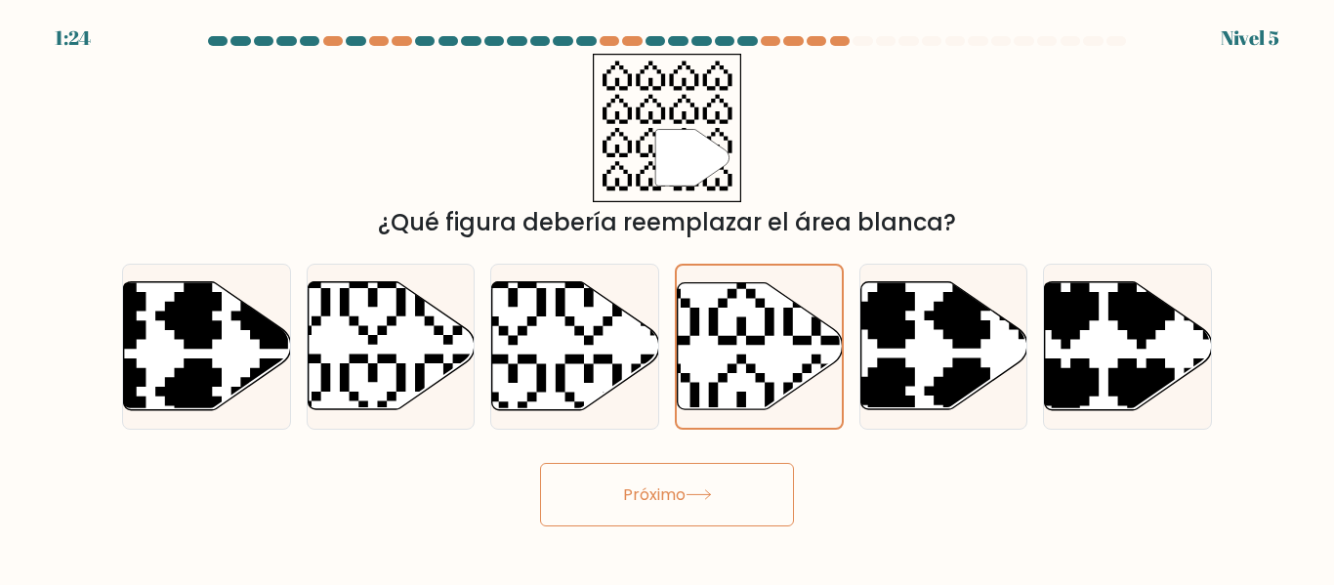
click at [678, 484] on font "Próximo" at bounding box center [654, 494] width 62 height 22
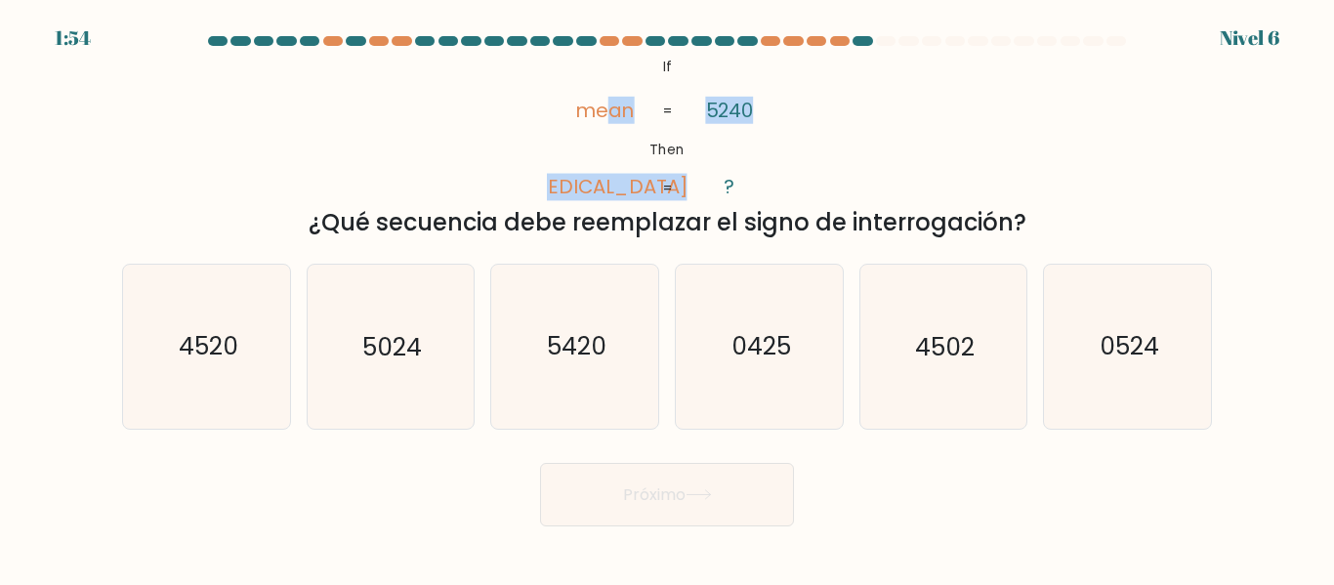
drag, startPoint x: 612, startPoint y: 61, endPoint x: 735, endPoint y: 147, distance: 150.6
click at [735, 147] on icon "@import url('https://fonts.googleapis.com/css?family=Abril+Fatface:400,100,100i…" at bounding box center [667, 128] width 241 height 148
click at [589, 427] on icon "5420" at bounding box center [574, 346] width 163 height 163
click at [667, 298] on input "do. 5420" at bounding box center [667, 295] width 1 height 5
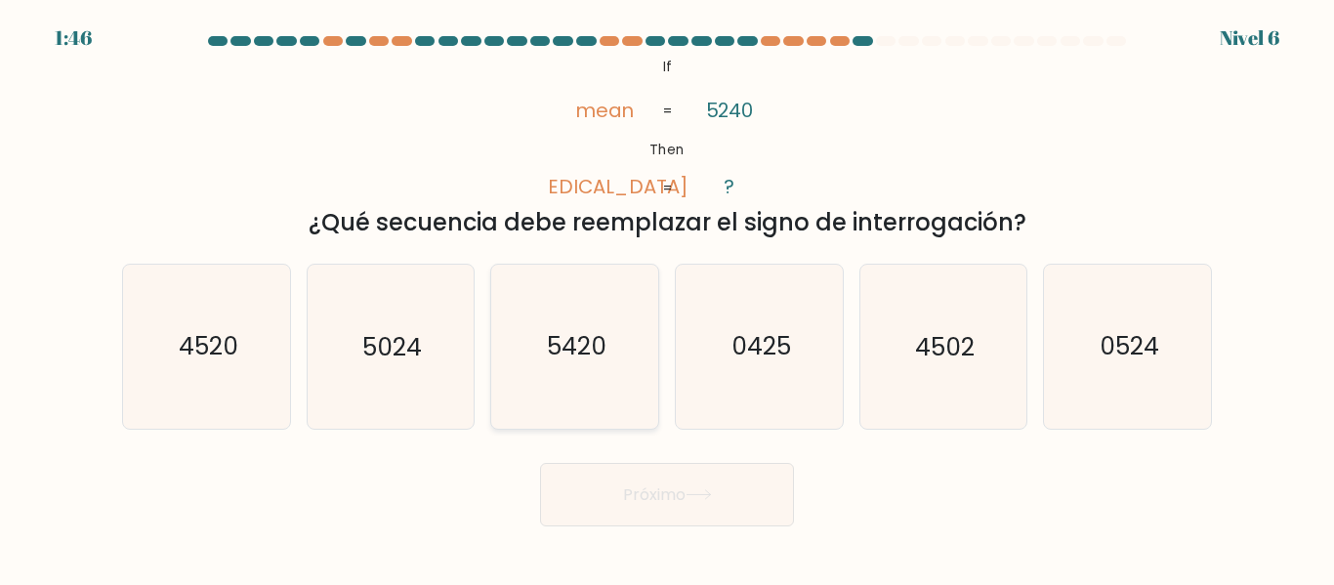
radio input "true"
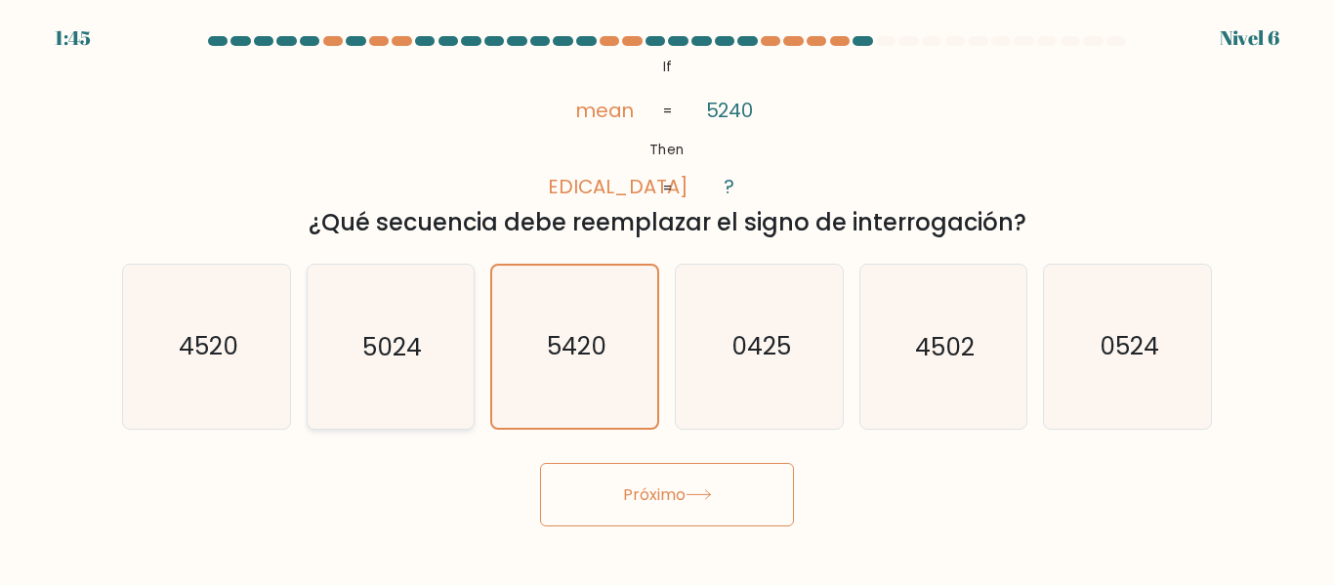
click at [442, 401] on icon "5024" at bounding box center [390, 346] width 163 height 163
click at [667, 298] on input "b. 5024" at bounding box center [667, 295] width 1 height 5
radio input "true"
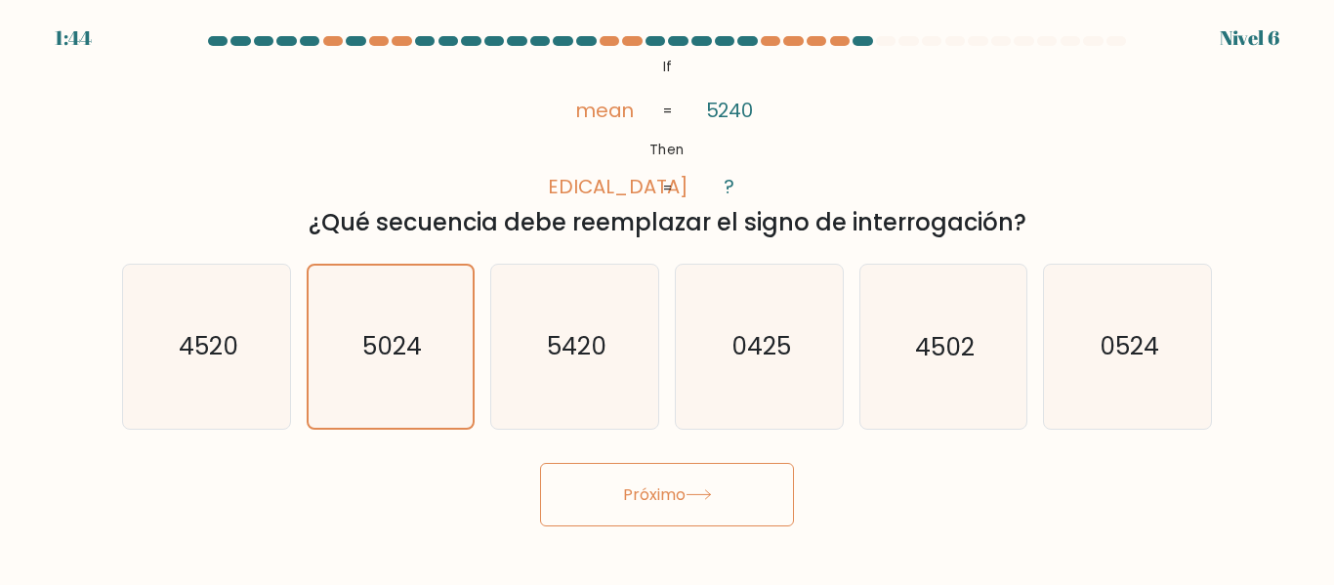
click at [623, 505] on font "Próximo" at bounding box center [654, 494] width 62 height 22
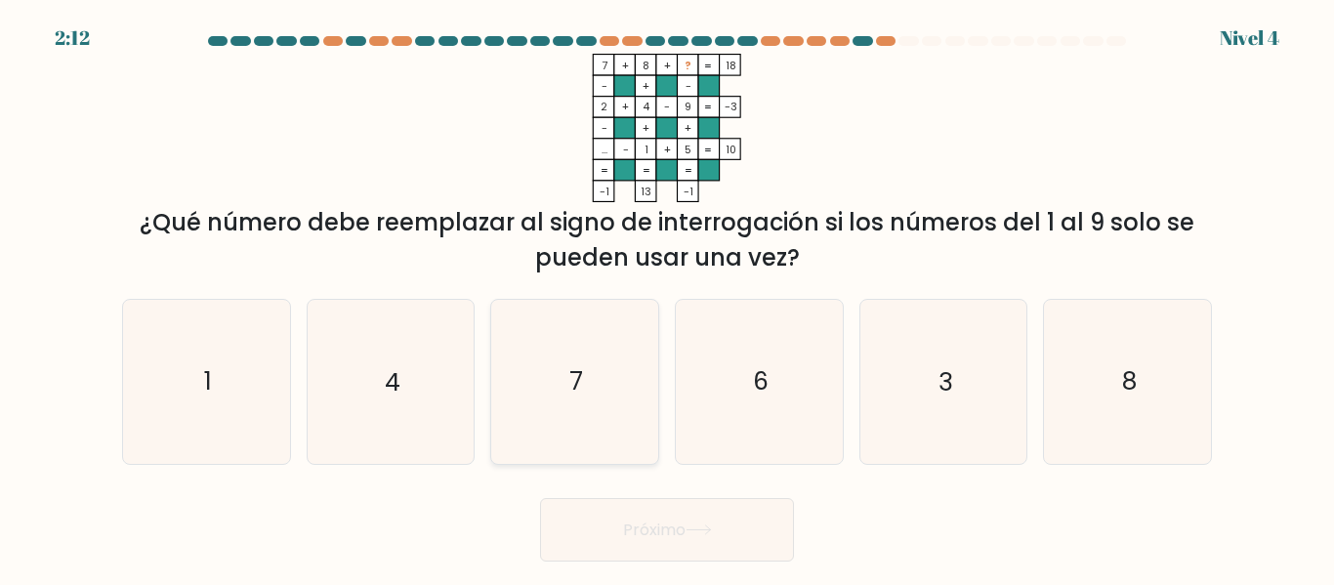
click at [590, 353] on icon "7" at bounding box center [574, 381] width 163 height 163
click at [667, 298] on input "do. 7" at bounding box center [667, 295] width 1 height 5
radio input "true"
click at [701, 350] on icon "6" at bounding box center [759, 381] width 163 height 163
click at [668, 298] on input "d. 6" at bounding box center [667, 295] width 1 height 5
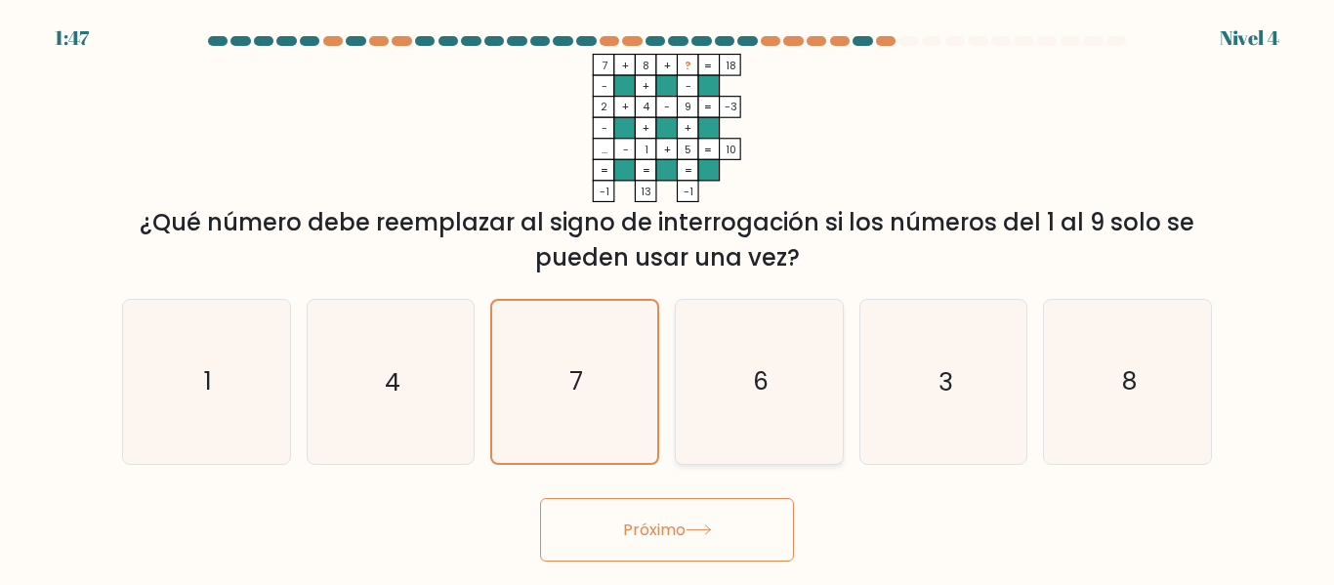
radio input "true"
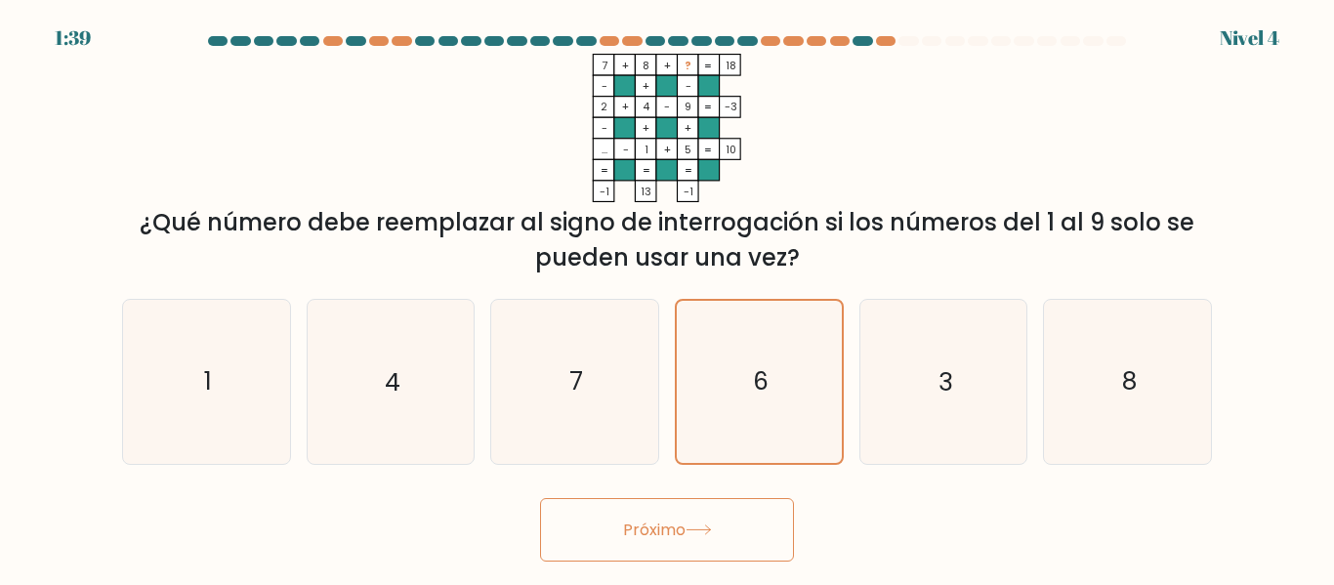
click at [660, 534] on font "Próximo" at bounding box center [654, 529] width 62 height 22
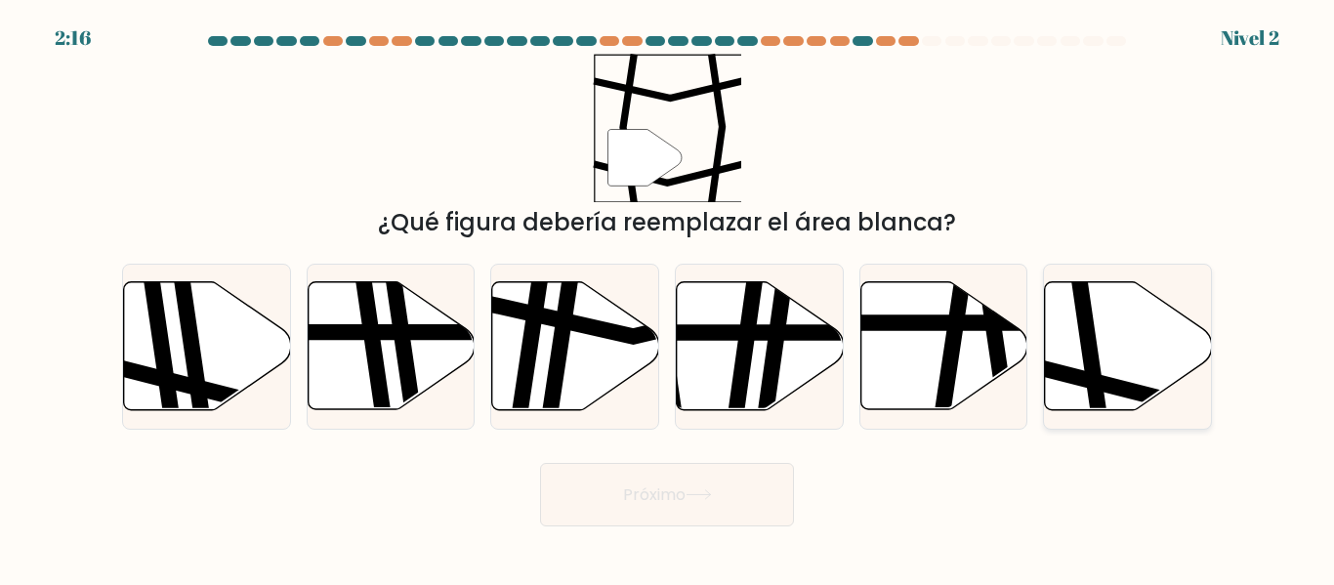
click at [1065, 382] on icon at bounding box center [1181, 381] width 336 height 42
click at [668, 298] on input "F." at bounding box center [667, 295] width 1 height 5
radio input "true"
click at [672, 522] on button "Próximo" at bounding box center [667, 494] width 254 height 63
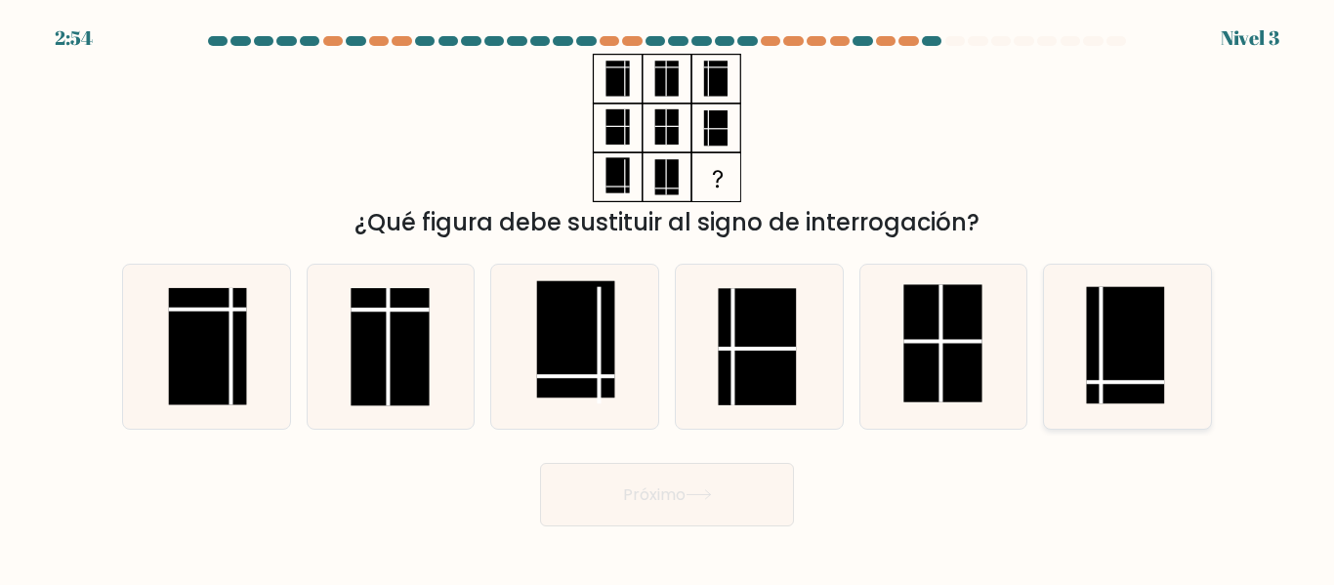
click at [1068, 358] on icon at bounding box center [1127, 346] width 163 height 163
click at [668, 298] on input "F." at bounding box center [667, 295] width 1 height 5
radio input "true"
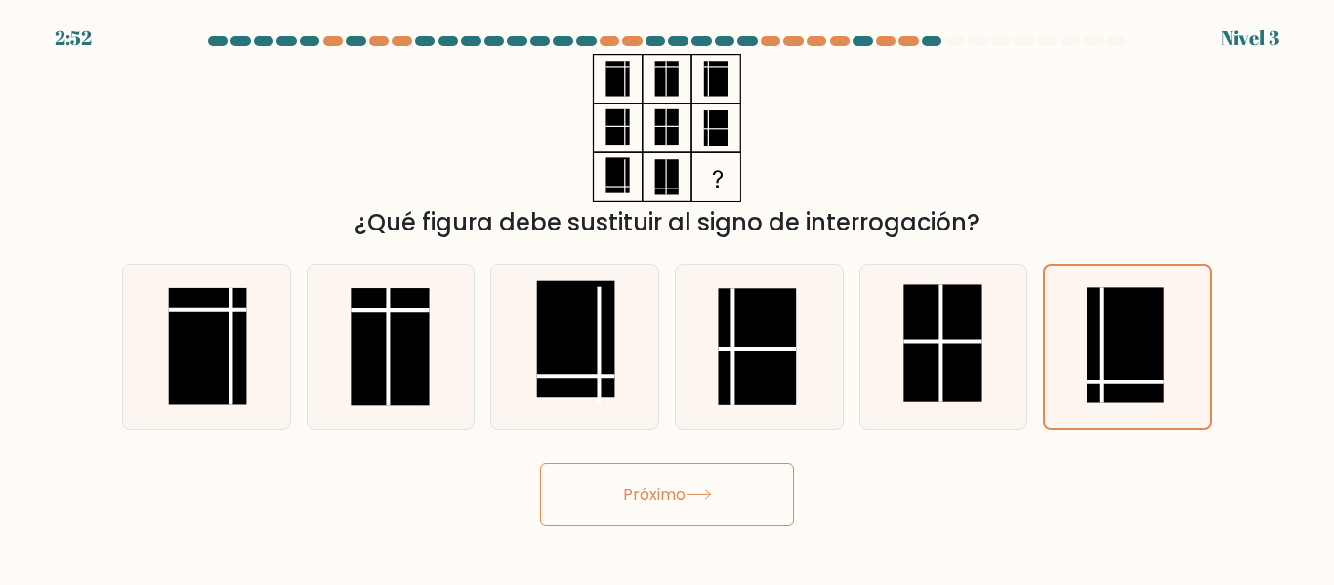
click at [701, 510] on button "Próximo" at bounding box center [667, 494] width 254 height 63
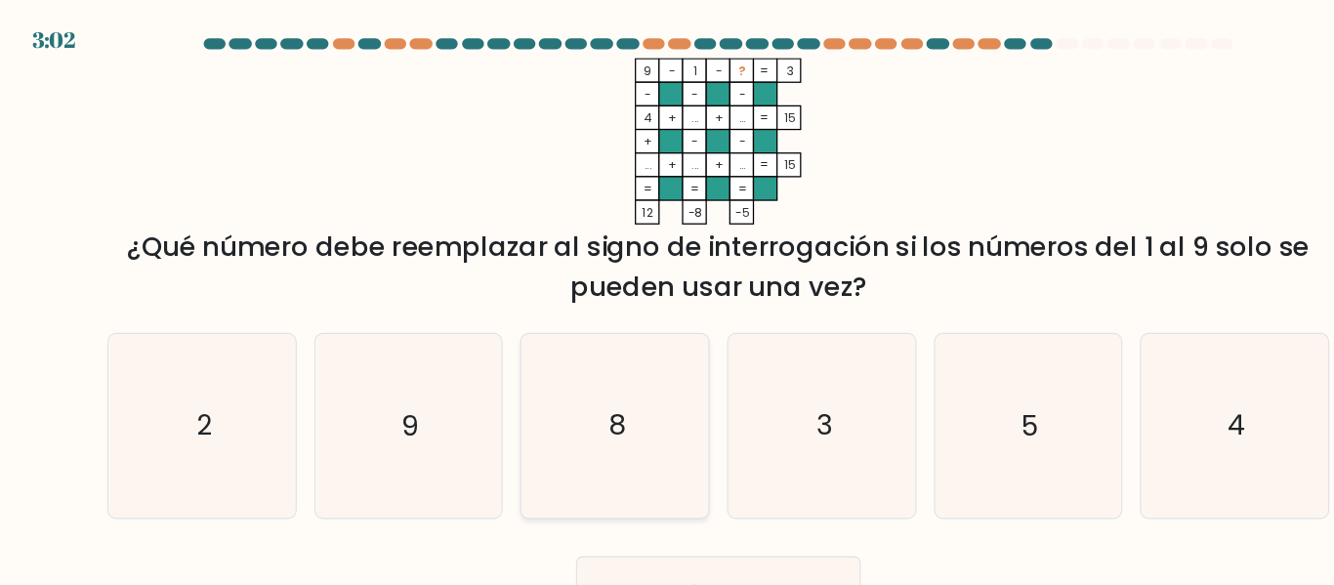
click at [617, 371] on icon "8" at bounding box center [574, 381] width 163 height 163
click at [667, 298] on input "do. 8" at bounding box center [667, 295] width 1 height 5
radio input "true"
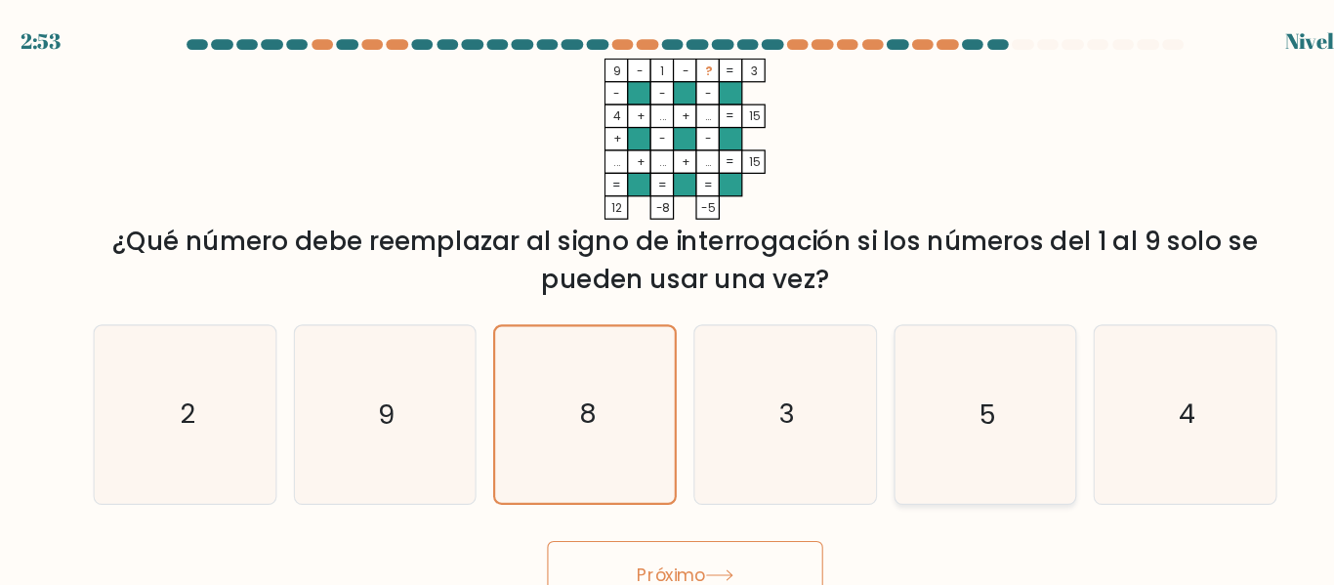
click at [914, 348] on icon "5" at bounding box center [942, 381] width 163 height 163
click at [668, 298] on input "y. 5" at bounding box center [667, 295] width 1 height 5
radio input "true"
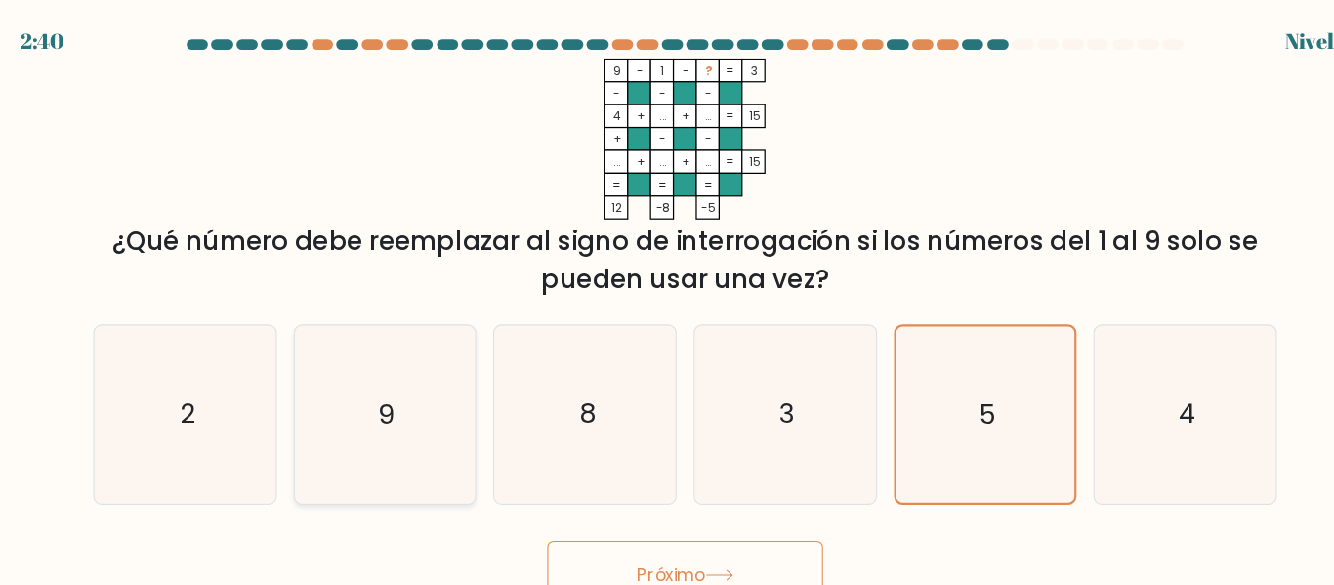
click at [376, 360] on icon "9" at bounding box center [390, 381] width 163 height 163
click at [667, 298] on input "b. 9" at bounding box center [667, 295] width 1 height 5
radio input "true"
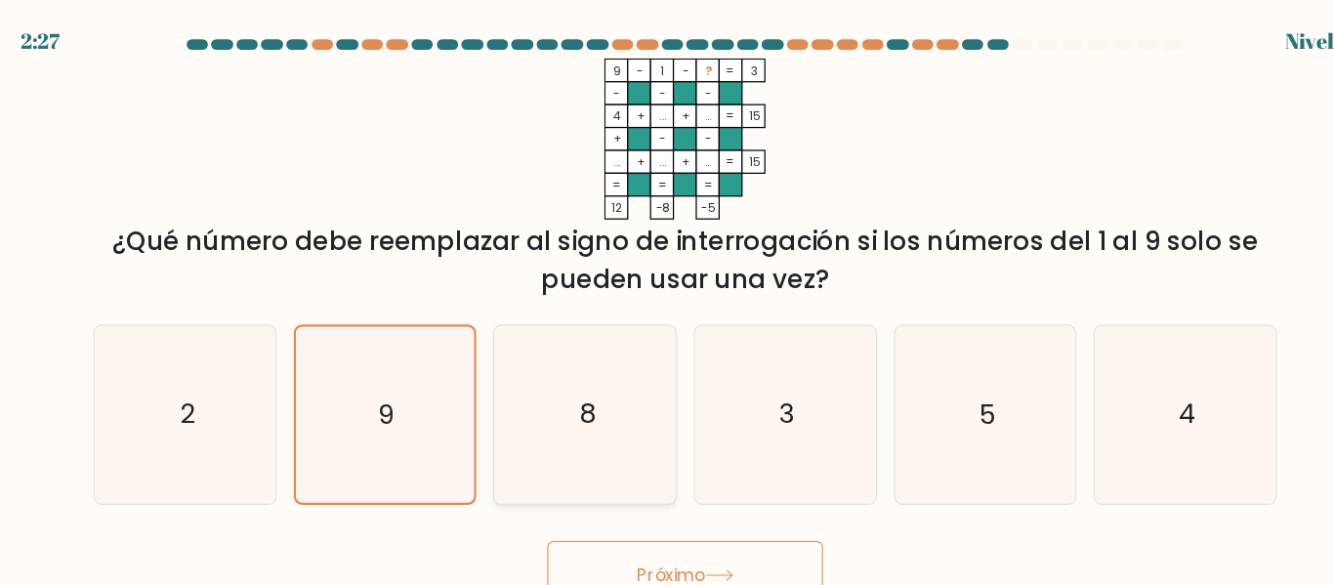
click at [603, 367] on icon "8" at bounding box center [574, 381] width 163 height 163
click at [667, 298] on input "do. 8" at bounding box center [667, 295] width 1 height 5
radio input "true"
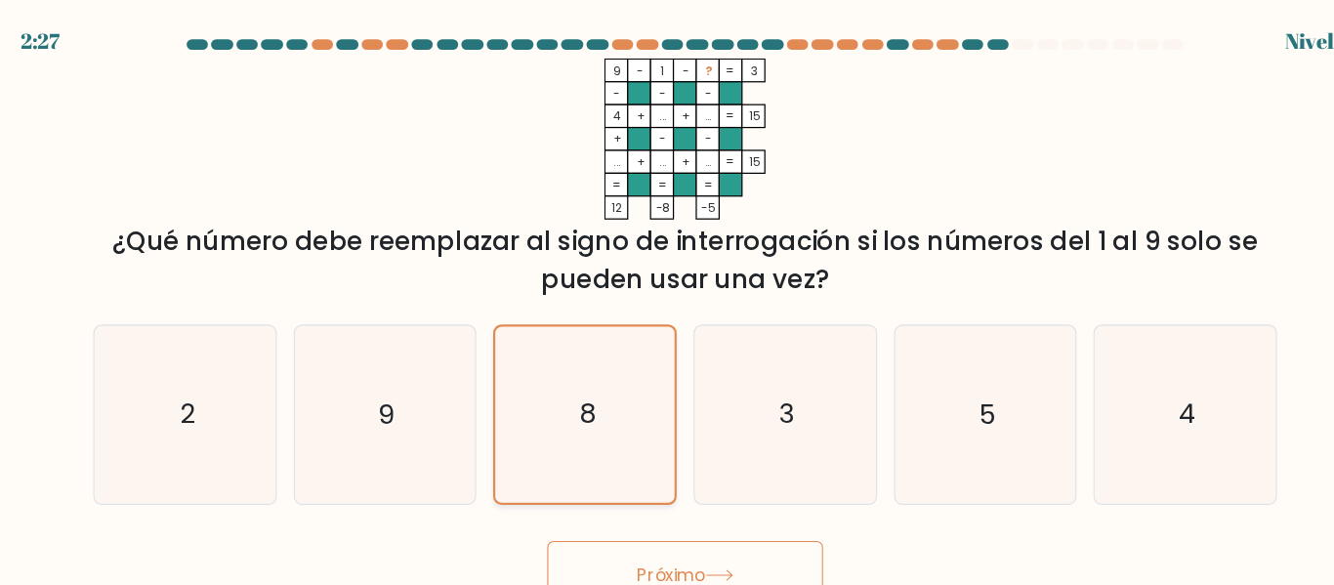
click at [603, 367] on icon "8" at bounding box center [574, 381] width 161 height 161
click at [667, 298] on input "do. 8" at bounding box center [667, 295] width 1 height 5
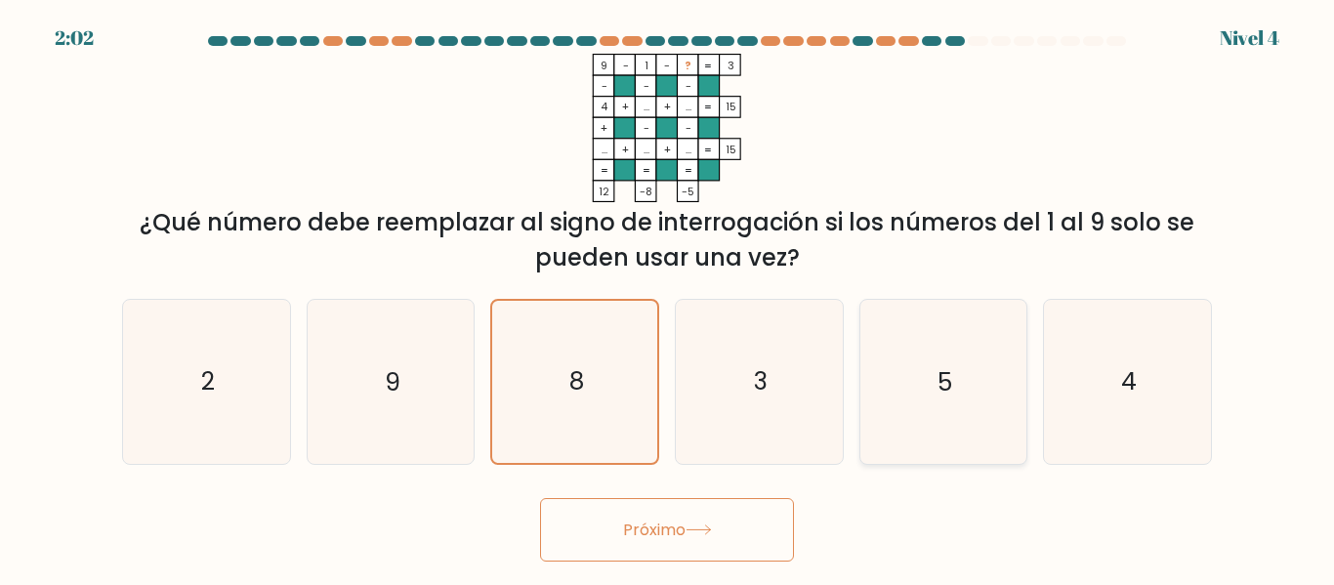
click at [892, 355] on icon "5" at bounding box center [942, 381] width 163 height 163
click at [668, 298] on input "y. 5" at bounding box center [667, 295] width 1 height 5
radio input "true"
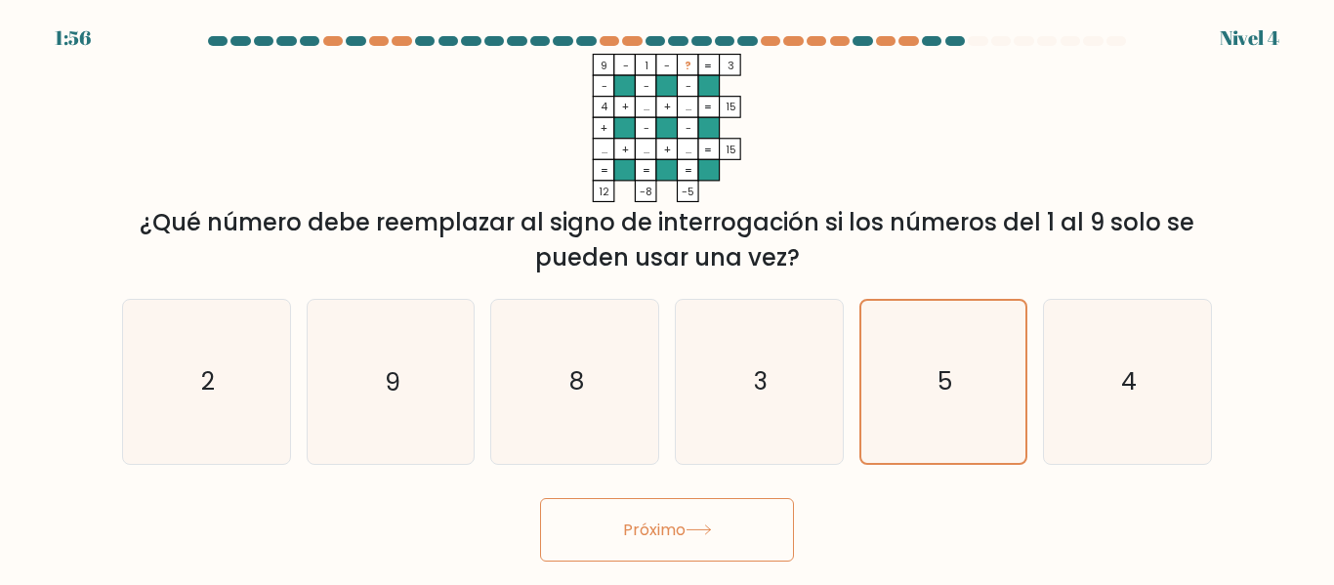
click at [668, 525] on font "Próximo" at bounding box center [654, 529] width 62 height 22
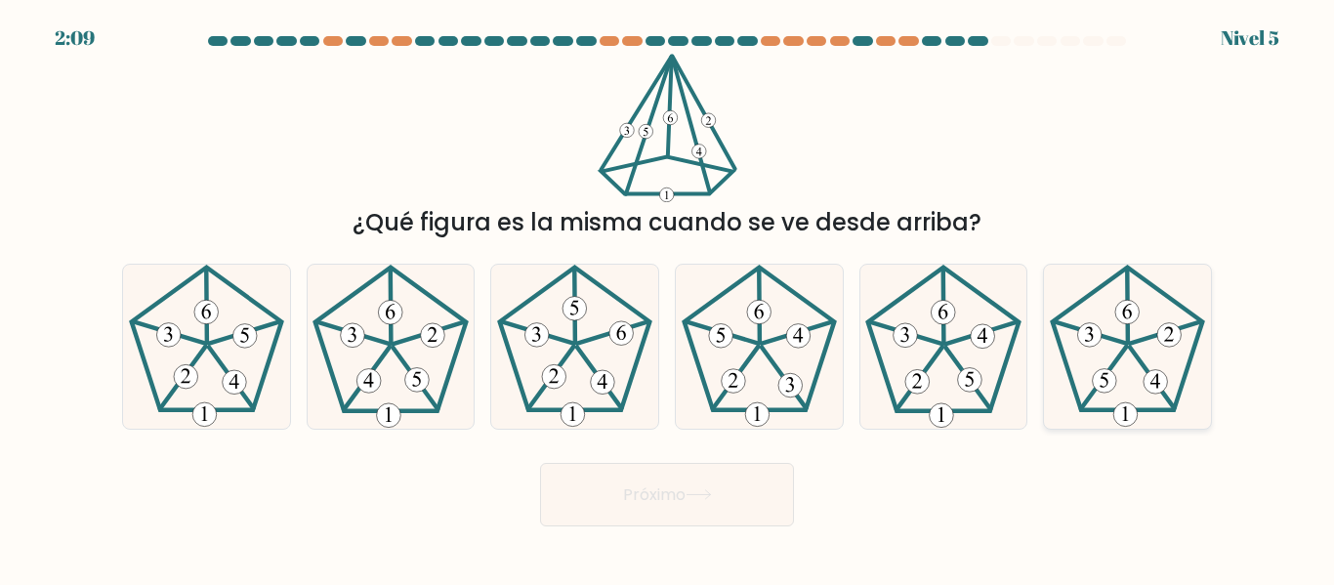
click at [1074, 358] on icon at bounding box center [1127, 346] width 163 height 163
click at [668, 298] on input "F." at bounding box center [667, 295] width 1 height 5
radio input "true"
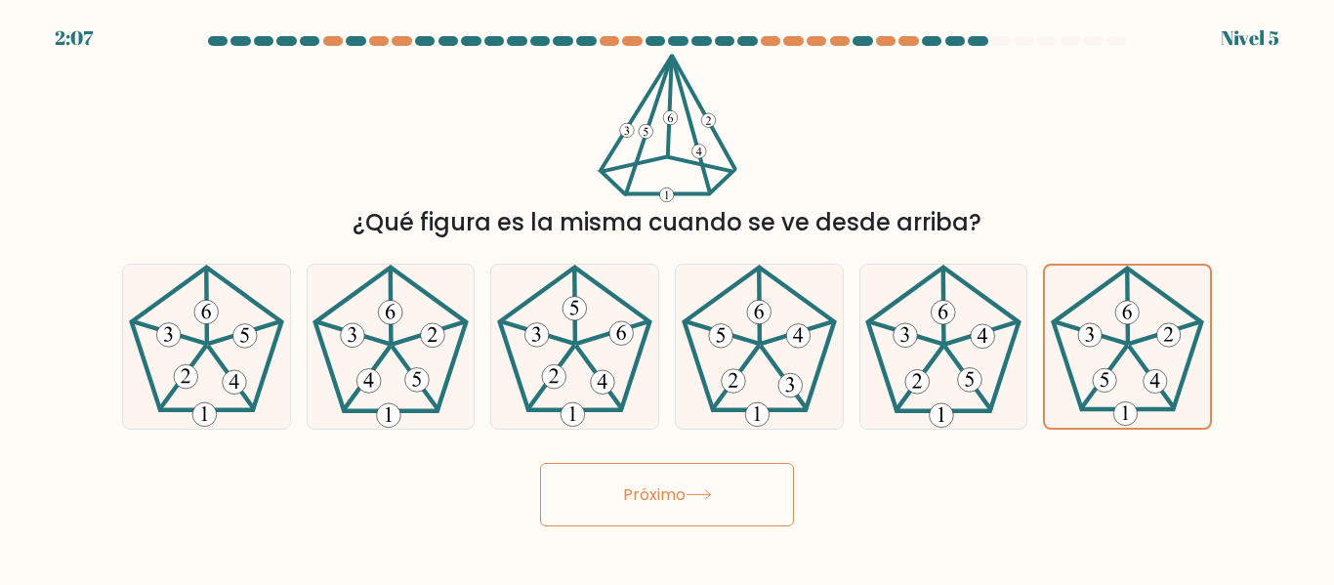
click at [750, 490] on button "Próximo" at bounding box center [667, 494] width 254 height 63
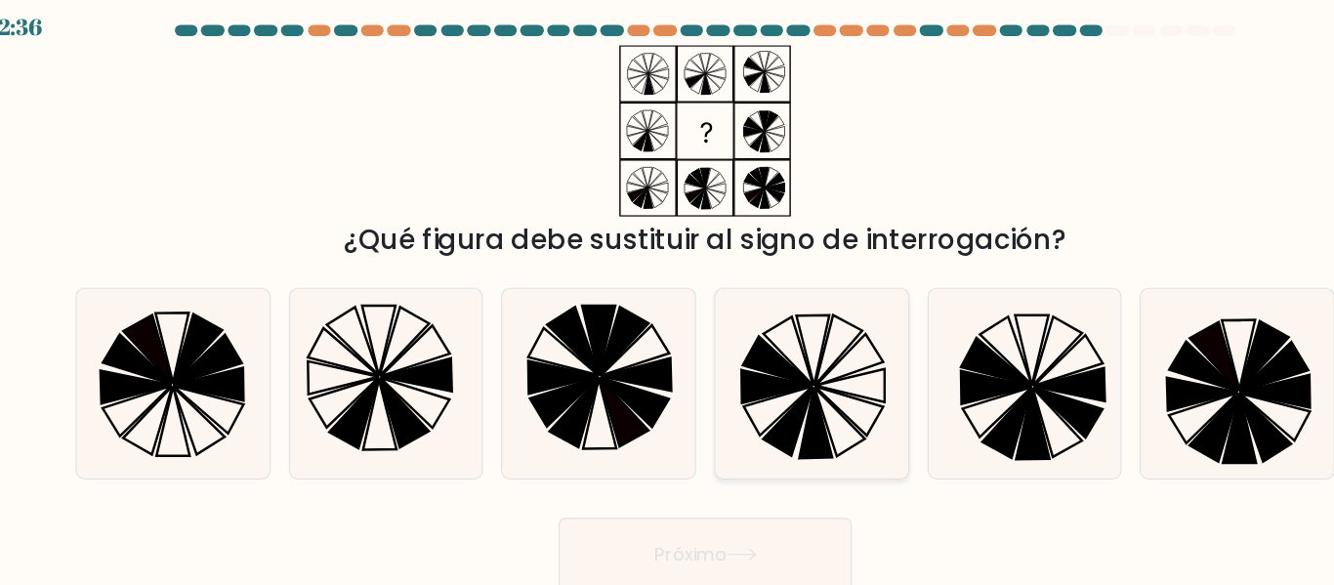
click at [728, 339] on icon at bounding box center [729, 328] width 60 height 42
click at [668, 298] on input "d." at bounding box center [667, 295] width 1 height 5
radio input "true"
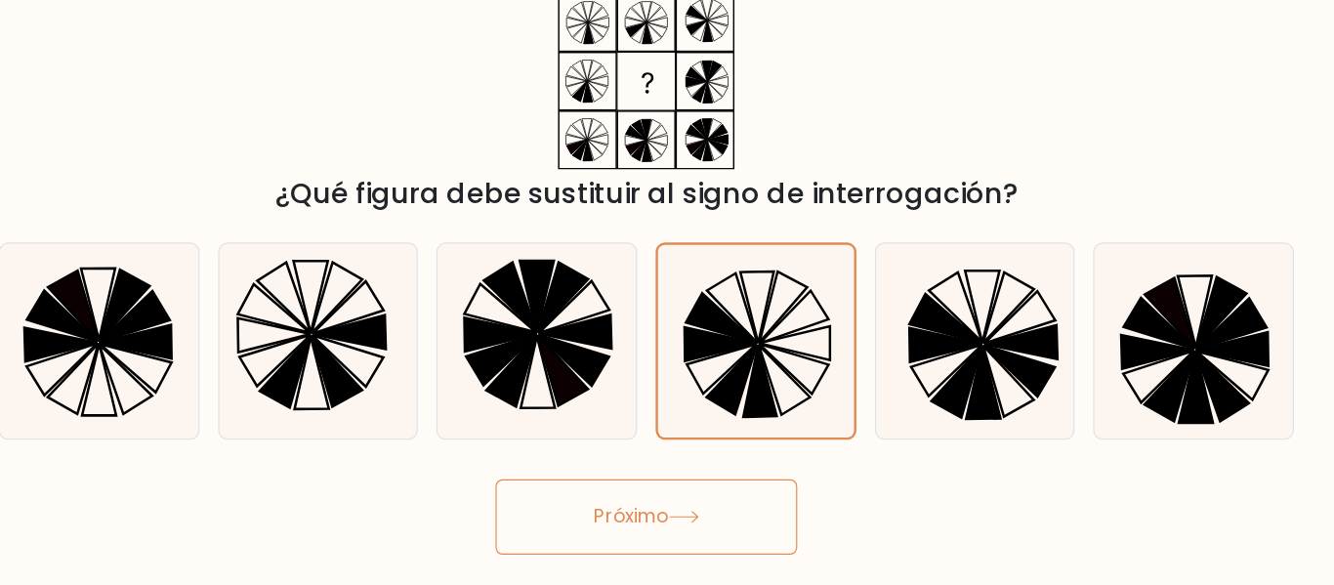
click at [695, 485] on button "Próximo" at bounding box center [667, 494] width 254 height 63
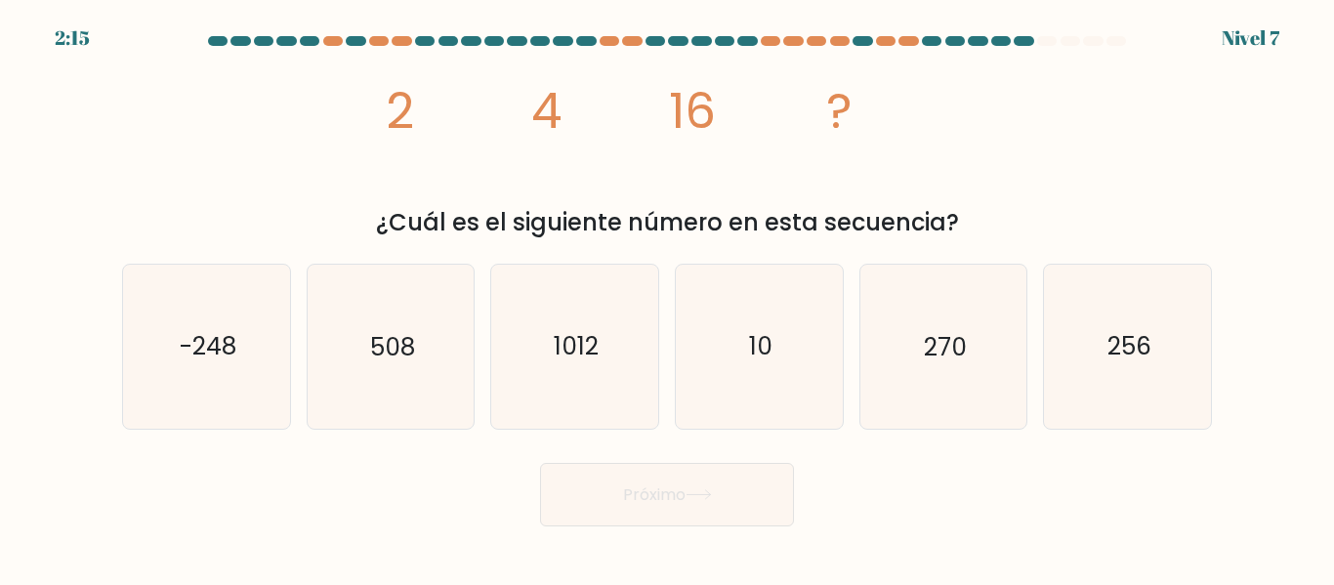
click at [310, 219] on div "¿Cuál es el siguiente número en esta secuencia?" at bounding box center [667, 222] width 1066 height 35
click at [426, 221] on font "¿Cuál es el siguiente número en esta secuencia?" at bounding box center [667, 222] width 583 height 32
click at [668, 219] on font "¿Cuál es el siguiente número en esta secuencia?" at bounding box center [667, 222] width 583 height 32
click at [1113, 313] on icon "256" at bounding box center [1127, 346] width 163 height 163
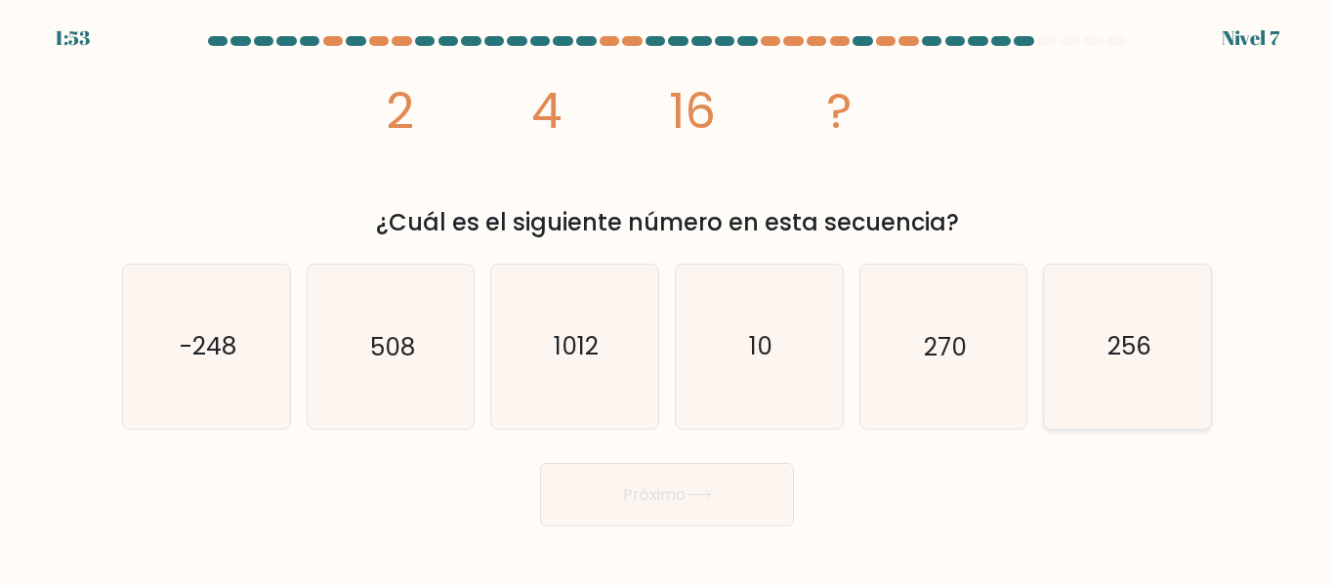
click at [668, 298] on input "F. 256" at bounding box center [667, 295] width 1 height 5
radio input "true"
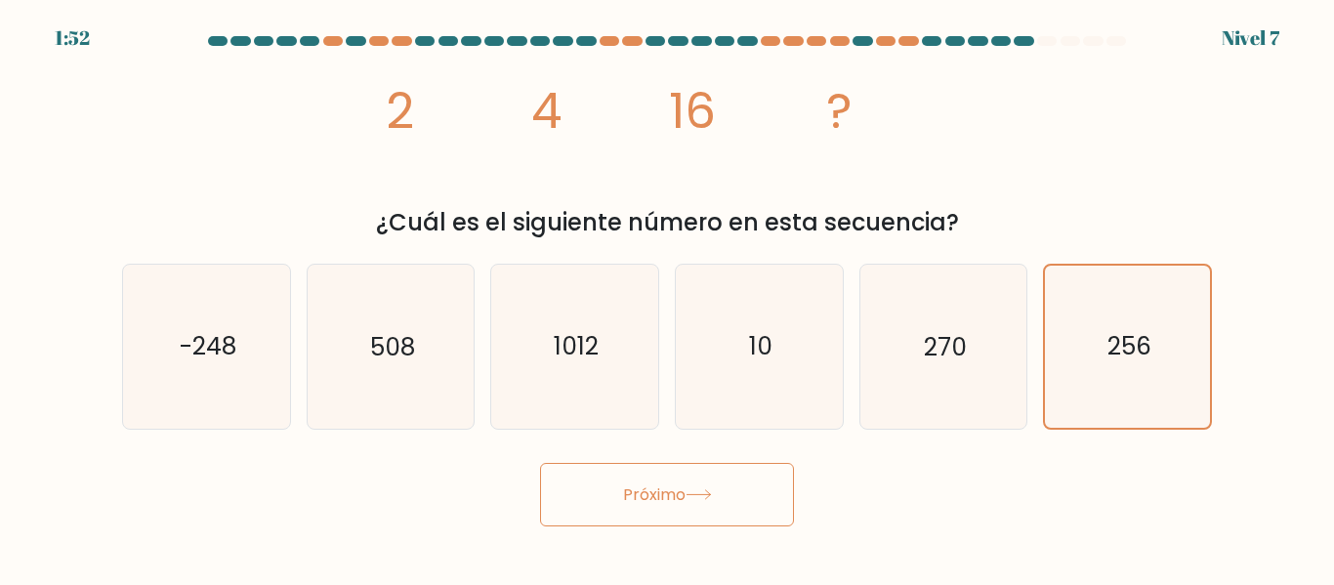
click at [676, 499] on font "Próximo" at bounding box center [654, 494] width 62 height 22
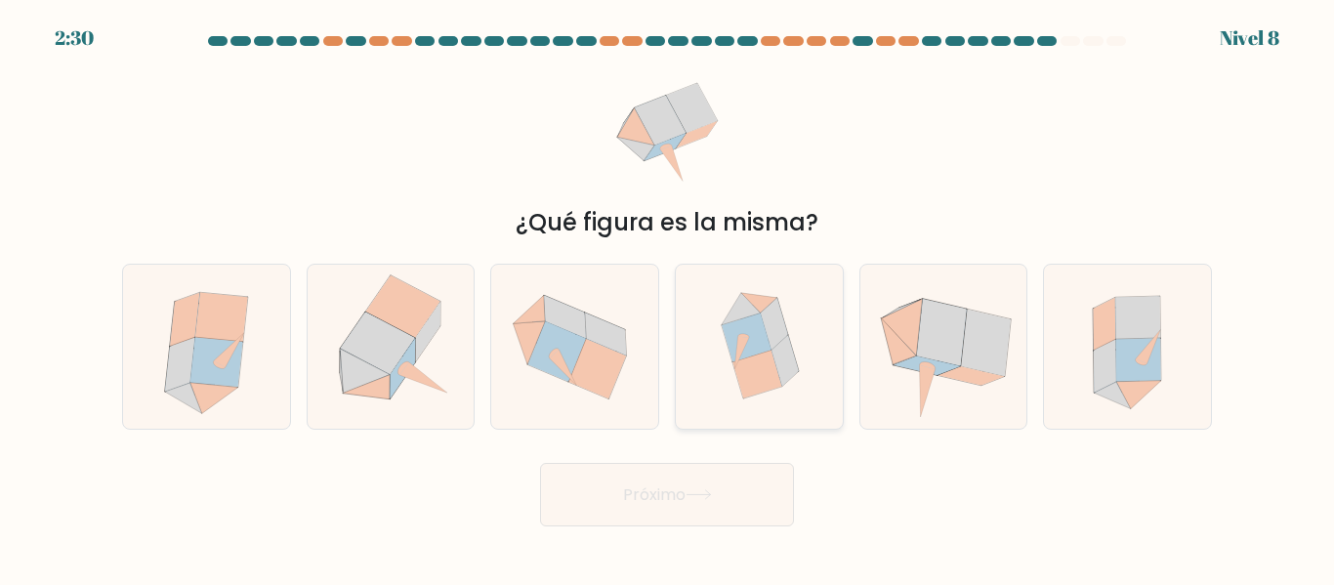
click at [730, 382] on icon at bounding box center [759, 346] width 157 height 163
click at [668, 298] on input "d." at bounding box center [667, 295] width 1 height 5
radio input "true"
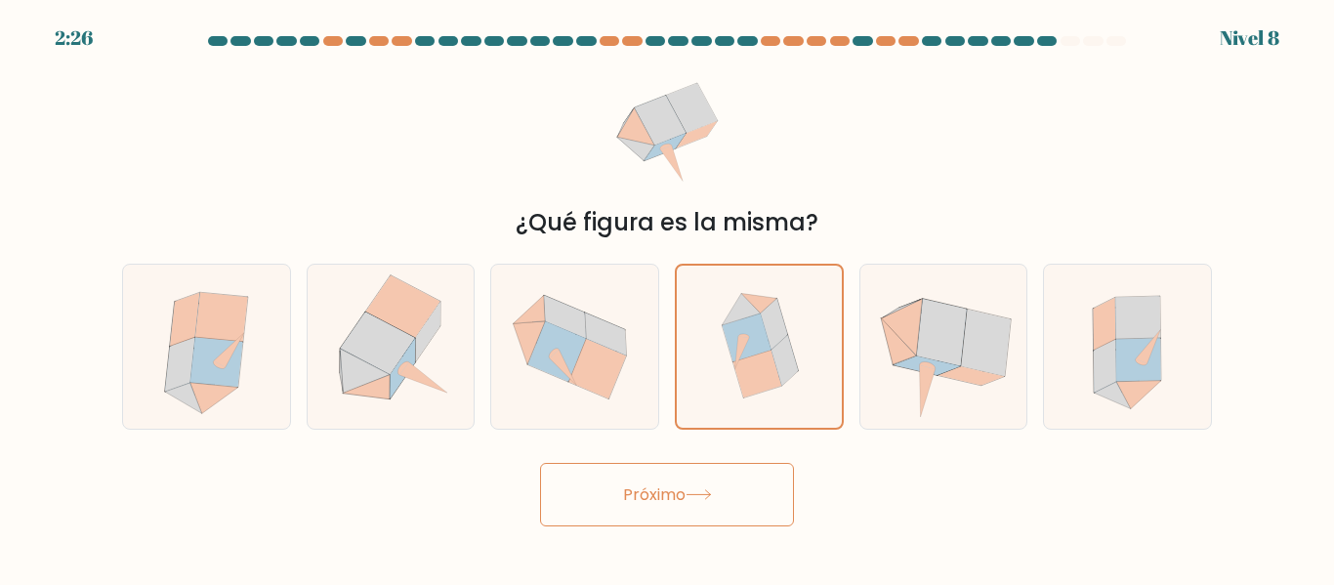
click at [677, 516] on button "Próximo" at bounding box center [667, 494] width 254 height 63
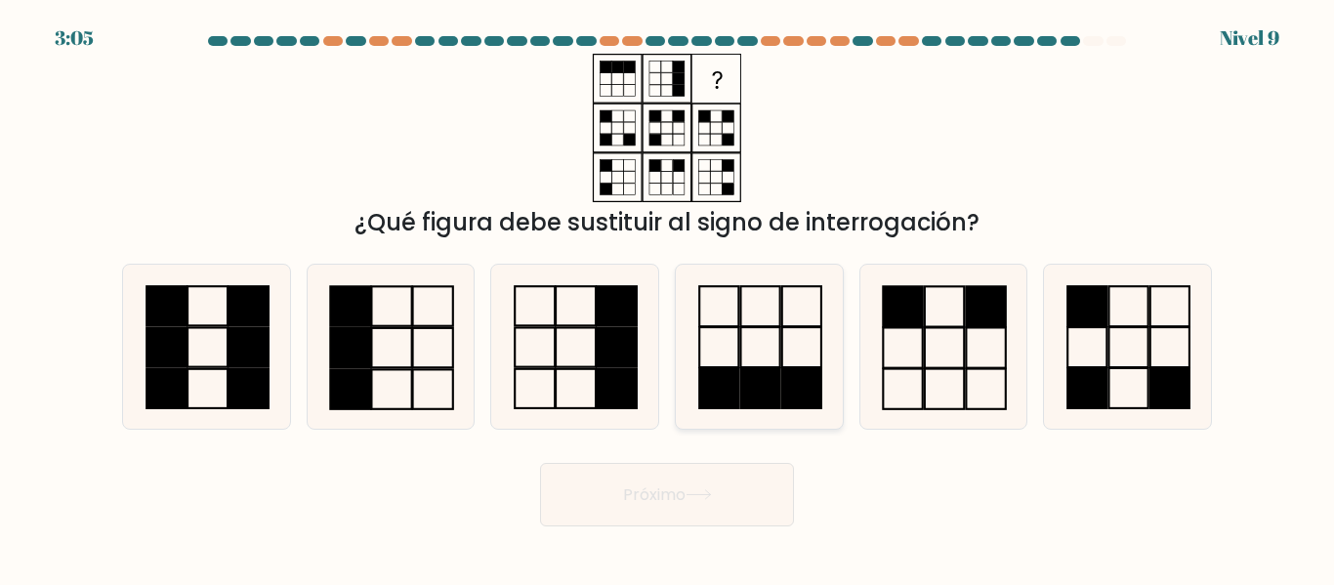
click at [721, 410] on icon at bounding box center [759, 346] width 163 height 163
click at [668, 298] on input "d." at bounding box center [667, 295] width 1 height 5
radio input "true"
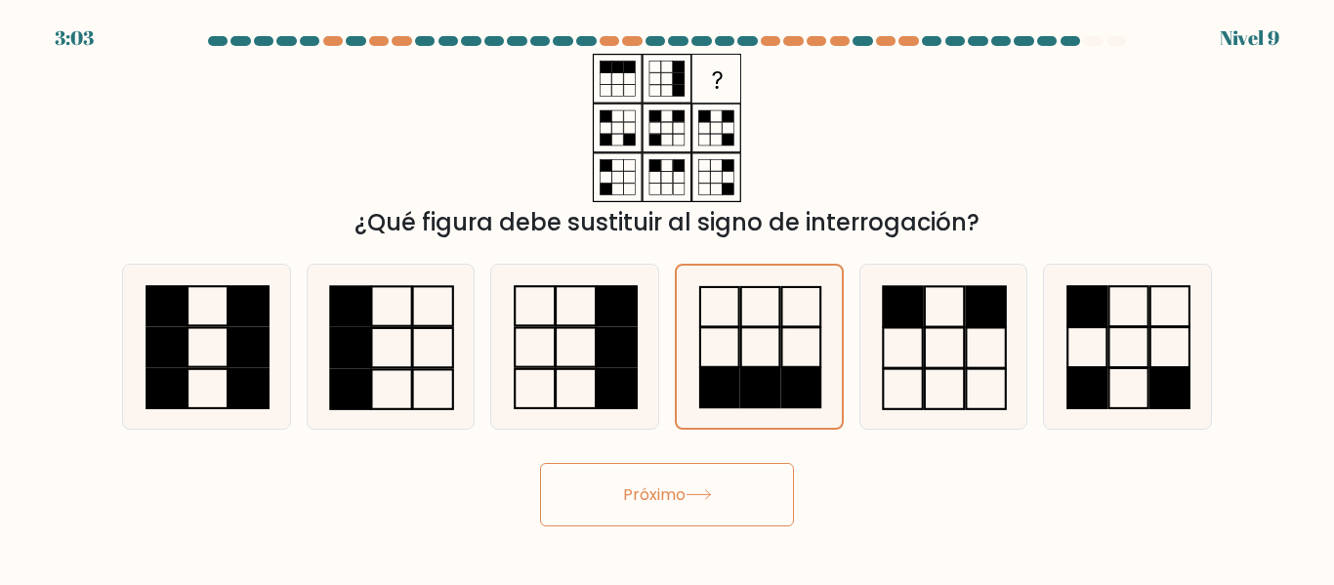
click at [670, 526] on body "3:03 Nivel 9" at bounding box center [667, 292] width 1334 height 585
click at [664, 500] on font "Próximo" at bounding box center [654, 494] width 62 height 22
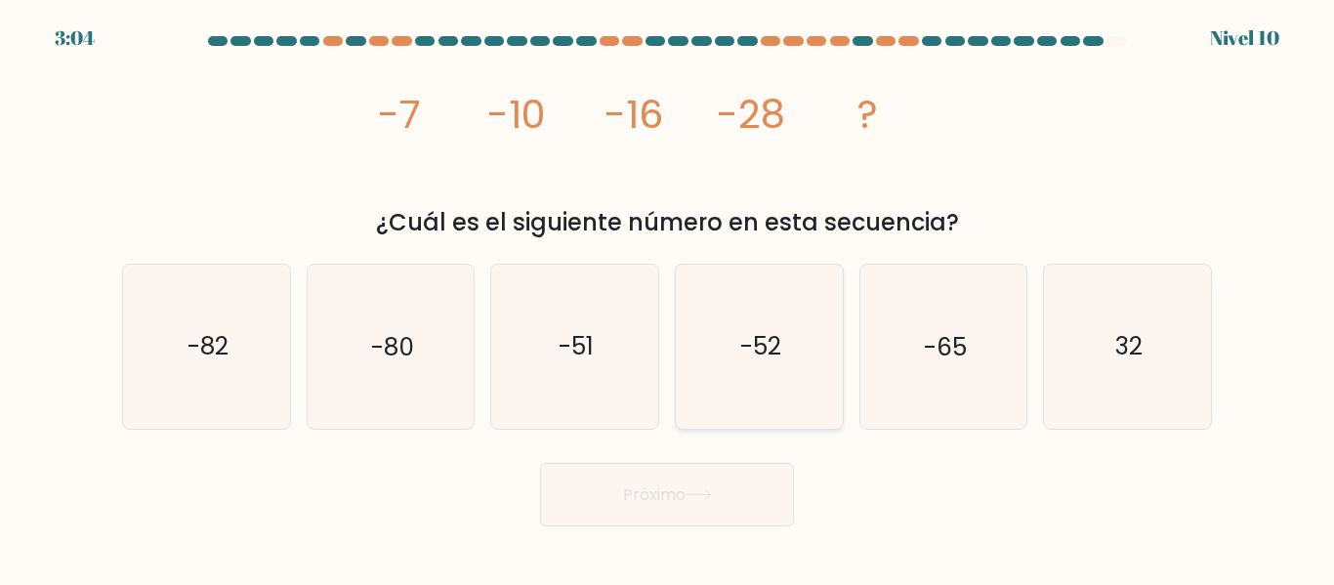
click at [696, 343] on icon "-52" at bounding box center [759, 346] width 163 height 163
click at [668, 298] on input "d. -52" at bounding box center [667, 295] width 1 height 5
radio input "true"
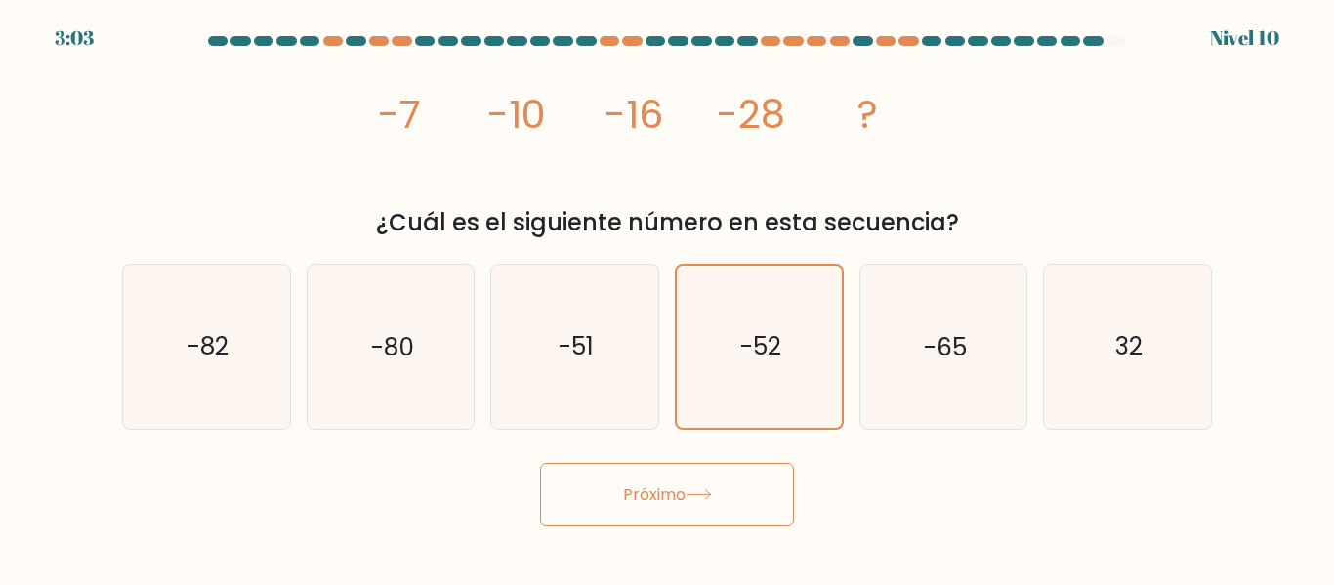
click at [629, 522] on button "Próximo" at bounding box center [667, 494] width 254 height 63
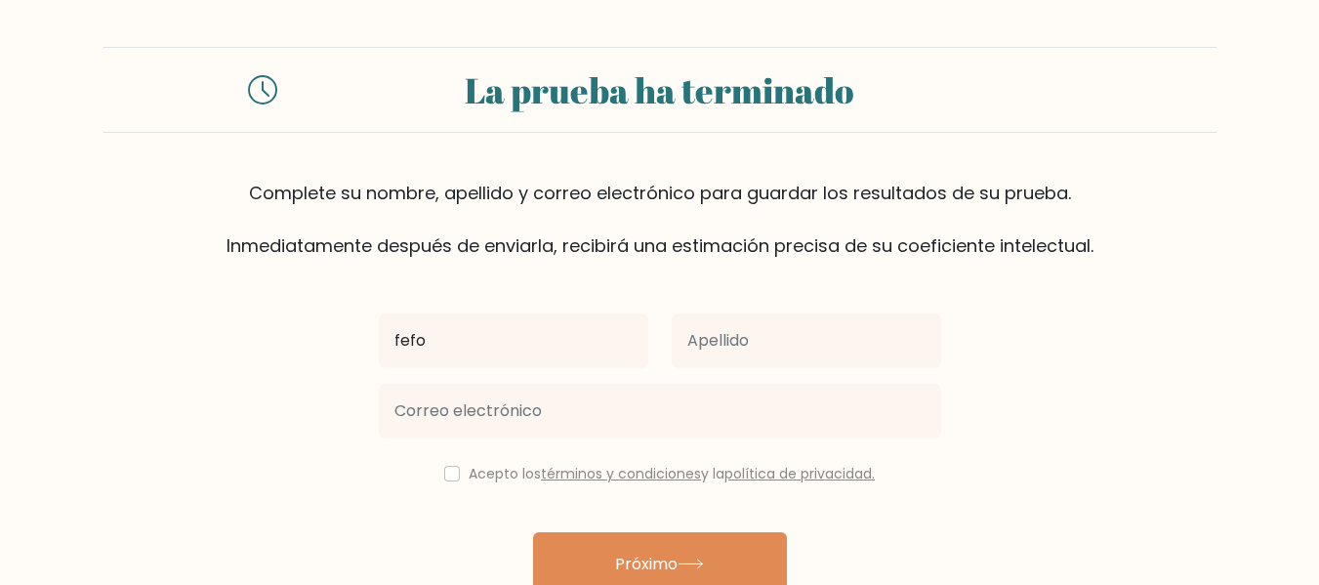
type input "fefo"
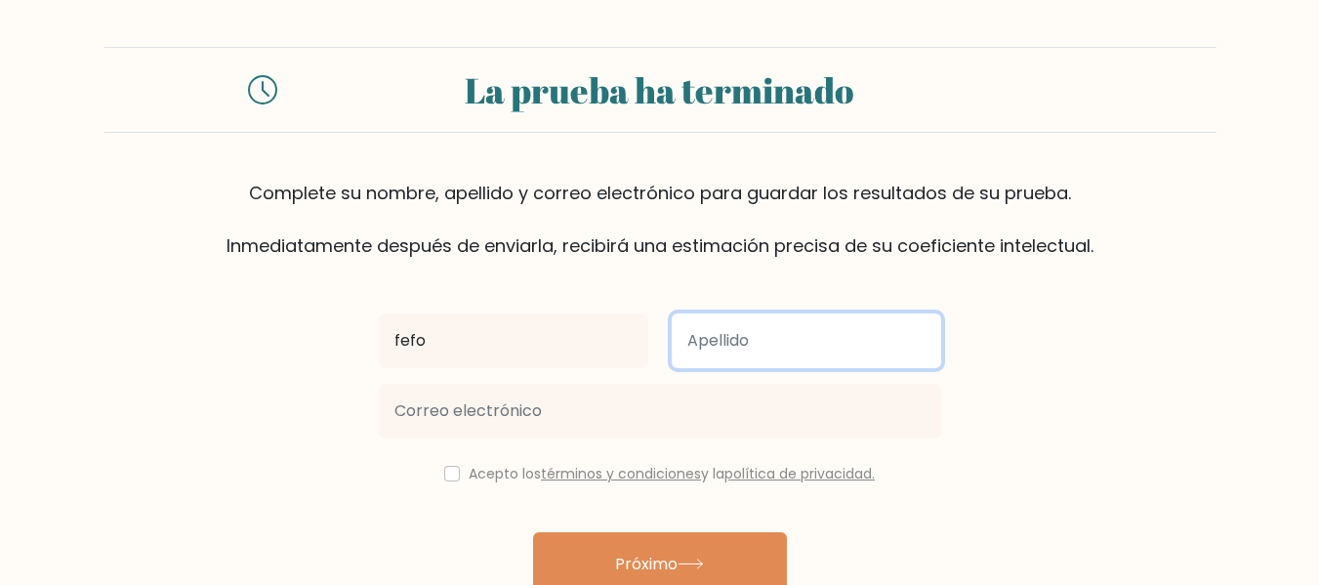
click at [711, 337] on input "text" at bounding box center [806, 340] width 269 height 55
type input "fafo"
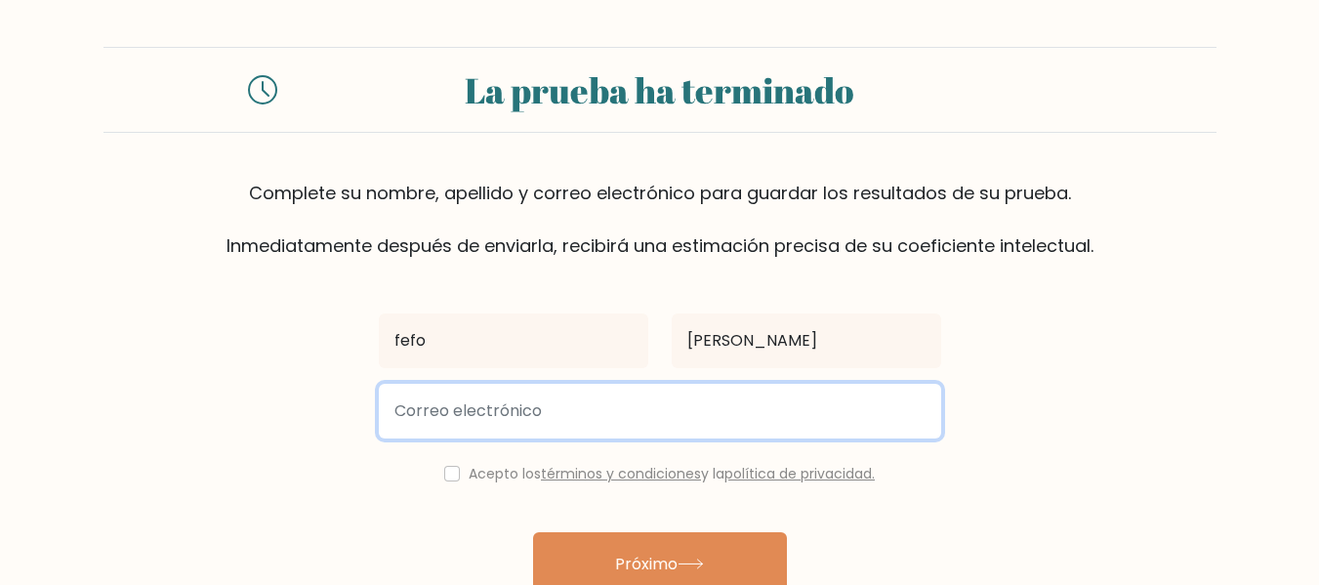
click at [635, 407] on input "email" at bounding box center [660, 411] width 562 height 55
type input "wfed6x@gmail.com"
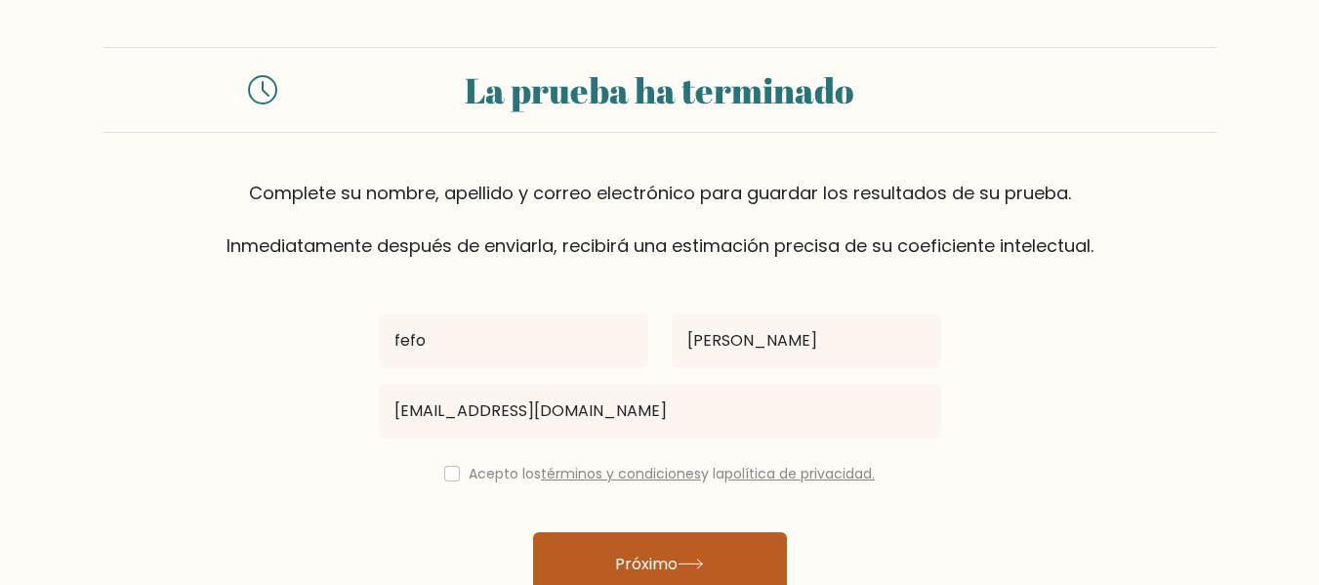
click at [605, 563] on button "Próximo" at bounding box center [660, 563] width 254 height 63
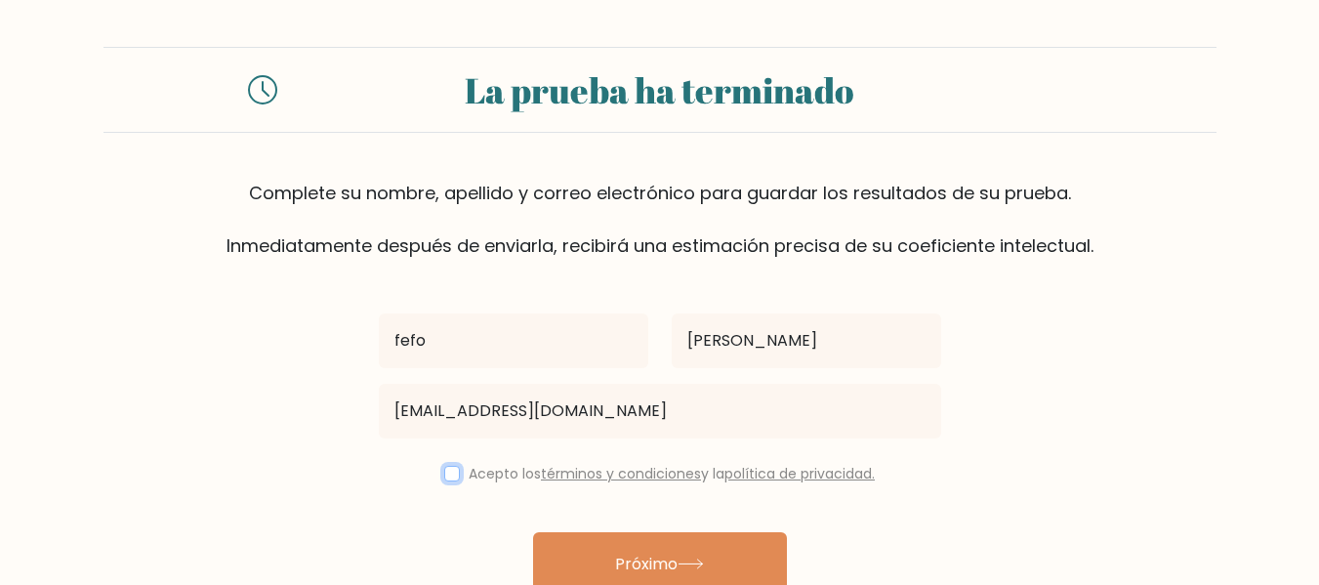
click at [450, 478] on input "checkbox" at bounding box center [452, 474] width 16 height 16
checkbox input "true"
click at [584, 475] on font "términos y condiciones" at bounding box center [621, 474] width 160 height 20
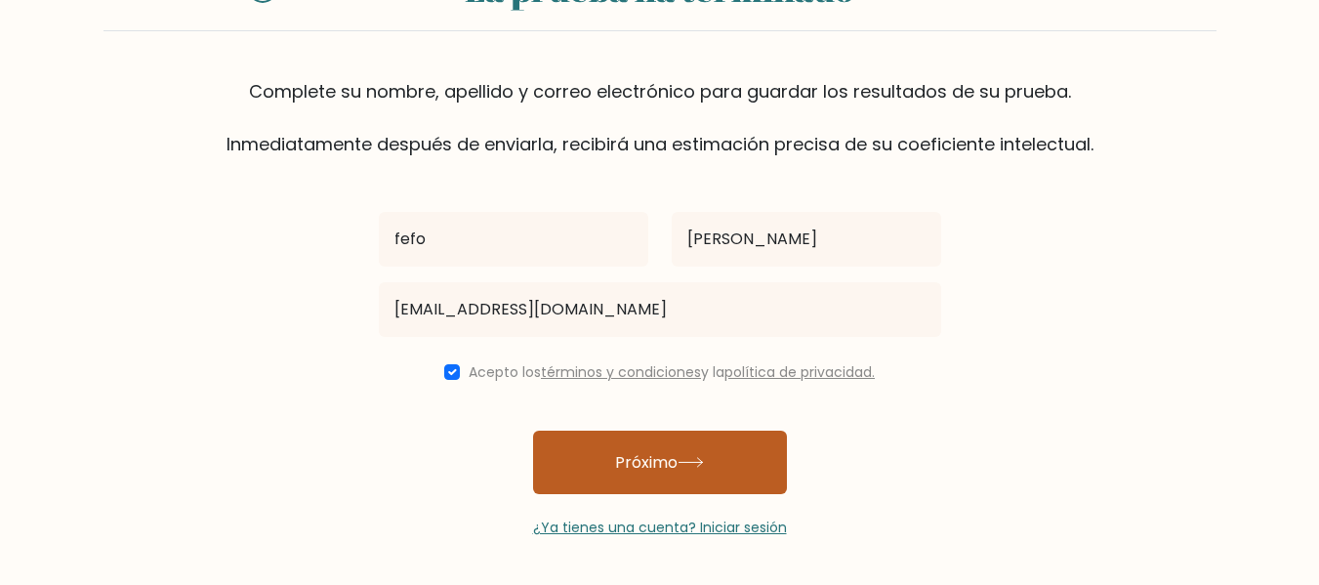
click at [590, 473] on button "Próximo" at bounding box center [660, 462] width 254 height 63
click at [590, 473] on div "fefo fafo wfed6x@gmail.com Acepto los términos y condiciones y la política de p…" at bounding box center [660, 347] width 586 height 381
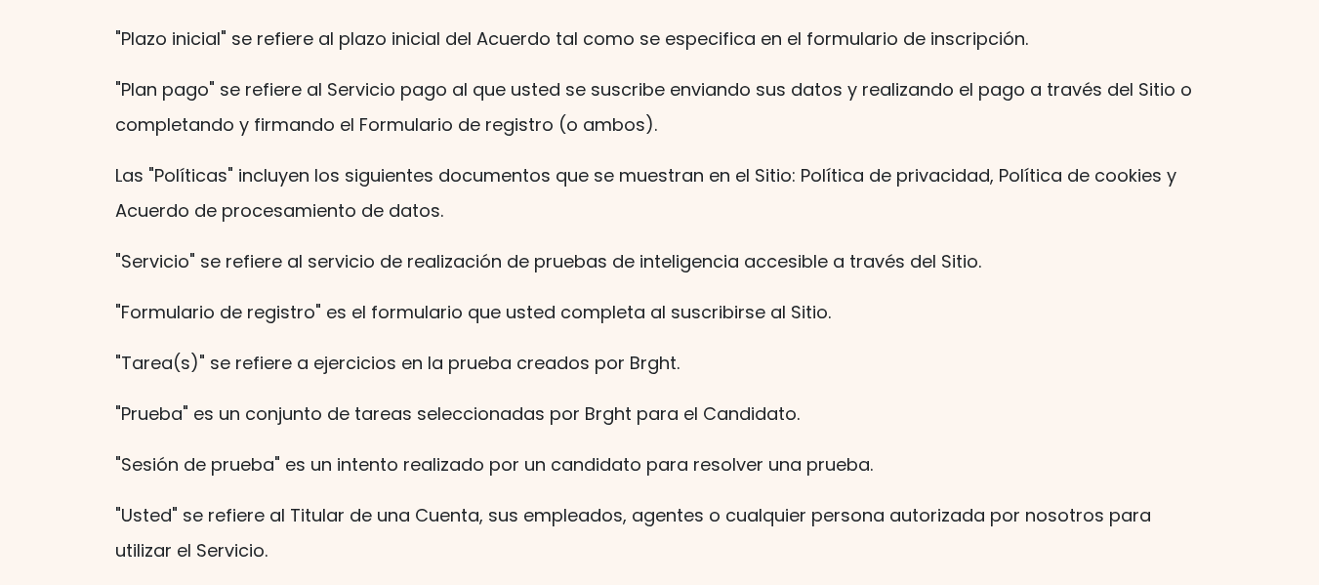
scroll to position [832, 0]
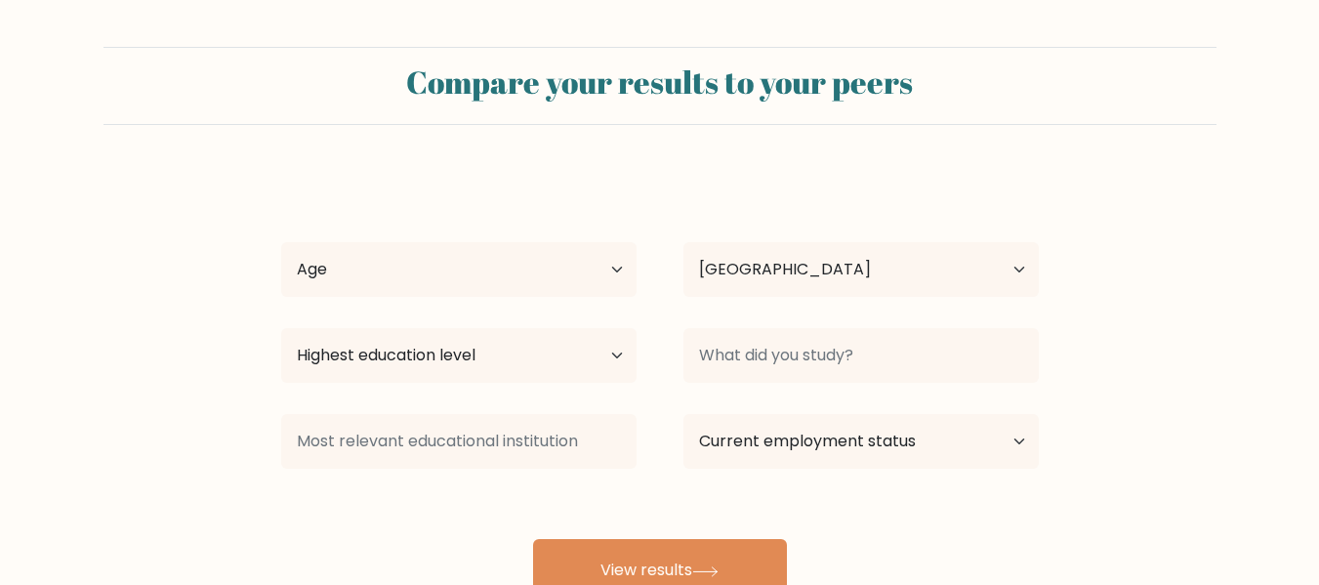
select select "UY"
click at [466, 256] on select "Age Under 18 years old 18-24 years old 25-34 years old 35-44 years old 45-54 ye…" at bounding box center [458, 269] width 355 height 55
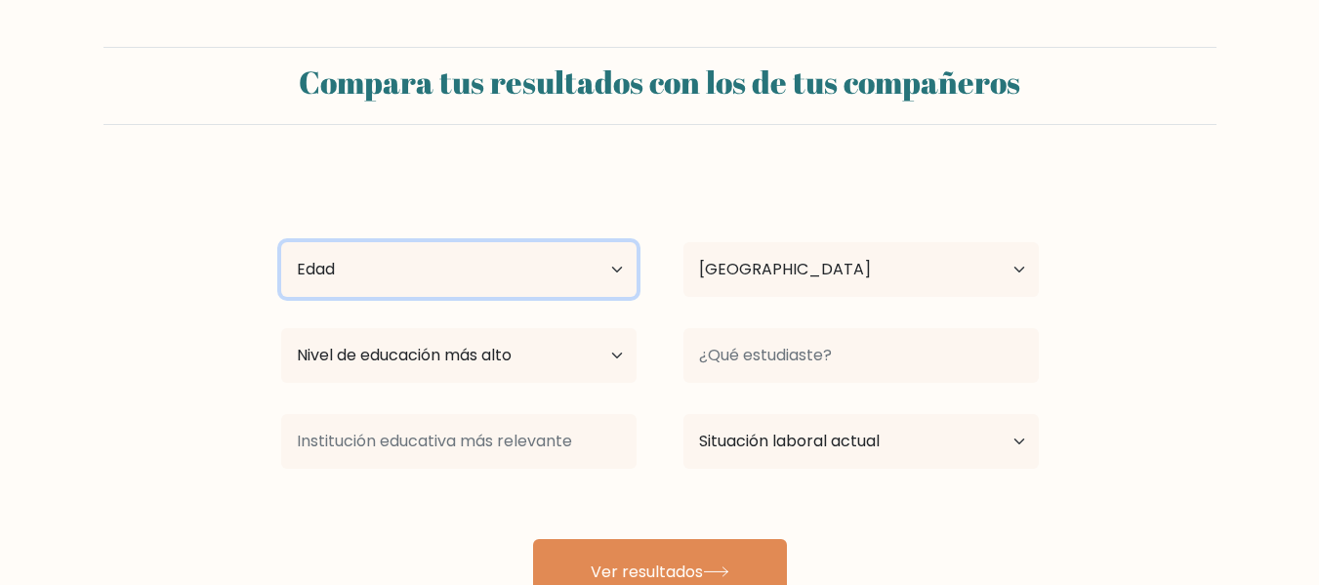
select select "min_18"
click at [281, 242] on select "Edad menores de 18 años 18-24 años 25-34 años 35-44 años 45-54 años 55-64 años …" at bounding box center [458, 269] width 355 height 55
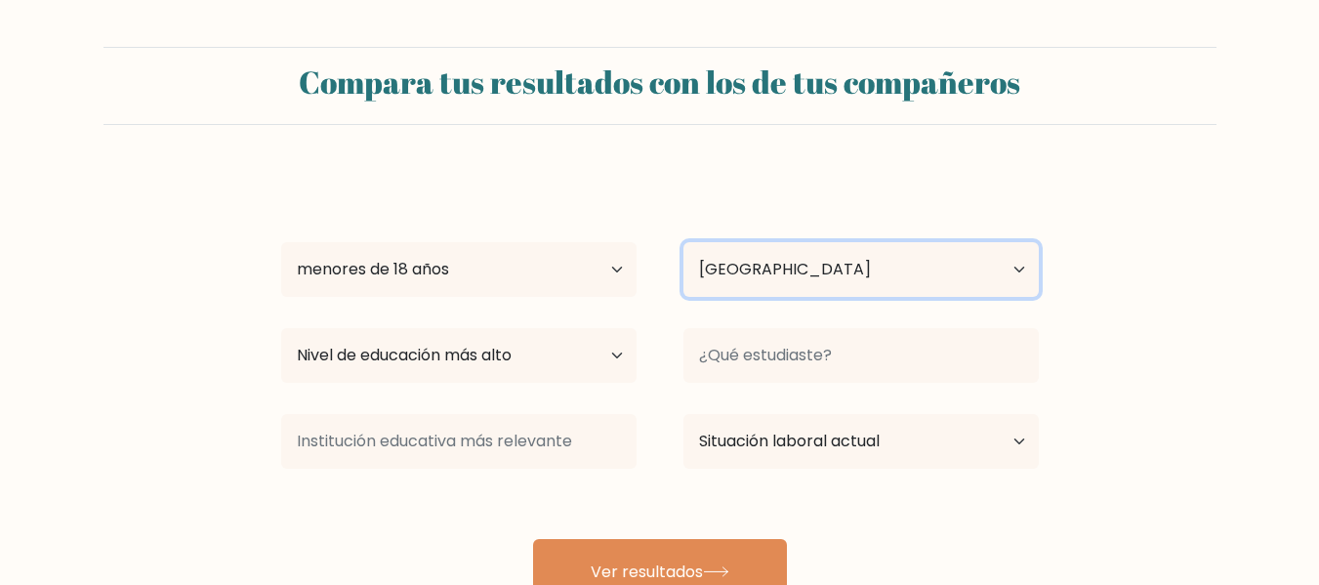
click at [750, 257] on select "País Afganistán Albania Argelia Samoa Americana Andorra Angola Anguila Antártid…" at bounding box center [860, 269] width 355 height 55
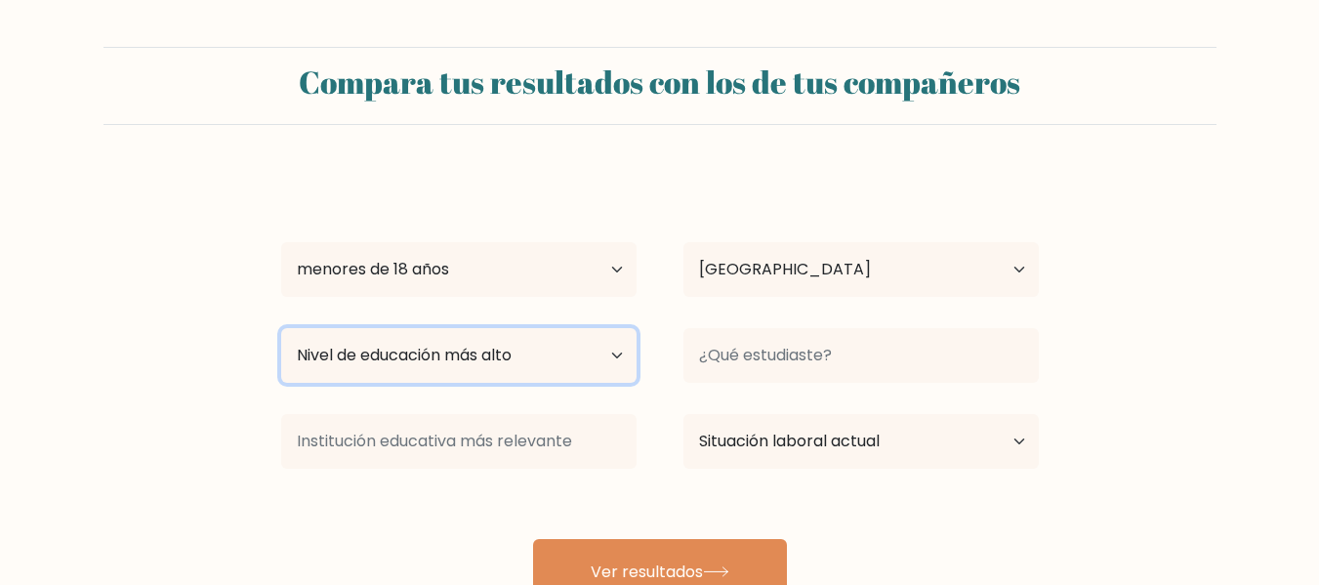
click at [485, 369] on select "Nivel de educación más alto Sin escolarización Primario Secundaria inferior Sec…" at bounding box center [458, 355] width 355 height 55
select select "lower_secondary"
click at [281, 328] on select "Nivel de educación más alto Sin escolarización Primario Secundaria inferior Sec…" at bounding box center [458, 355] width 355 height 55
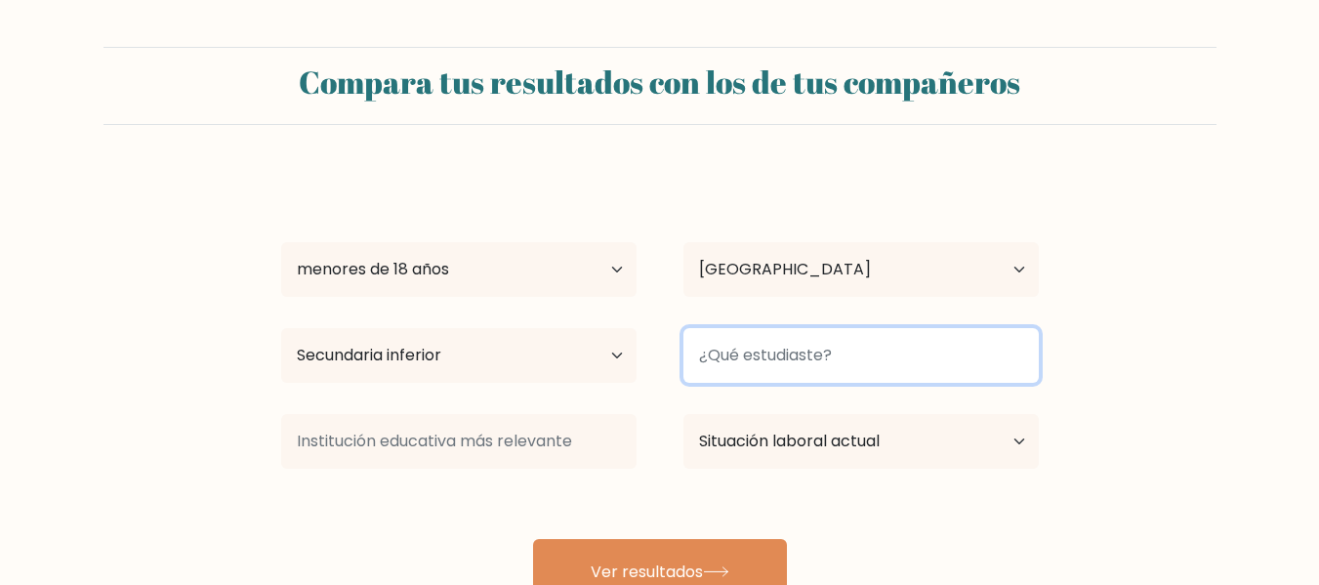
click at [820, 351] on input at bounding box center [860, 355] width 355 height 55
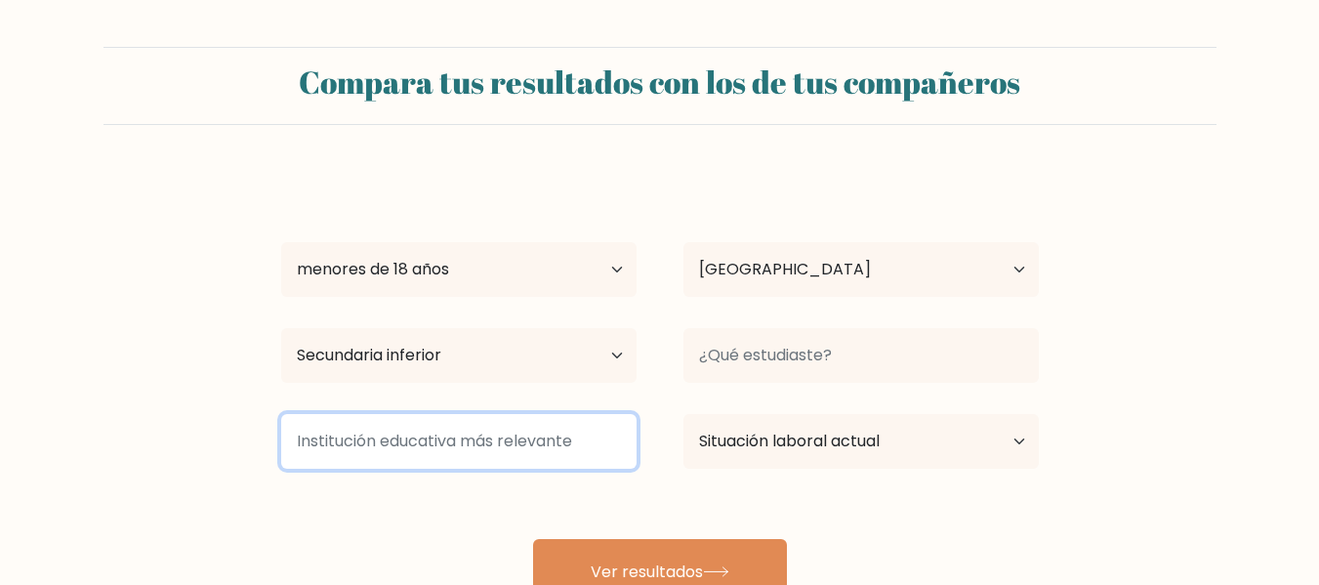
click at [549, 466] on input at bounding box center [458, 441] width 355 height 55
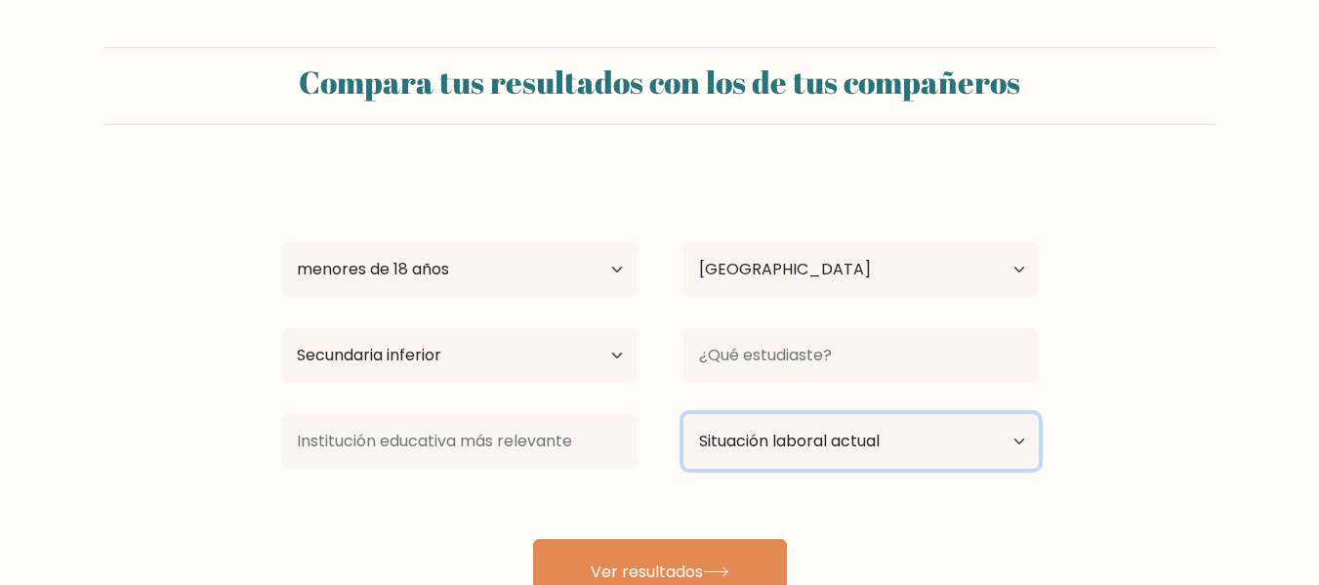
click at [729, 441] on select "Situación laboral actual Empleado Alumno Jubilado Otro/prefiero no responder" at bounding box center [860, 441] width 355 height 55
select select "student"
click at [683, 414] on select "Situación laboral actual Empleado Alumno Jubilado Otro/prefiero no responder" at bounding box center [860, 441] width 355 height 55
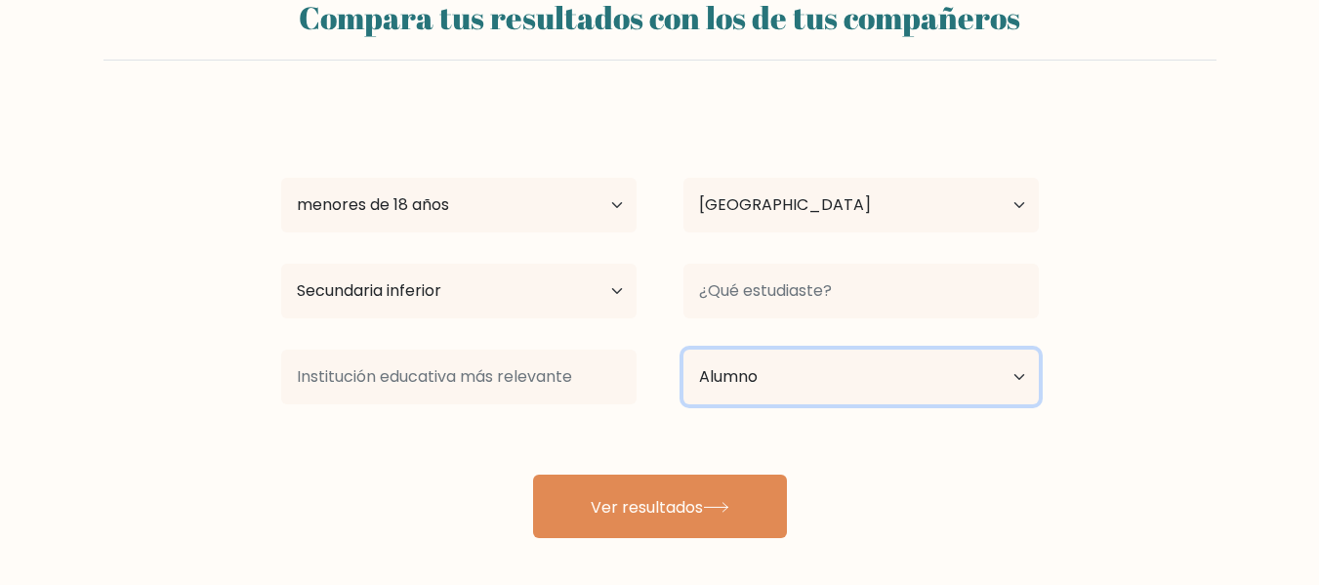
scroll to position [65, 0]
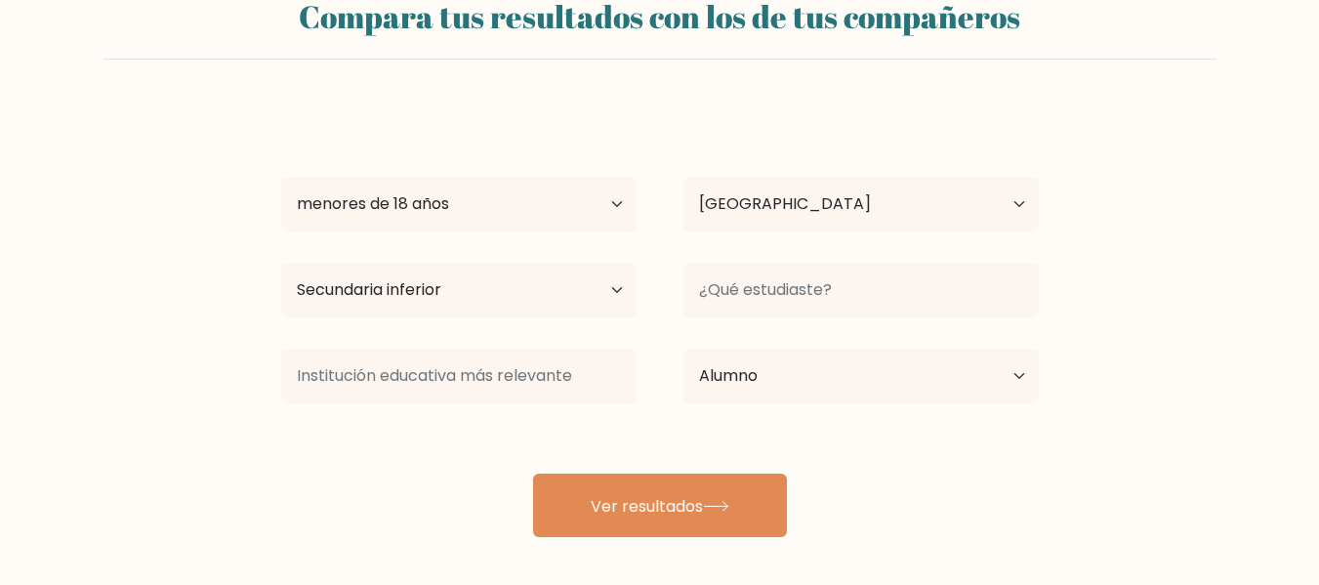
click at [656, 486] on button "Ver resultados" at bounding box center [660, 505] width 254 height 63
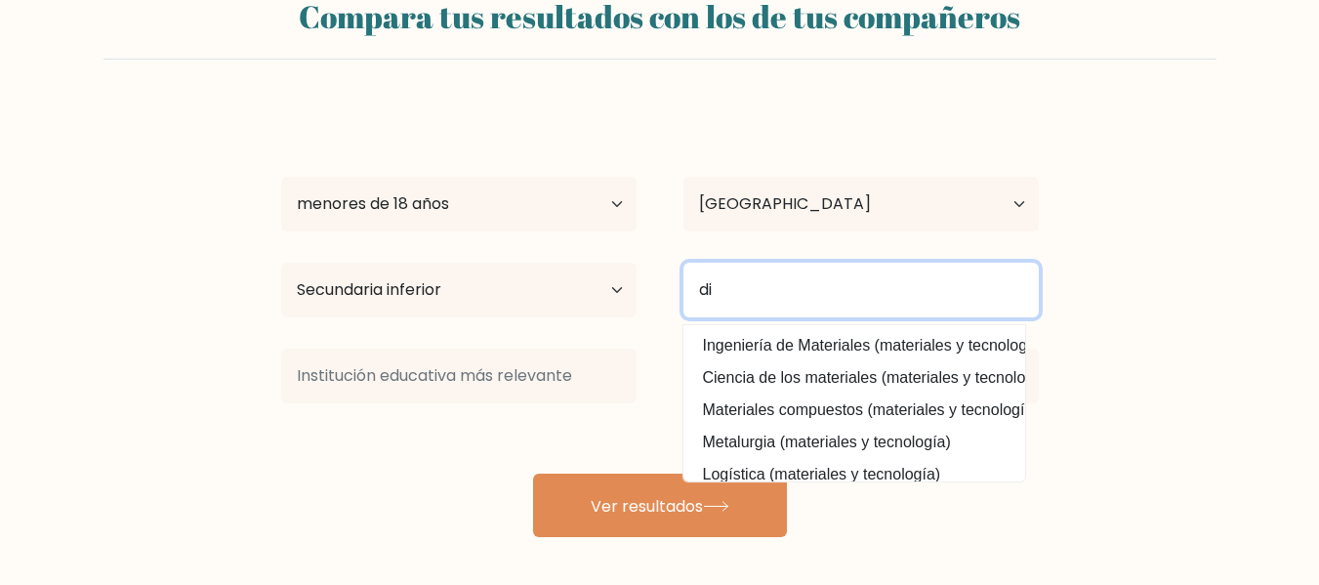
type input "d"
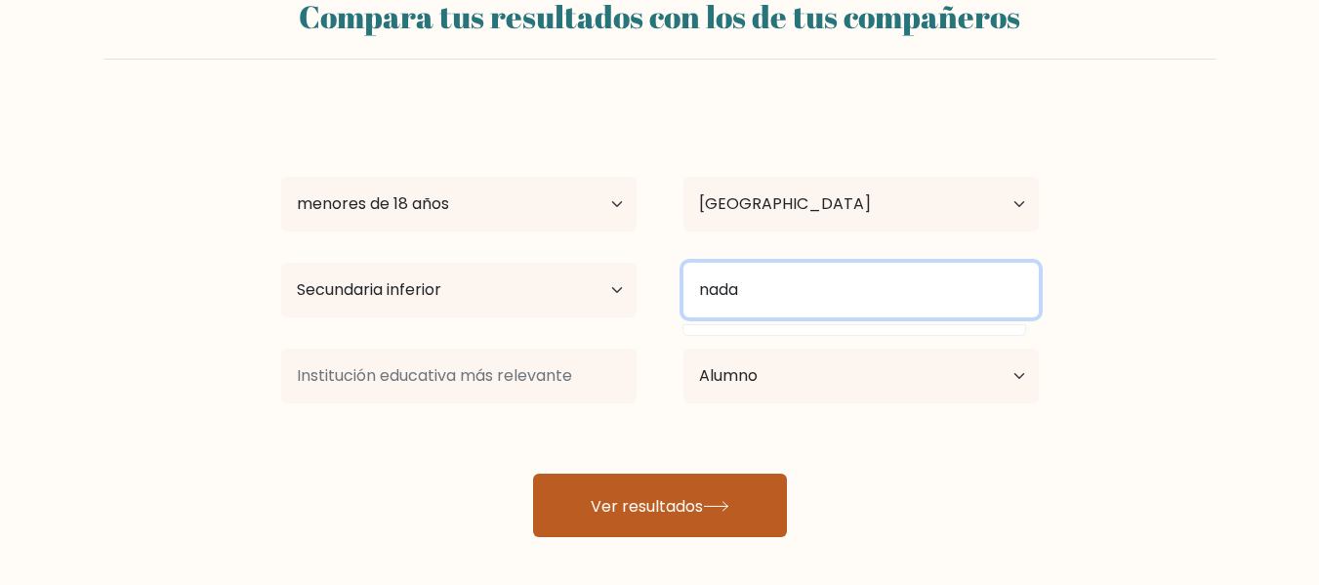
type input "nada"
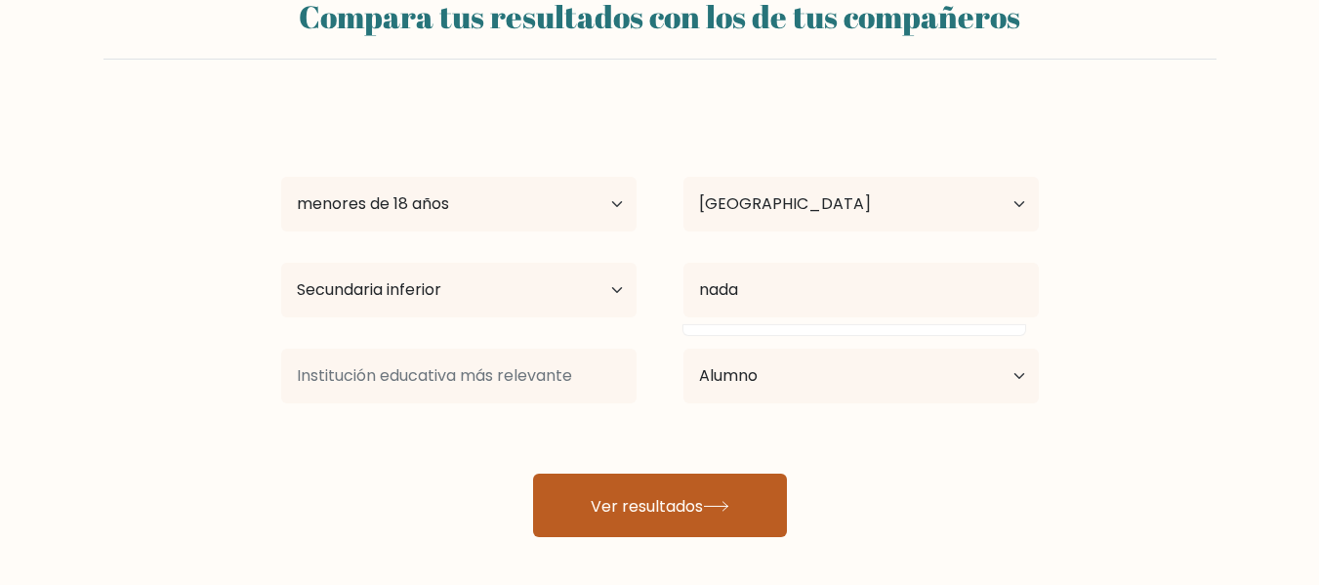
click at [692, 487] on button "Ver resultados" at bounding box center [660, 505] width 254 height 63
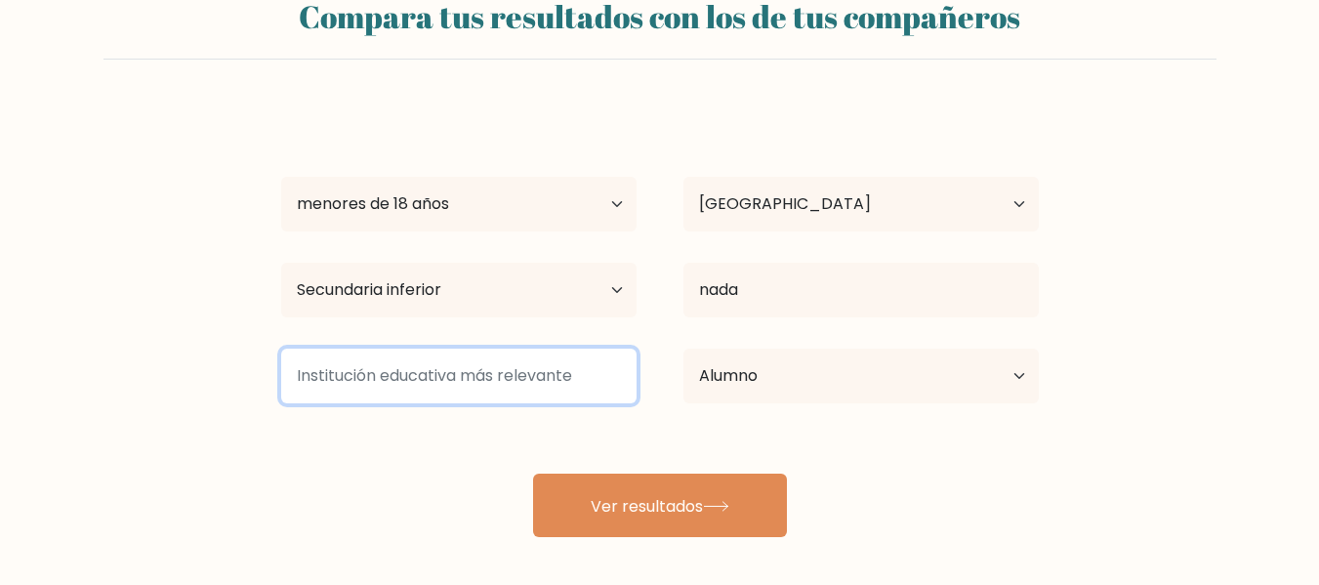
click at [475, 367] on input at bounding box center [458, 376] width 355 height 55
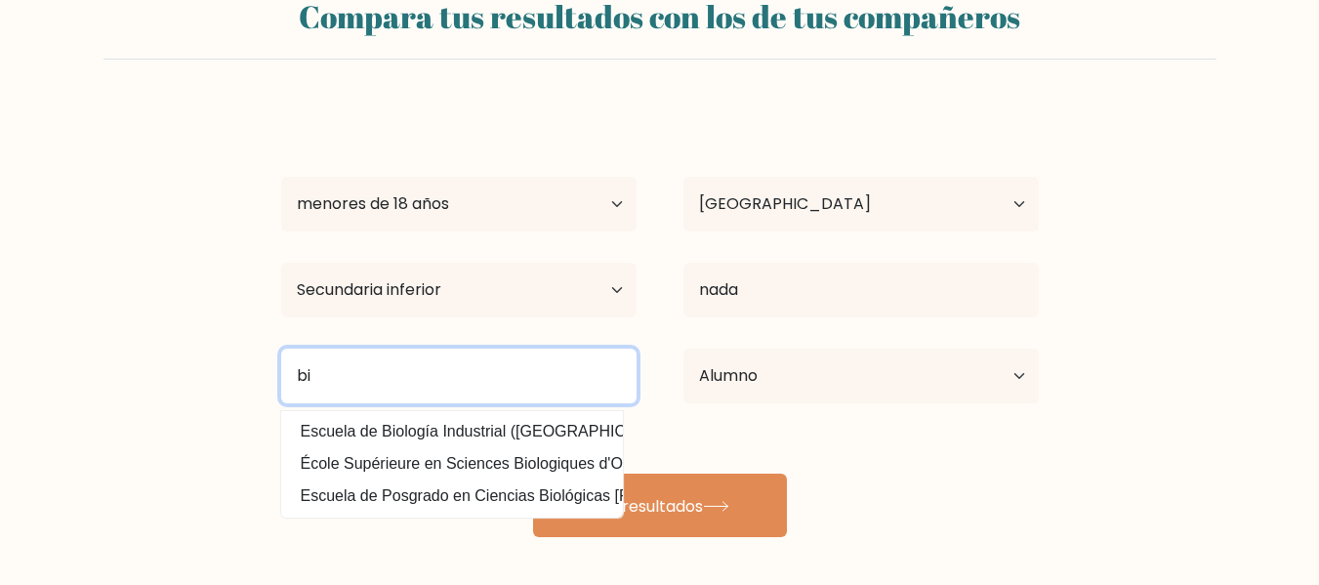
type input "b"
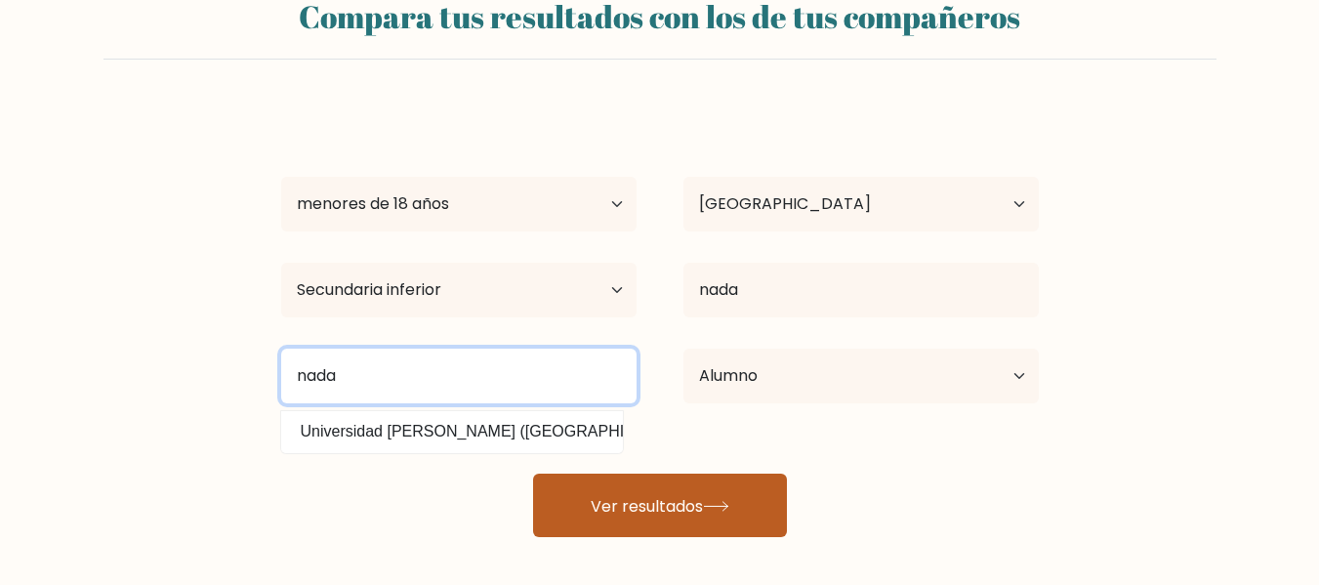
type input "nada"
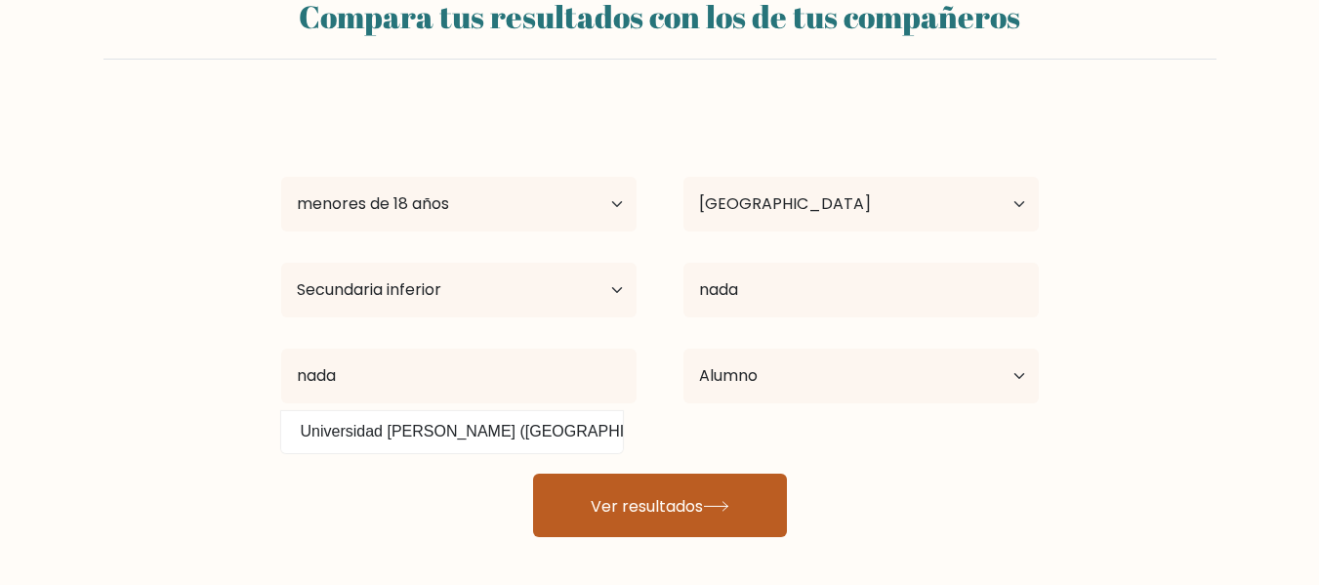
click at [601, 507] on font "Ver resultados" at bounding box center [647, 505] width 112 height 22
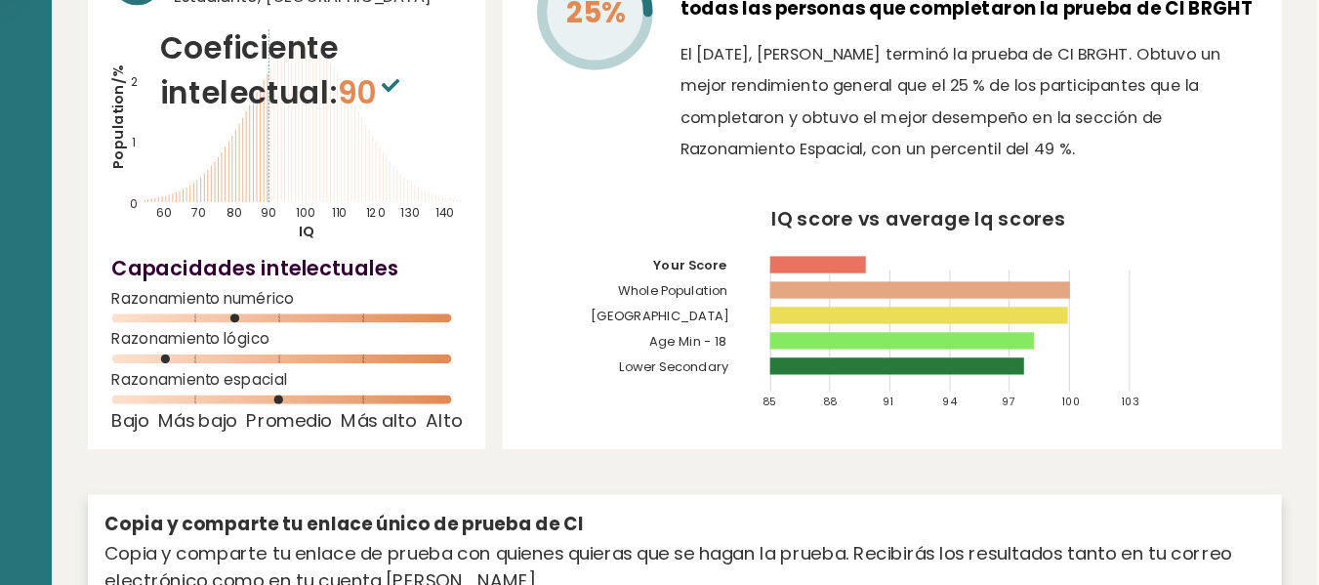
scroll to position [102, 0]
click at [433, 421] on rect at bounding box center [427, 423] width 303 height 8
click at [490, 419] on rect at bounding box center [427, 423] width 303 height 8
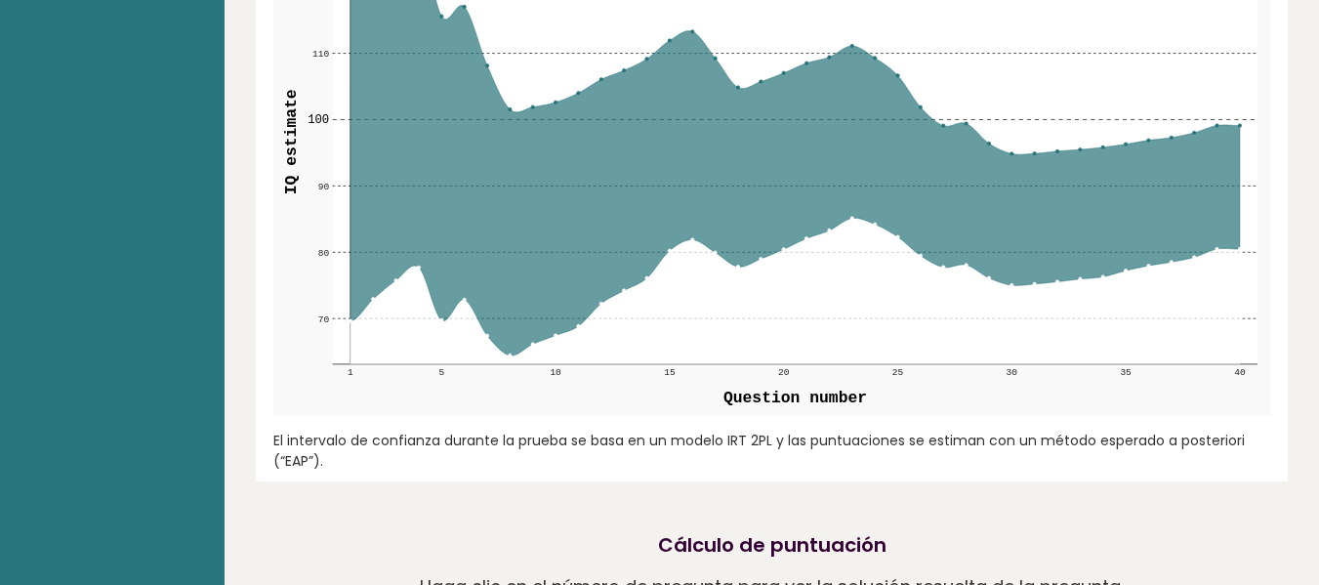
scroll to position [2565, 0]
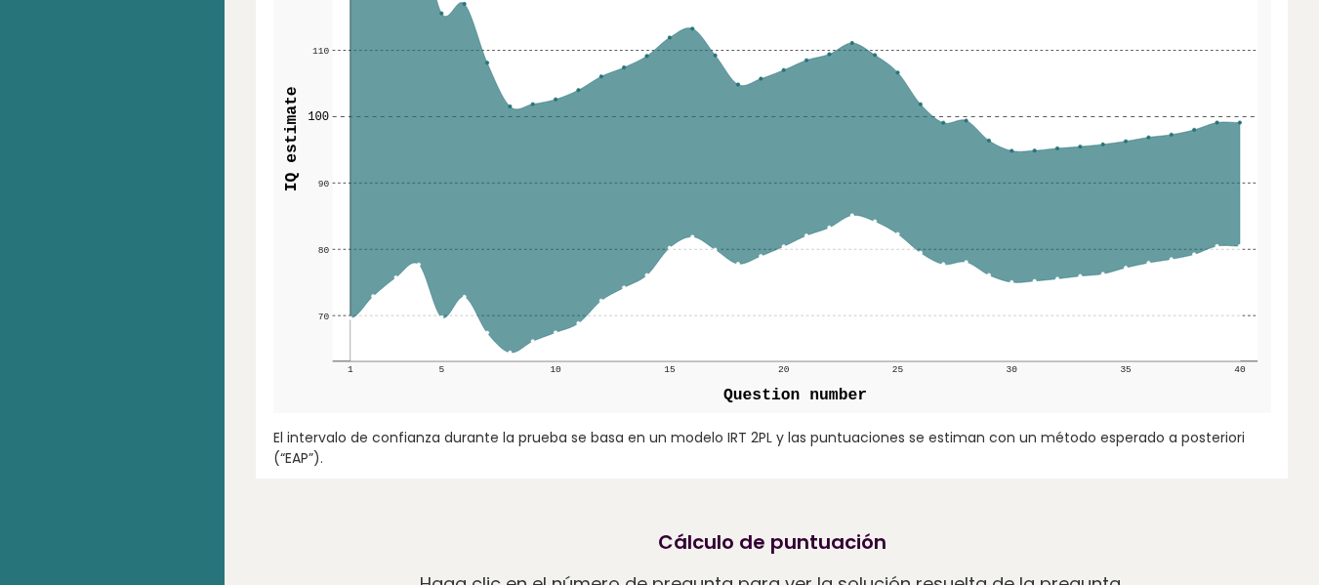
click at [346, 123] on rect at bounding box center [795, 138] width 926 height 444
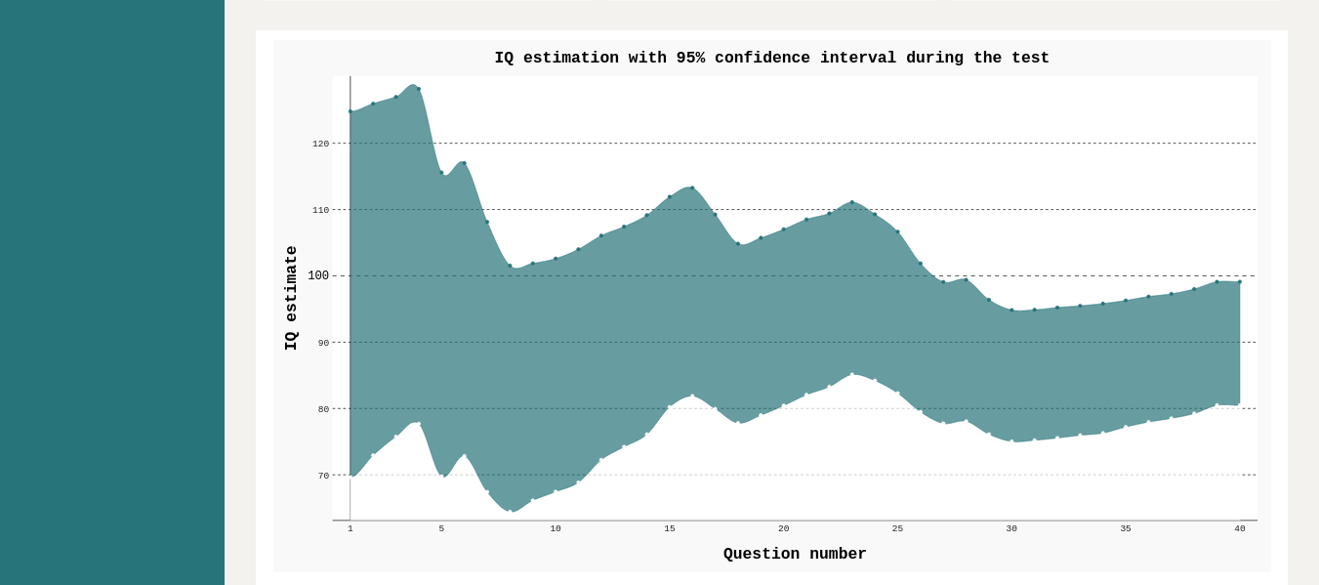
scroll to position [2405, 0]
